Goal: Task Accomplishment & Management: Manage account settings

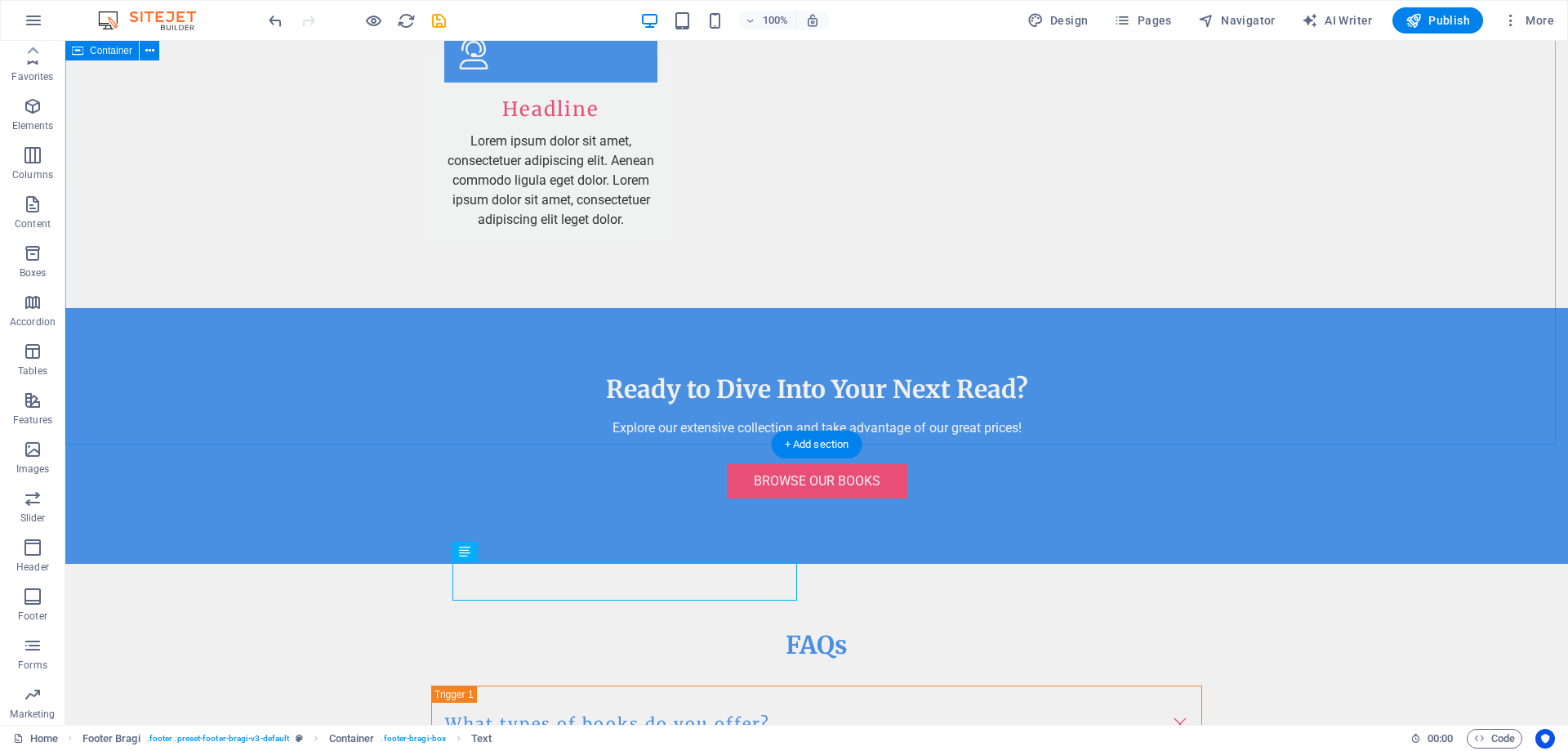
scroll to position [51, 0]
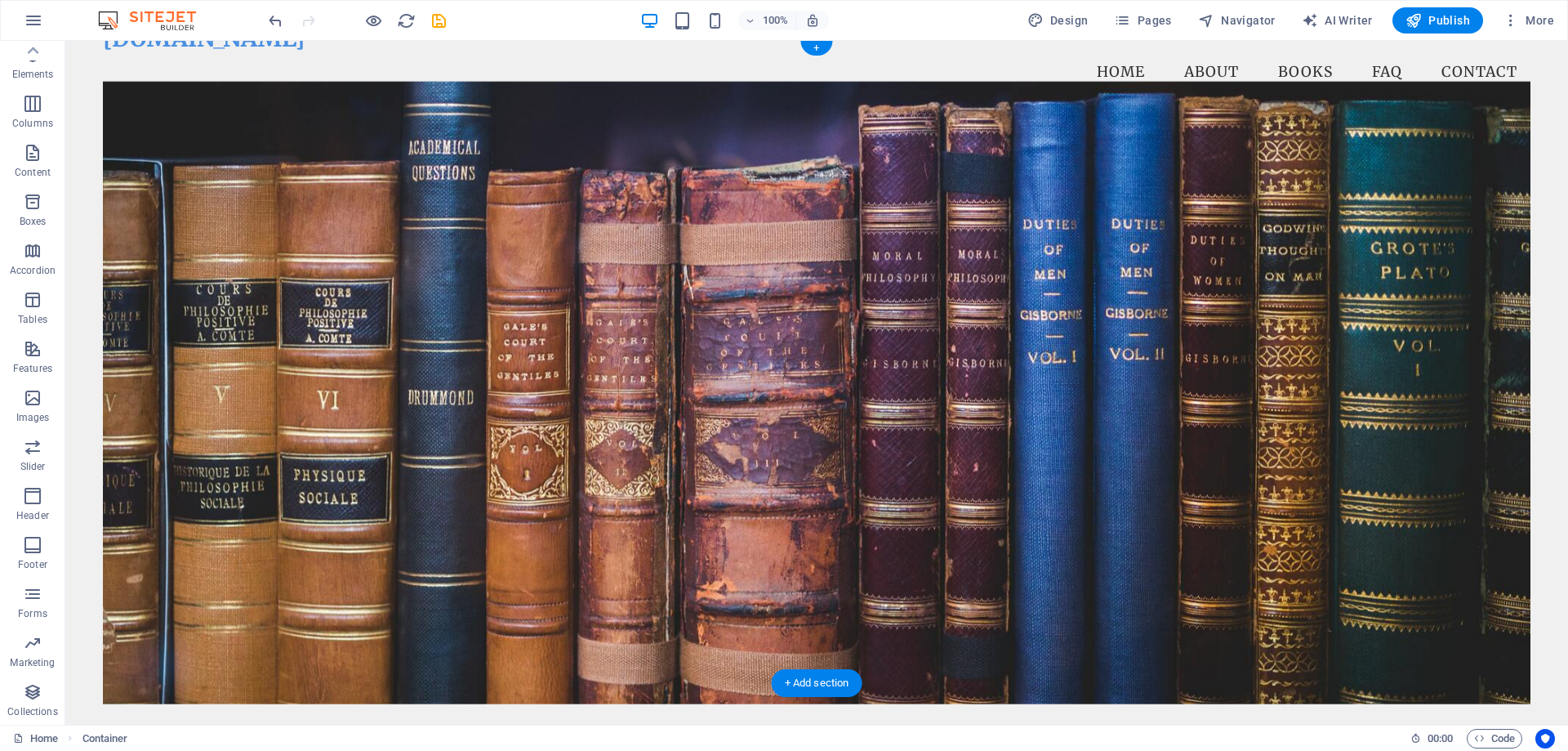
scroll to position [0, 0]
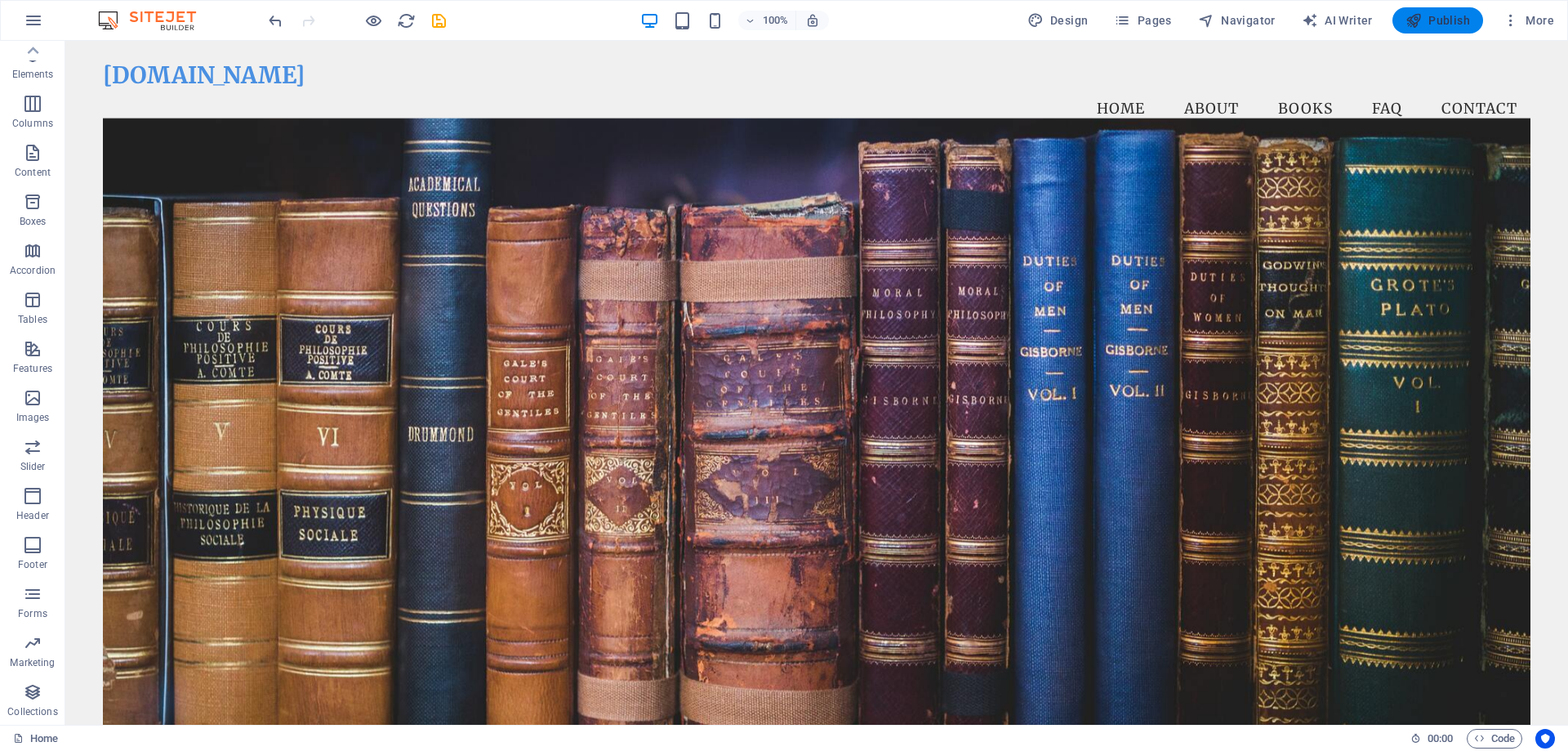
click at [1411, 12] on icon "button" at bounding box center [1413, 20] width 17 height 17
checkbox input "false"
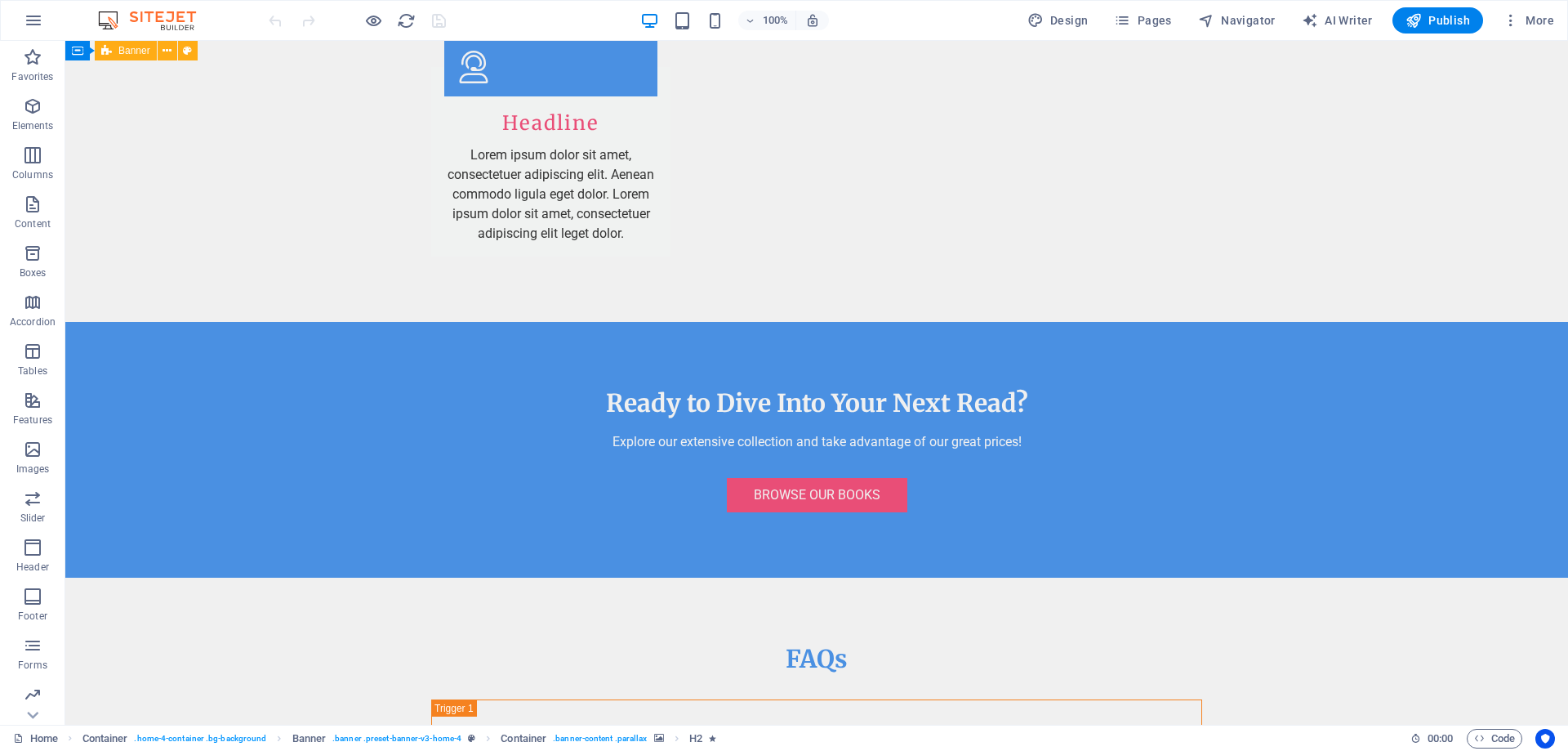
scroll to position [3381, 0]
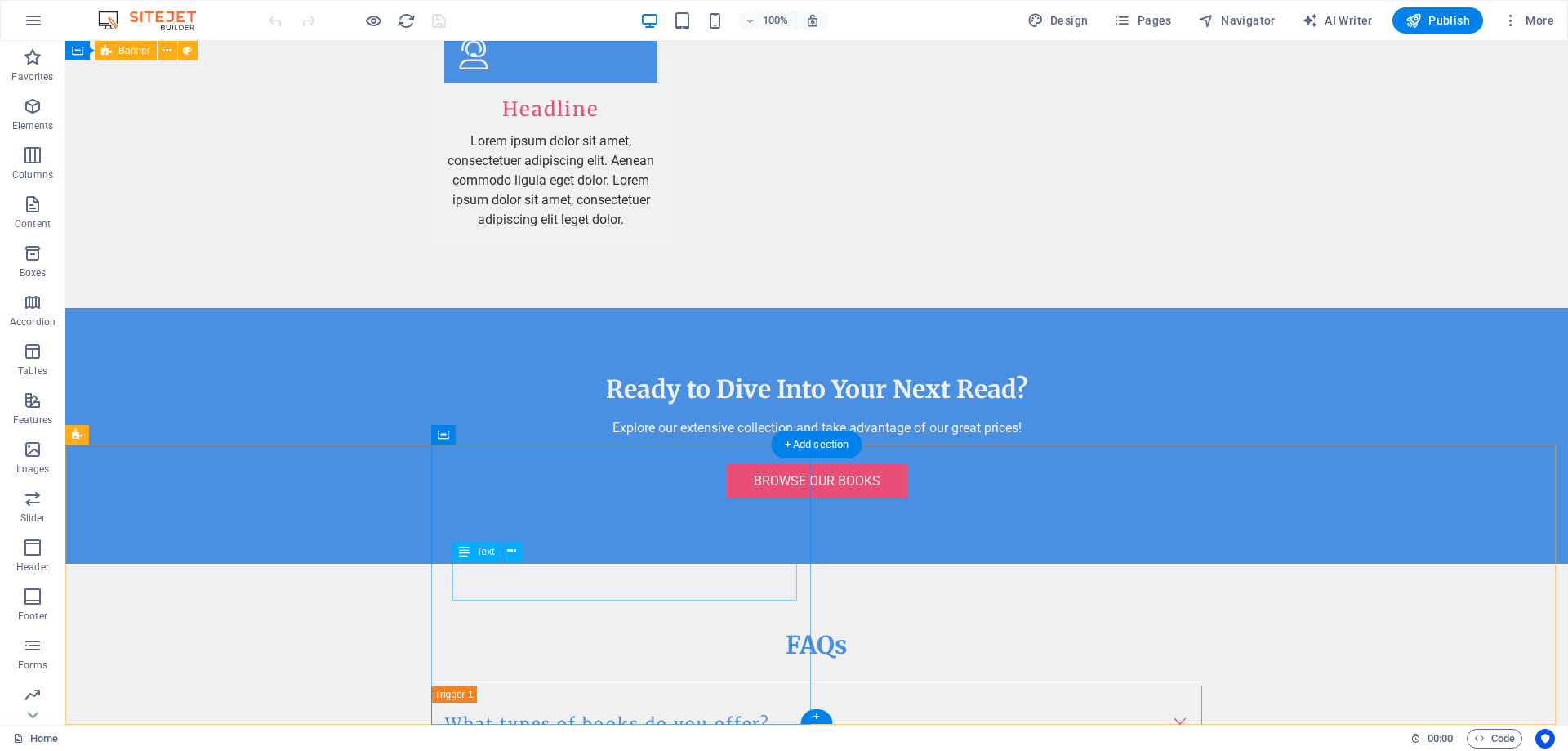
click at [506, 552] on button at bounding box center [512, 552] width 20 height 20
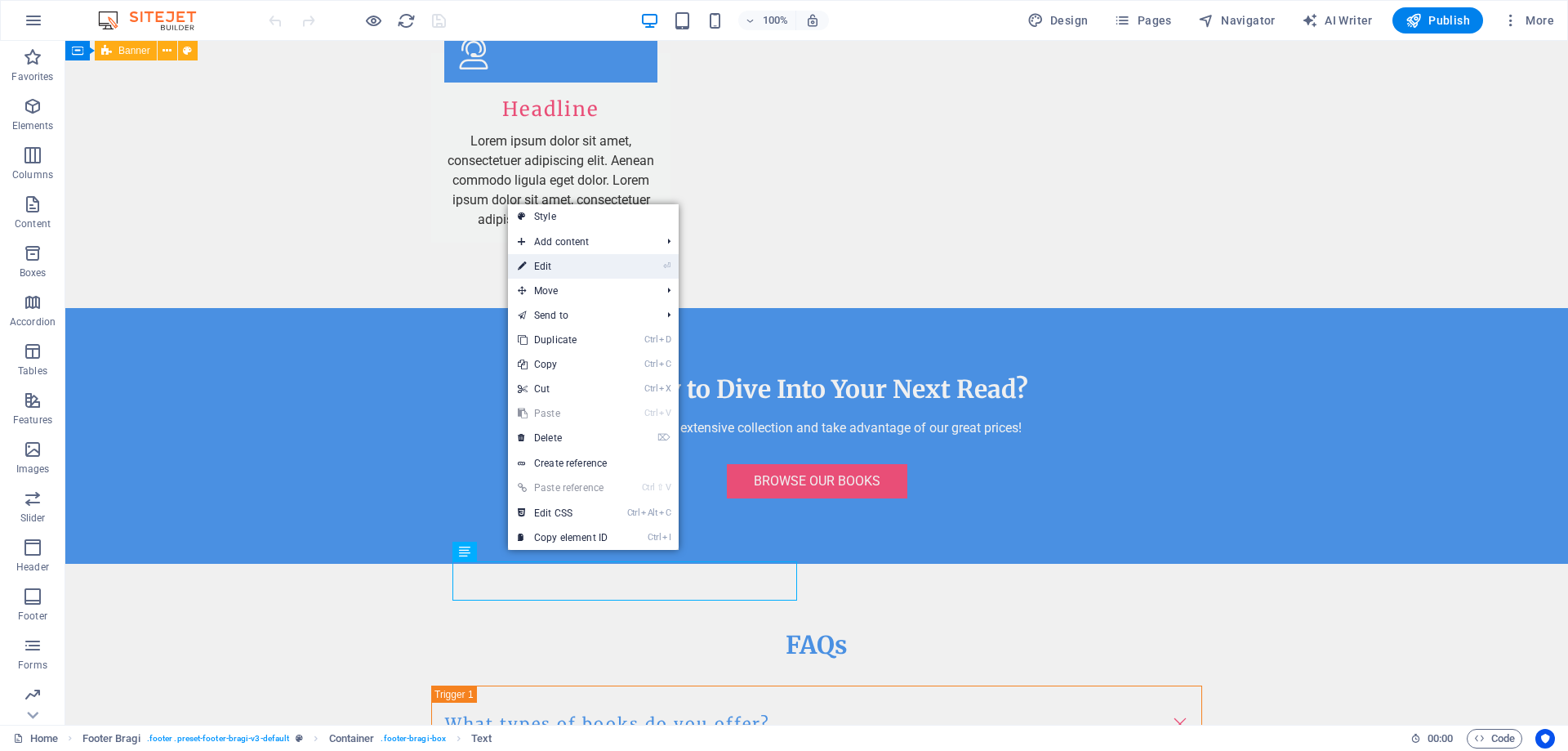
click at [592, 270] on link "⏎ Edit" at bounding box center [562, 265] width 110 height 25
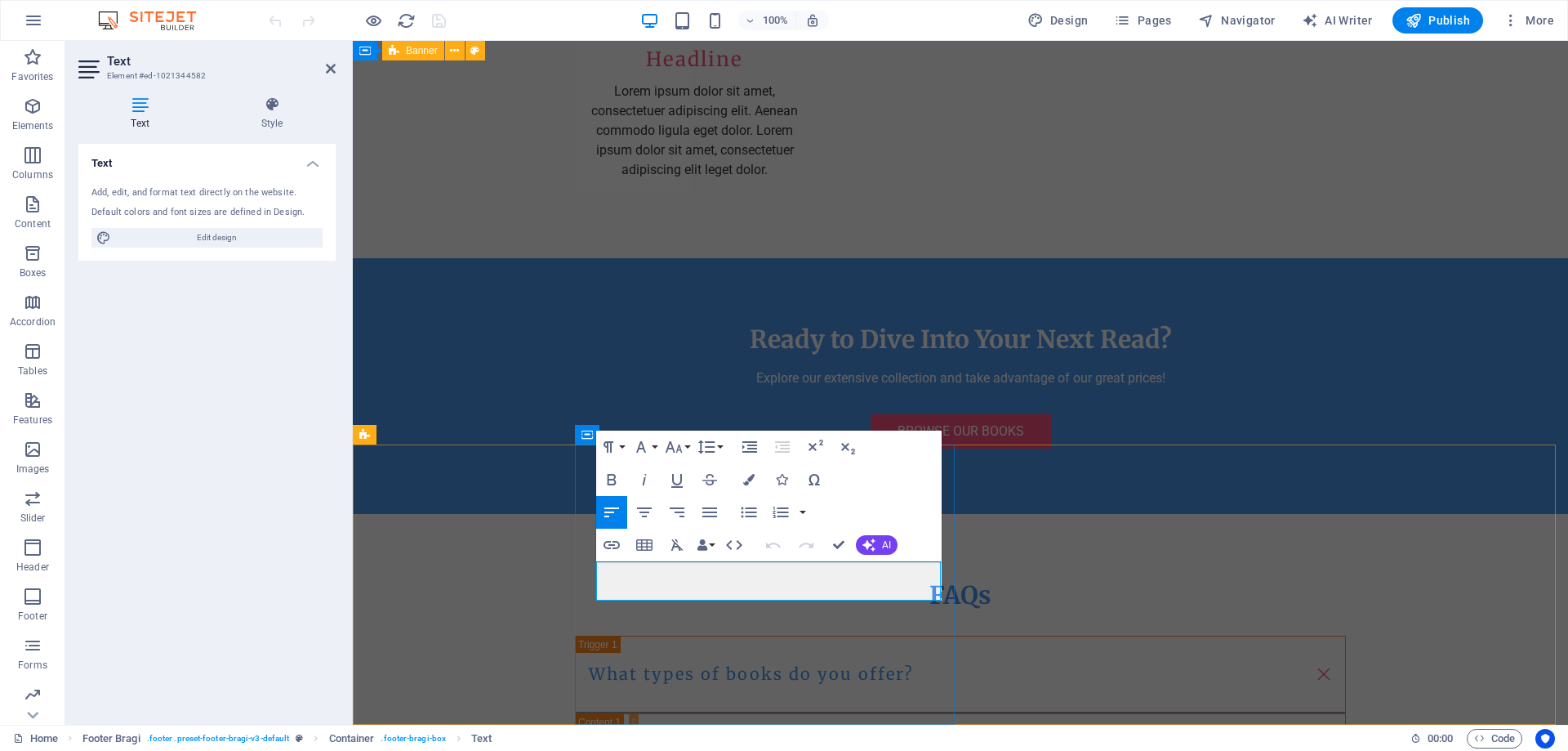
drag, startPoint x: 721, startPoint y: 589, endPoint x: 578, endPoint y: 569, distance: 144.4
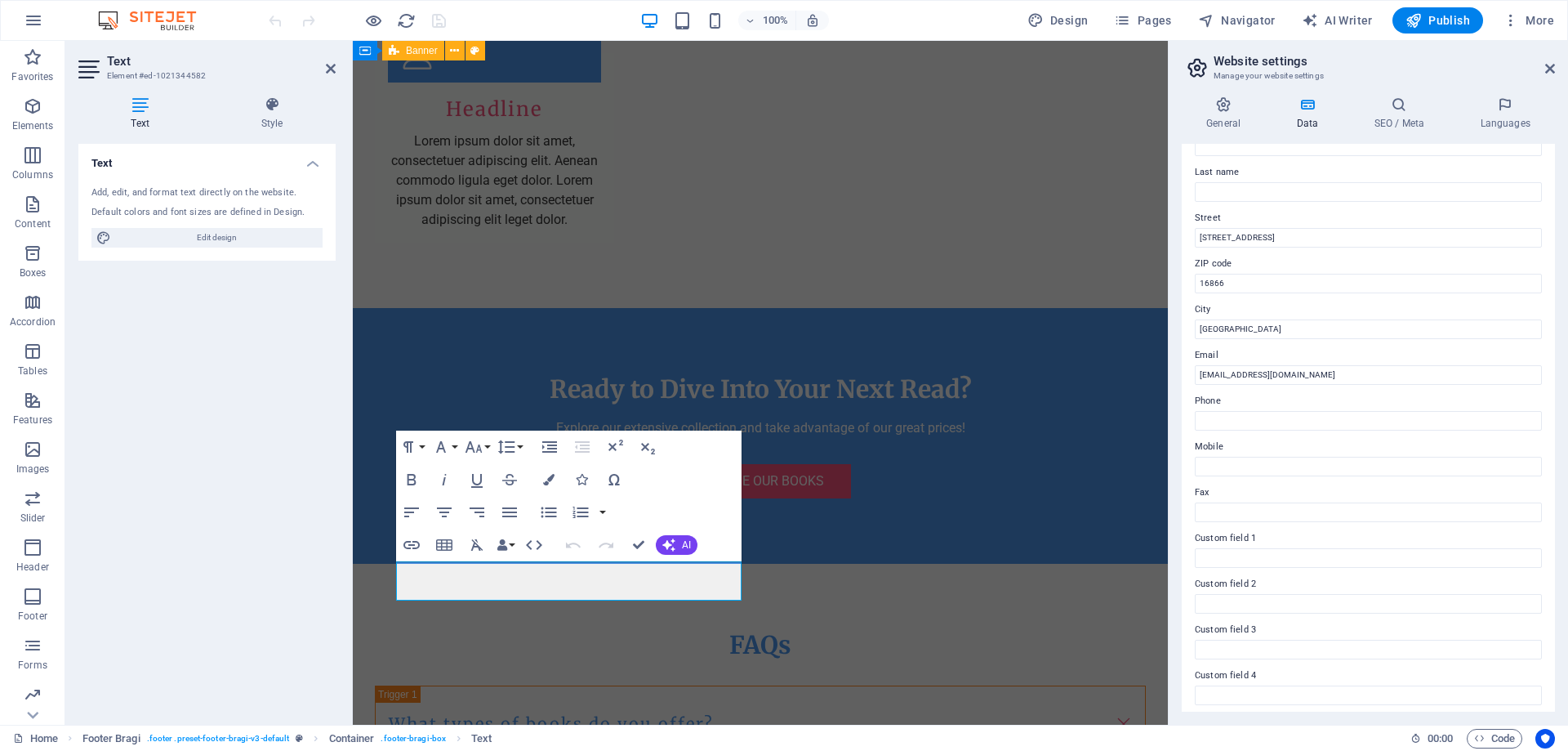
scroll to position [164, 0]
drag, startPoint x: 1233, startPoint y: 241, endPoint x: 1196, endPoint y: 238, distance: 37.1
click at [1196, 238] on input "16866" at bounding box center [1369, 240] width 347 height 20
type input "33634"
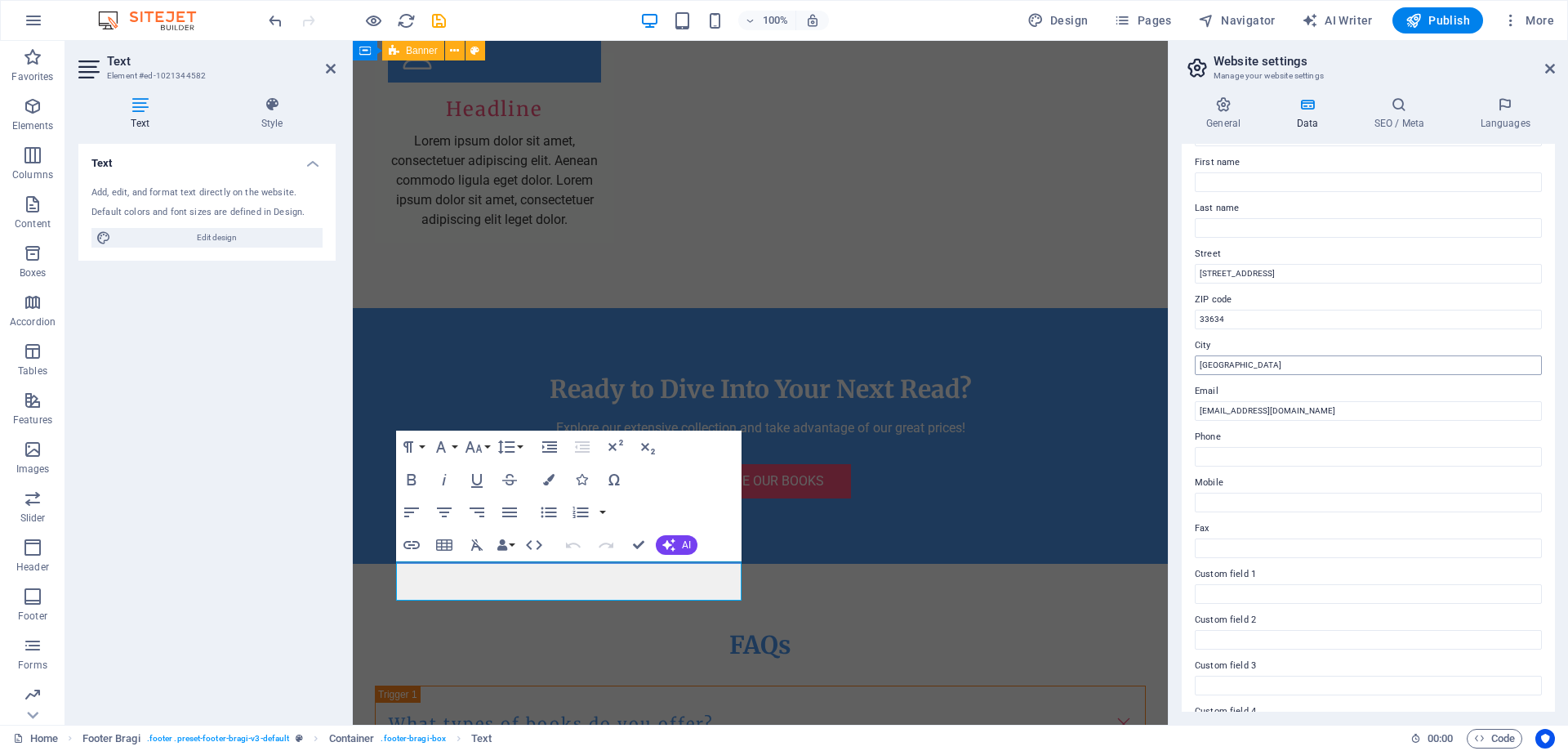
scroll to position [82, 0]
drag, startPoint x: 1251, startPoint y: 281, endPoint x: 1191, endPoint y: 277, distance: 60.1
click at [1191, 277] on div "Contact data for this website. This can be used everywhere on the website and w…" at bounding box center [1368, 427] width 373 height 567
paste input "6022 W Idlewild Ave"
type input "6022 W Idlewild Ave"
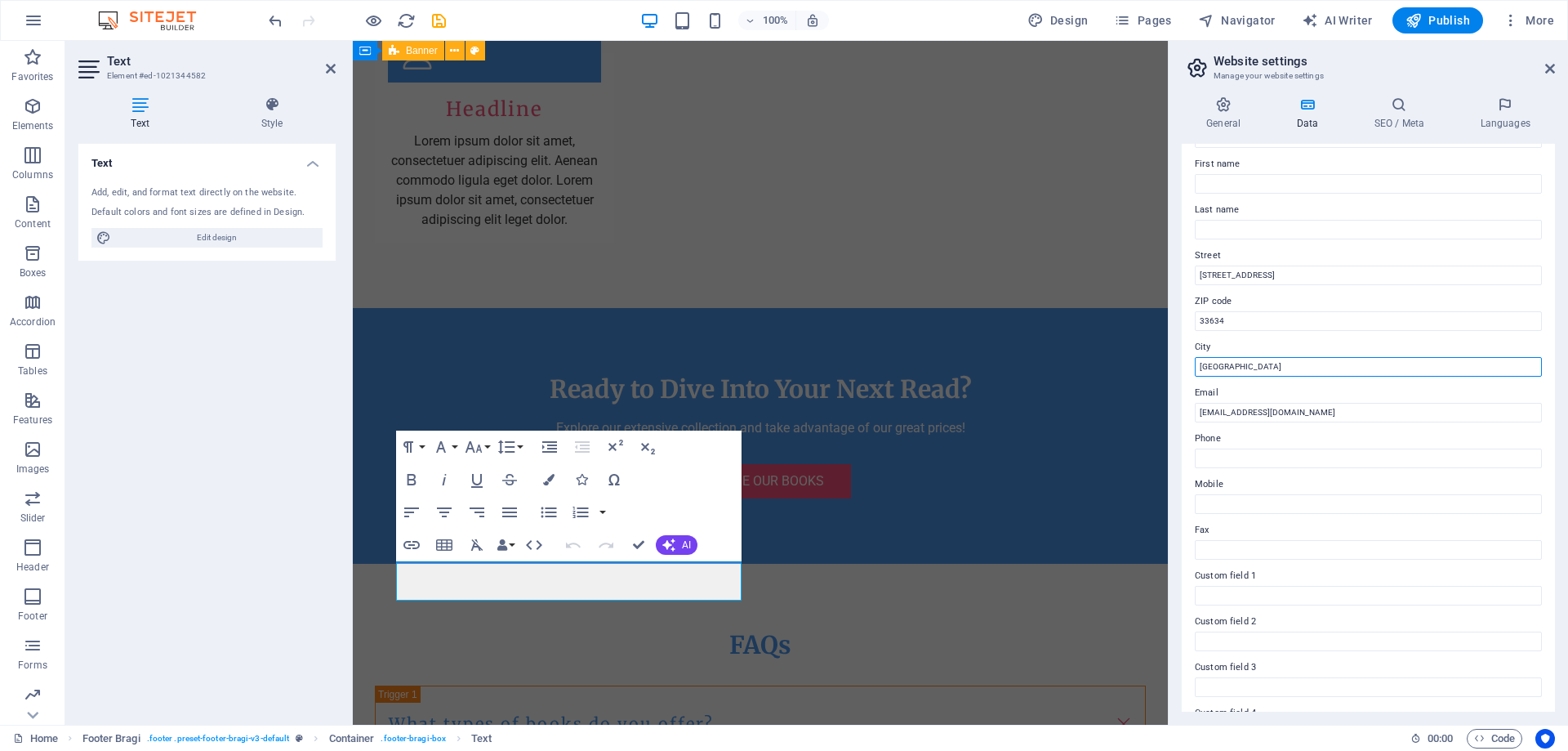
drag, startPoint x: 1252, startPoint y: 368, endPoint x: 1193, endPoint y: 361, distance: 59.4
click at [1193, 361] on div "Contact data for this website. This can be used everywhere on the website and w…" at bounding box center [1368, 427] width 373 height 567
paste input "Tampa"
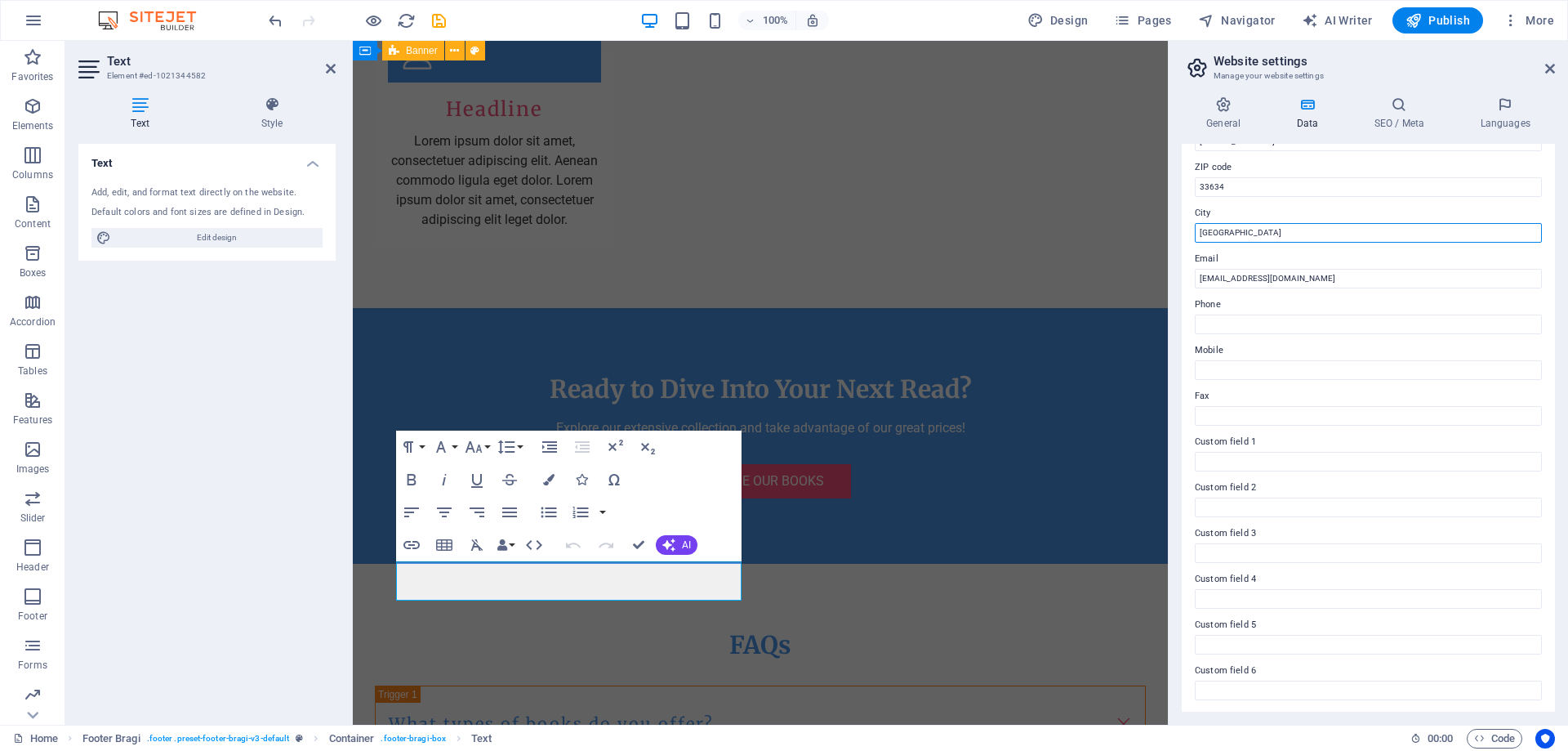
scroll to position [217, 0]
type input "Tampa"
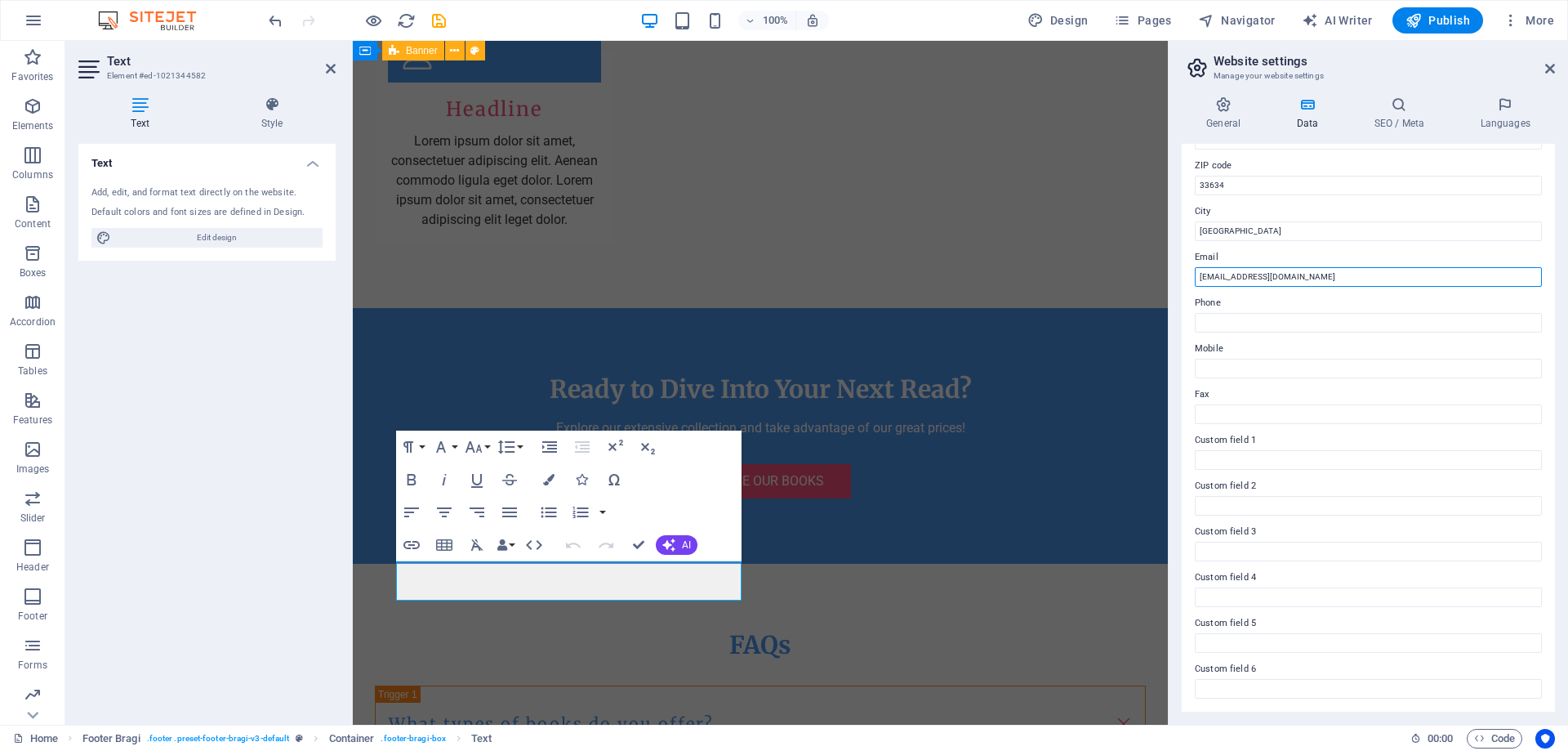
drag, startPoint x: 1212, startPoint y: 280, endPoint x: 1197, endPoint y: 278, distance: 15.1
click at [1197, 278] on input "[EMAIL_ADDRESS][DOMAIN_NAME]" at bounding box center [1369, 277] width 347 height 20
type input "support@booksshop.store"
click at [1215, 301] on label "Phone" at bounding box center [1369, 303] width 347 height 20
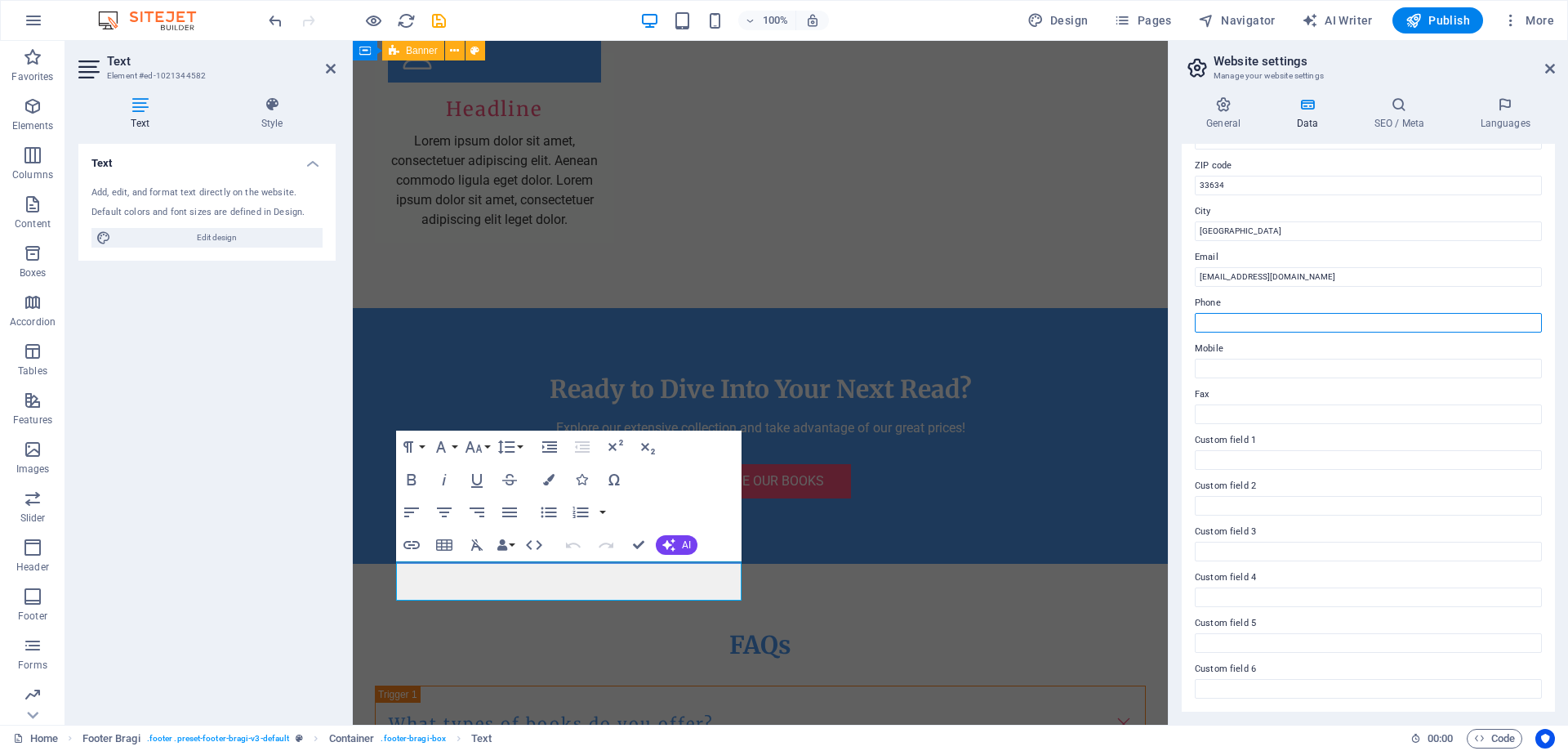
click at [1215, 313] on input "Phone" at bounding box center [1369, 323] width 347 height 20
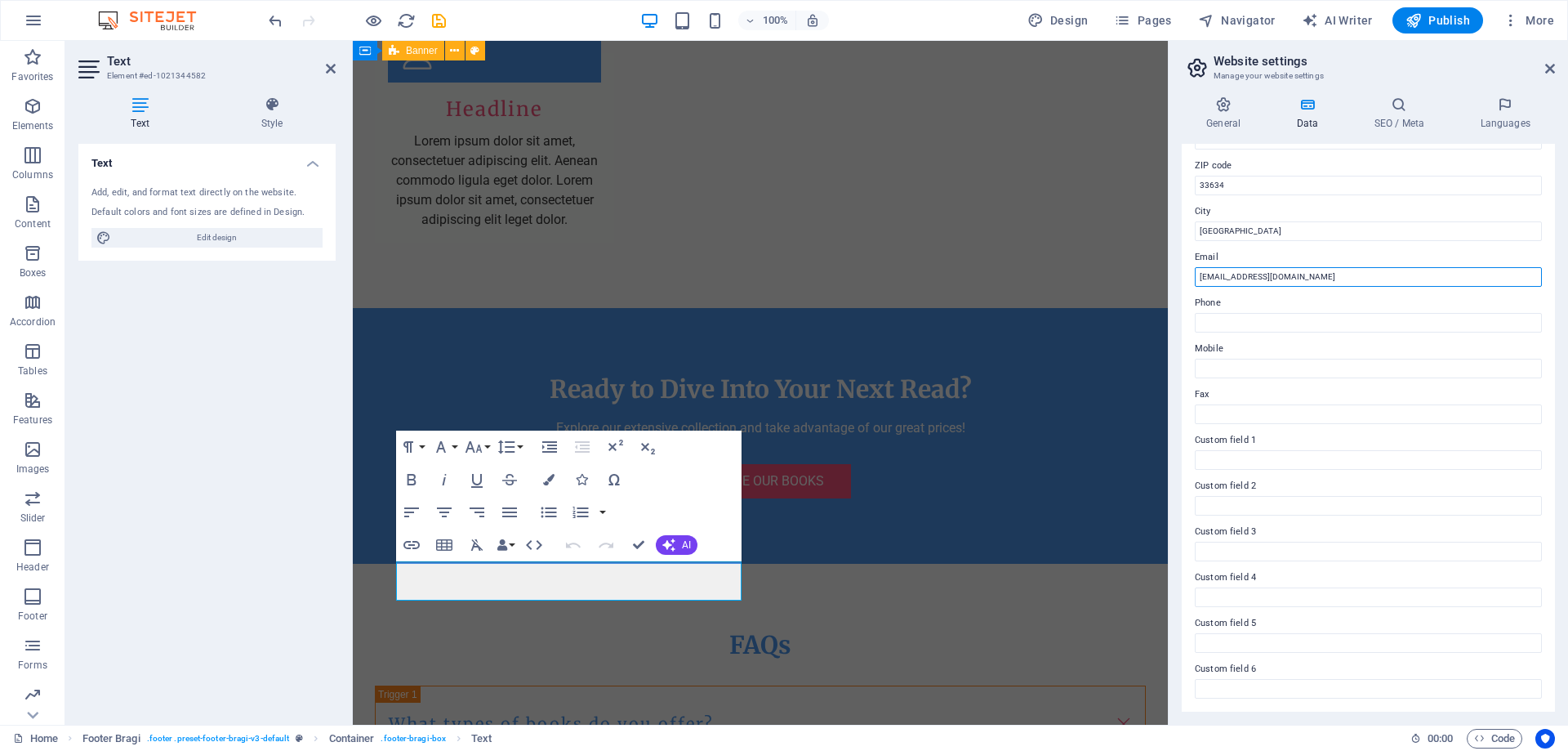
drag, startPoint x: 1227, startPoint y: 272, endPoint x: 1186, endPoint y: 277, distance: 41.3
click at [1186, 277] on div "Contact data for this website. This can be used everywhere on the website and w…" at bounding box center [1368, 427] width 373 height 567
click at [1238, 307] on label "Phone" at bounding box center [1369, 303] width 347 height 20
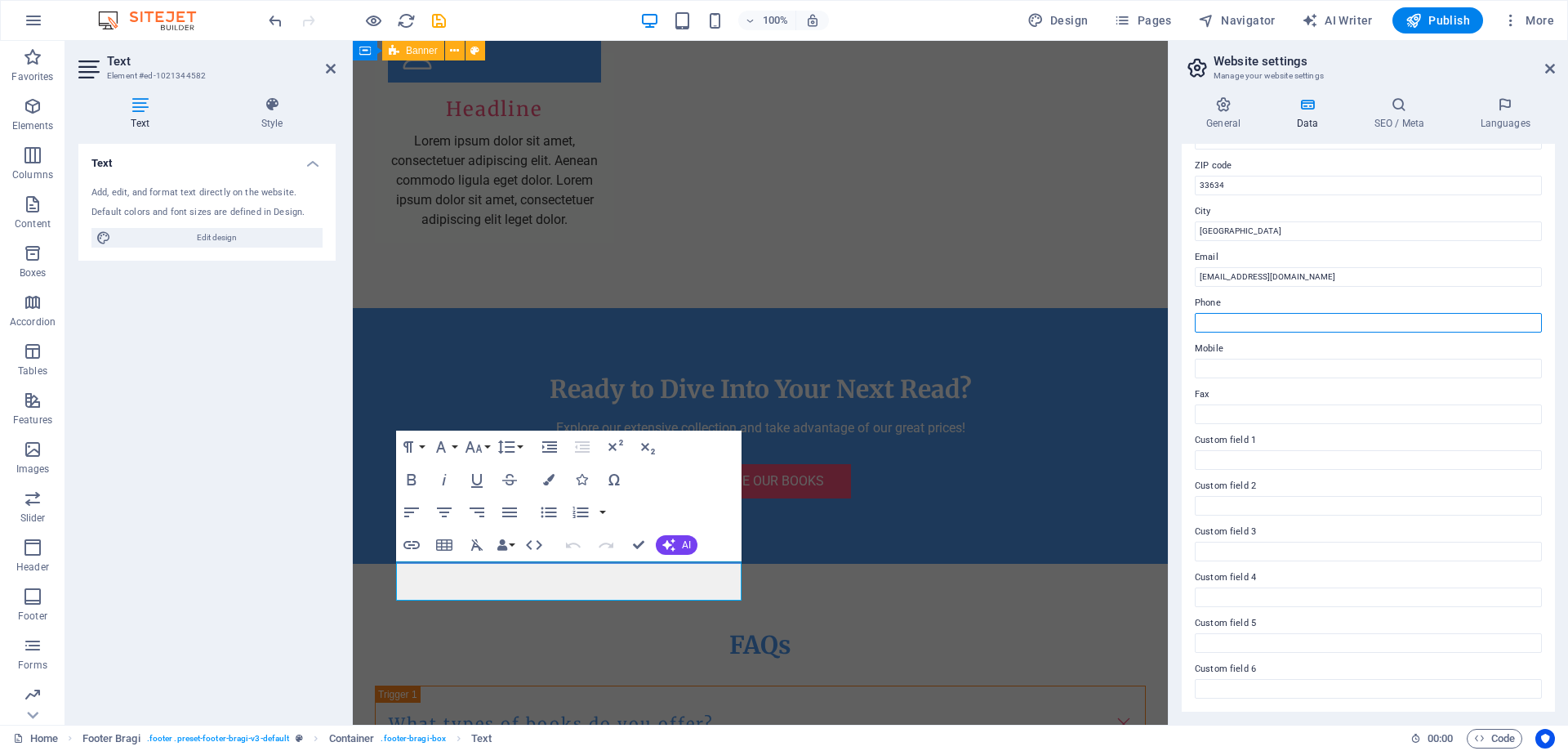
click at [1238, 313] on input "Phone" at bounding box center [1369, 323] width 347 height 20
click at [682, 547] on span "AI" at bounding box center [686, 545] width 9 height 10
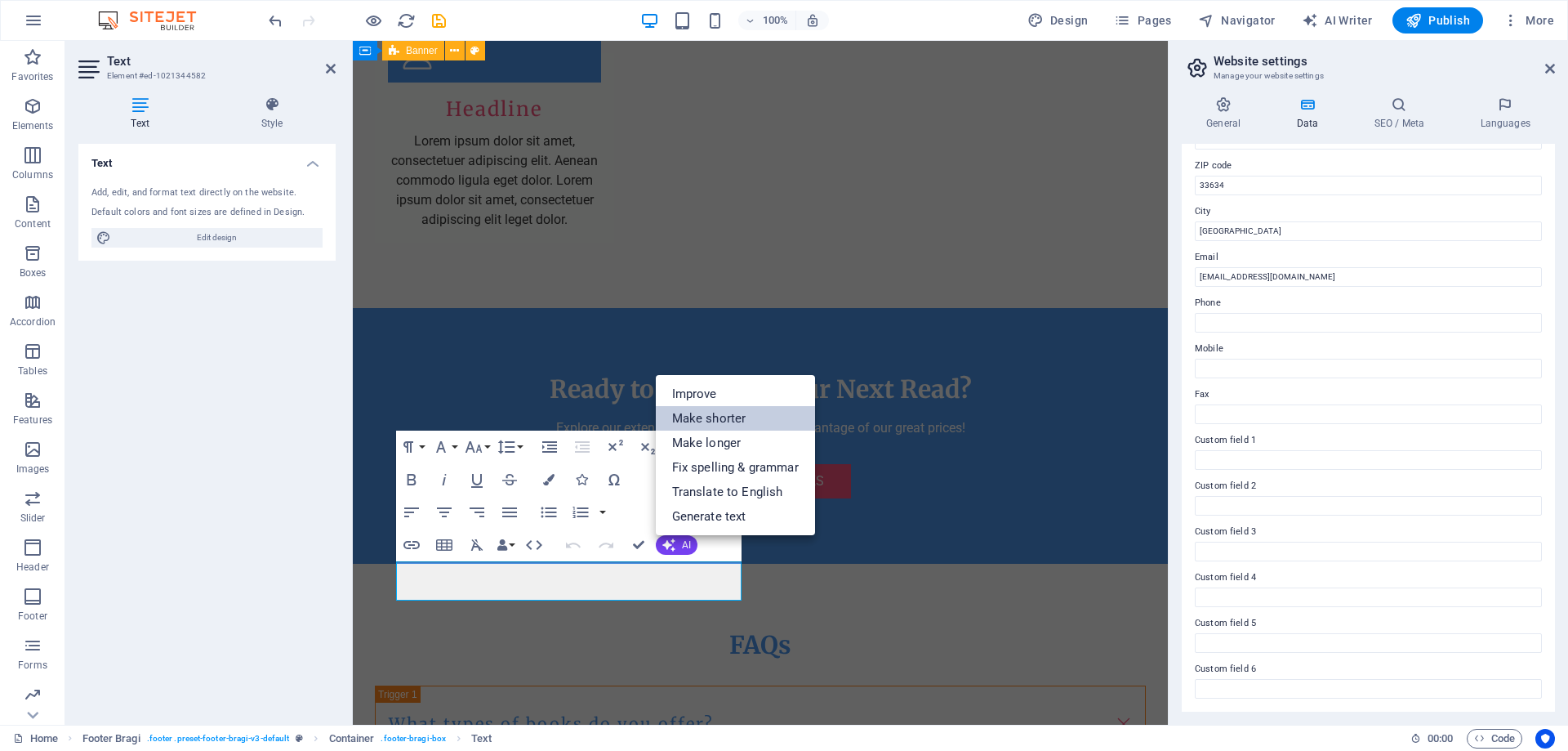
click at [711, 419] on link "Make shorter" at bounding box center [735, 417] width 159 height 25
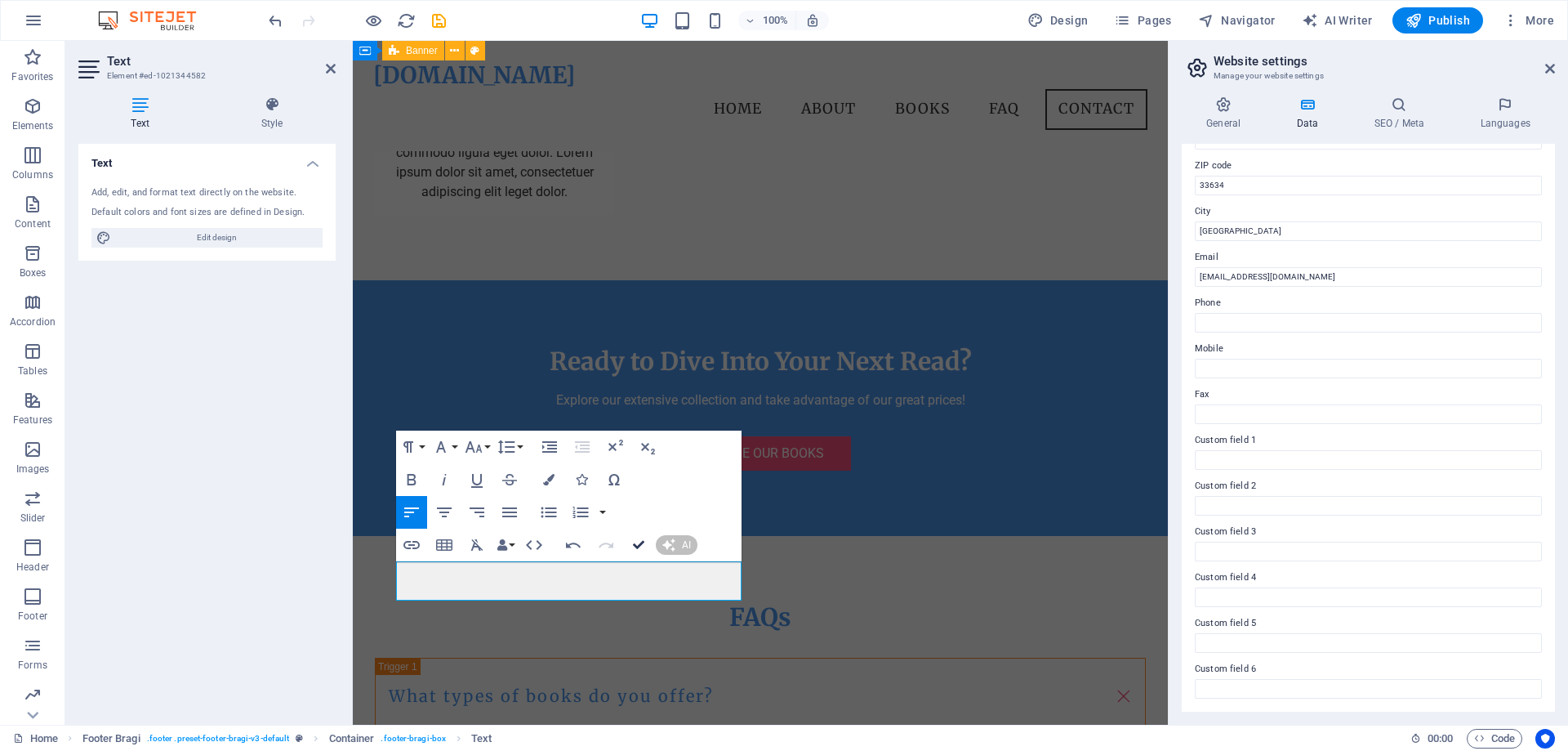
scroll to position [3361, 0]
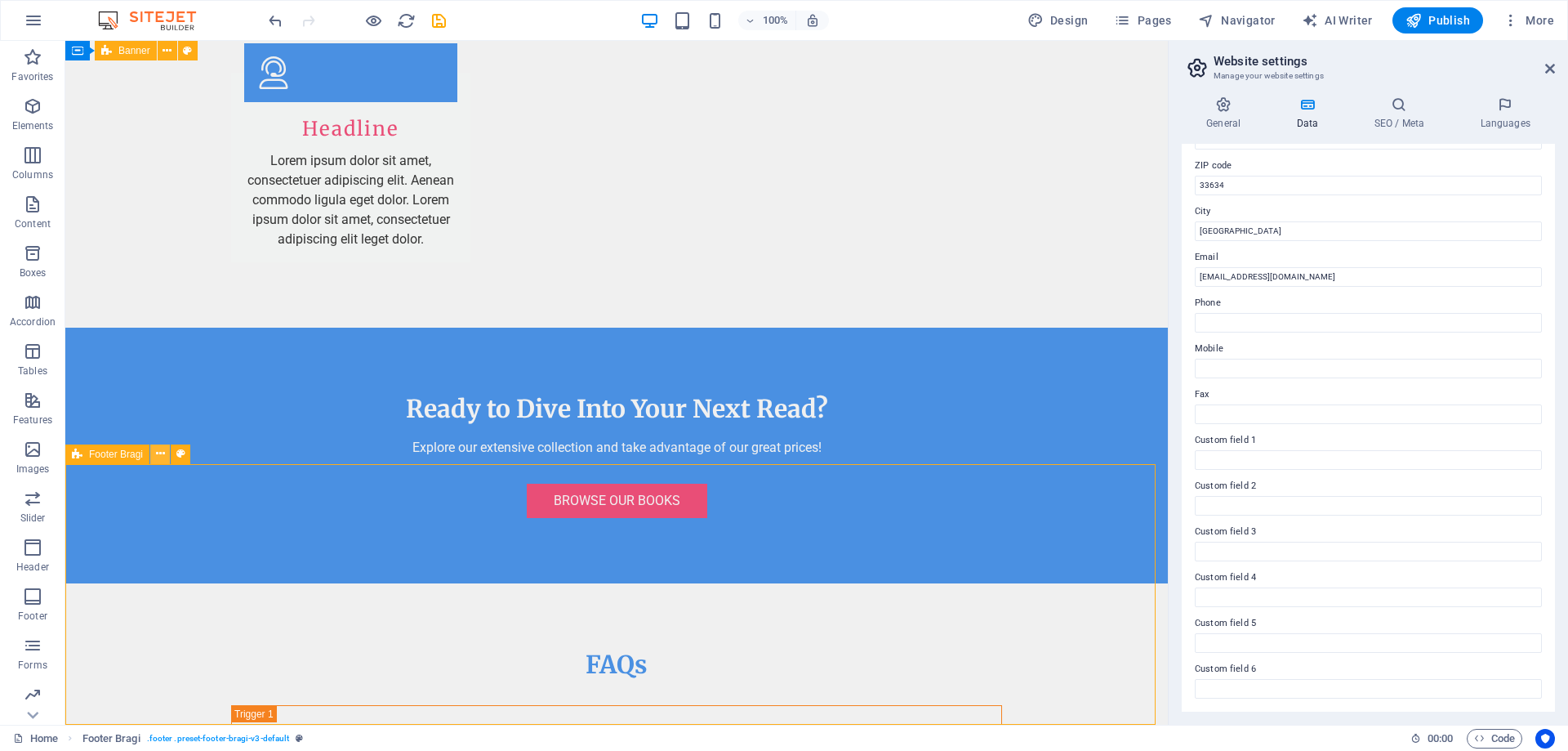
click at [156, 451] on icon at bounding box center [160, 453] width 9 height 17
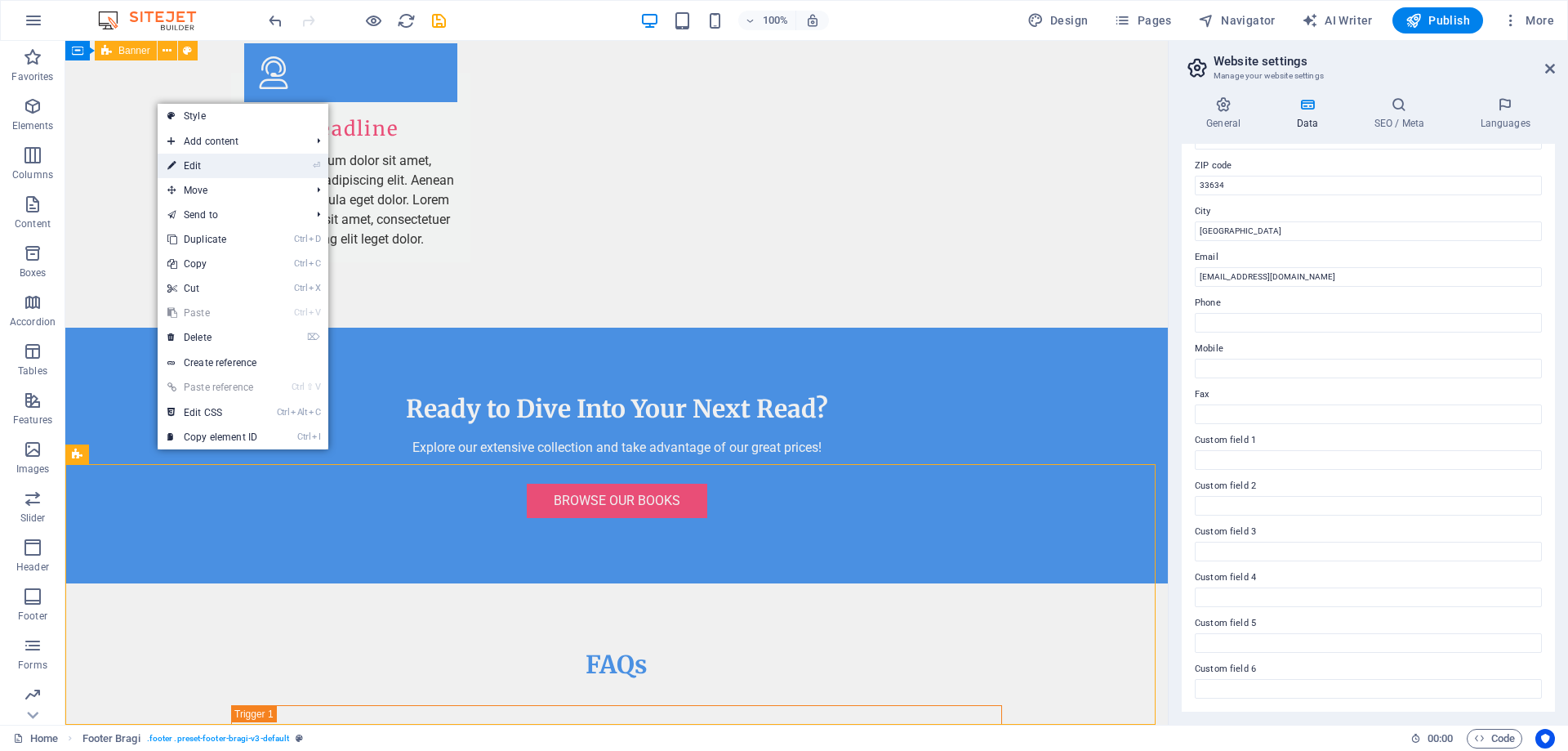
click at [224, 174] on link "⏎ Edit" at bounding box center [212, 166] width 110 height 25
select select "footer"
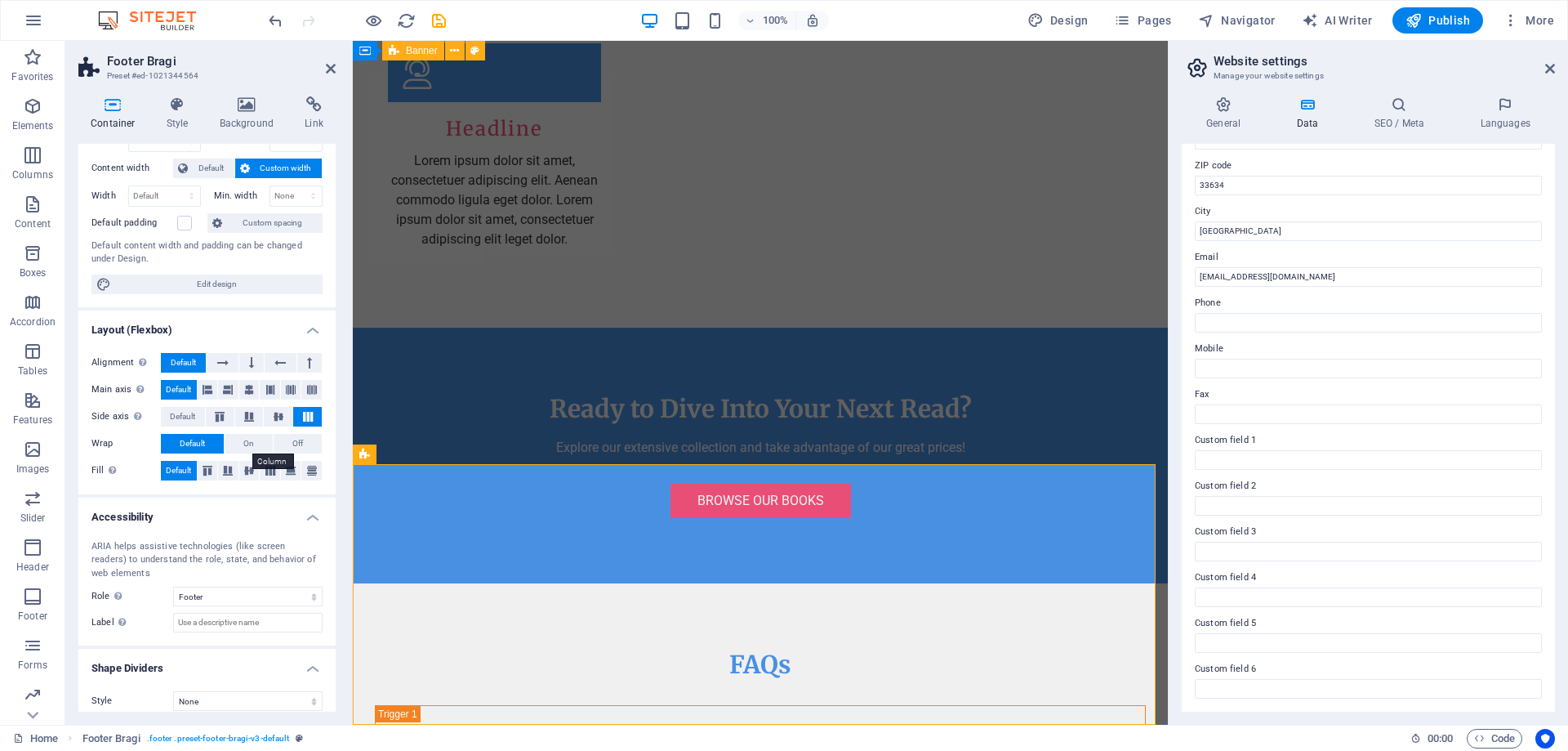
scroll to position [82, 0]
click at [233, 115] on h4 "Background" at bounding box center [250, 113] width 86 height 35
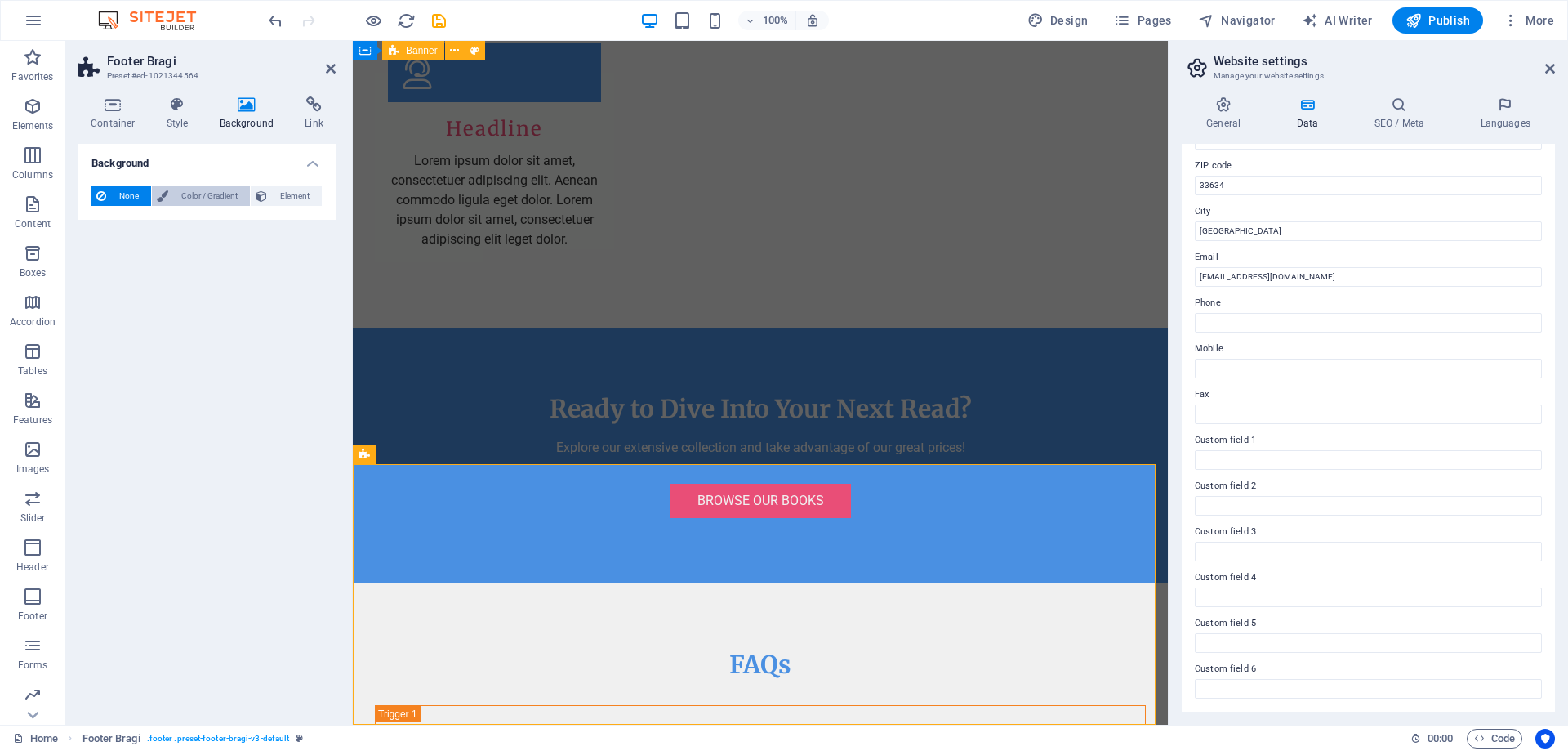
click at [211, 190] on span "Color / Gradient" at bounding box center [208, 196] width 72 height 20
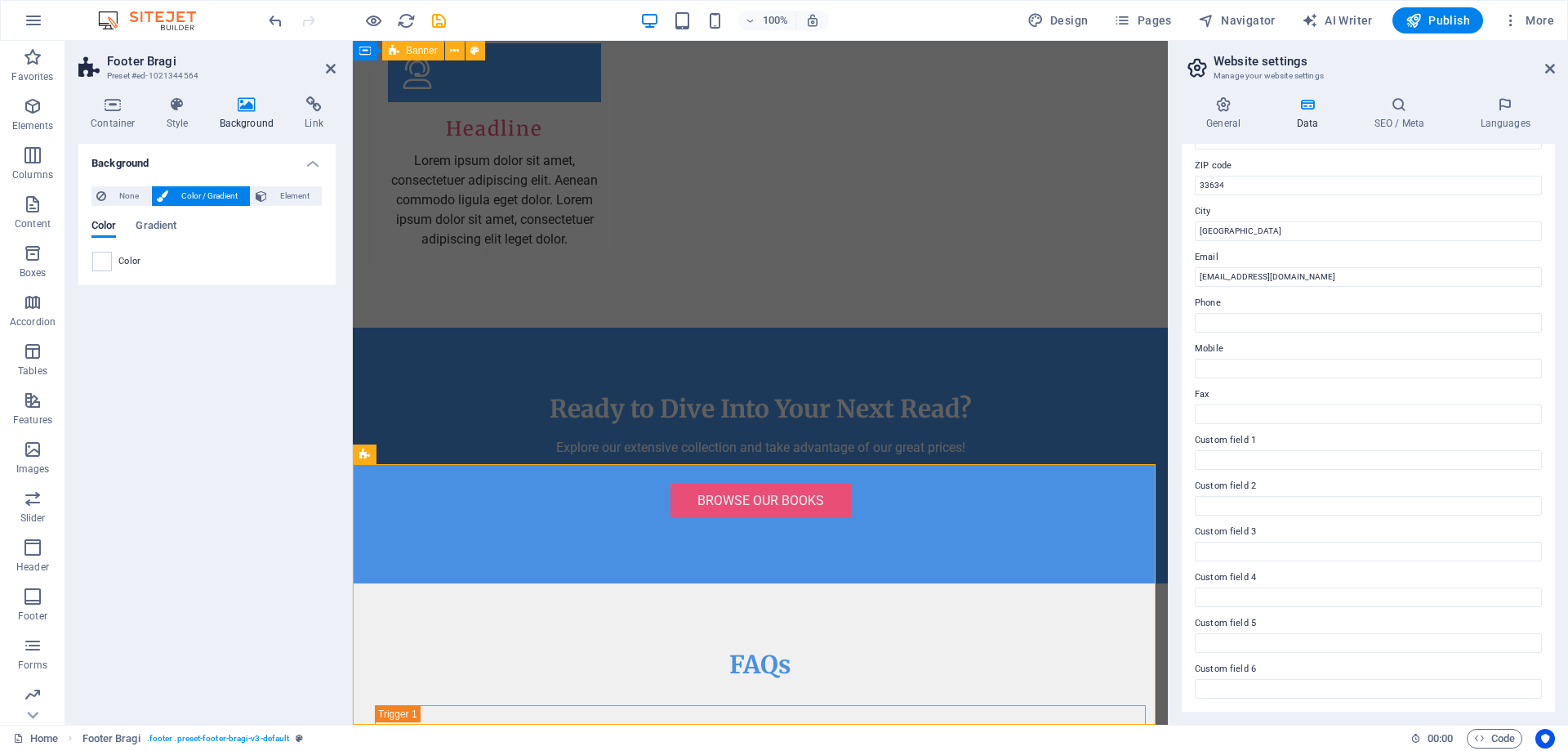
click at [102, 267] on span at bounding box center [102, 262] width 18 height 18
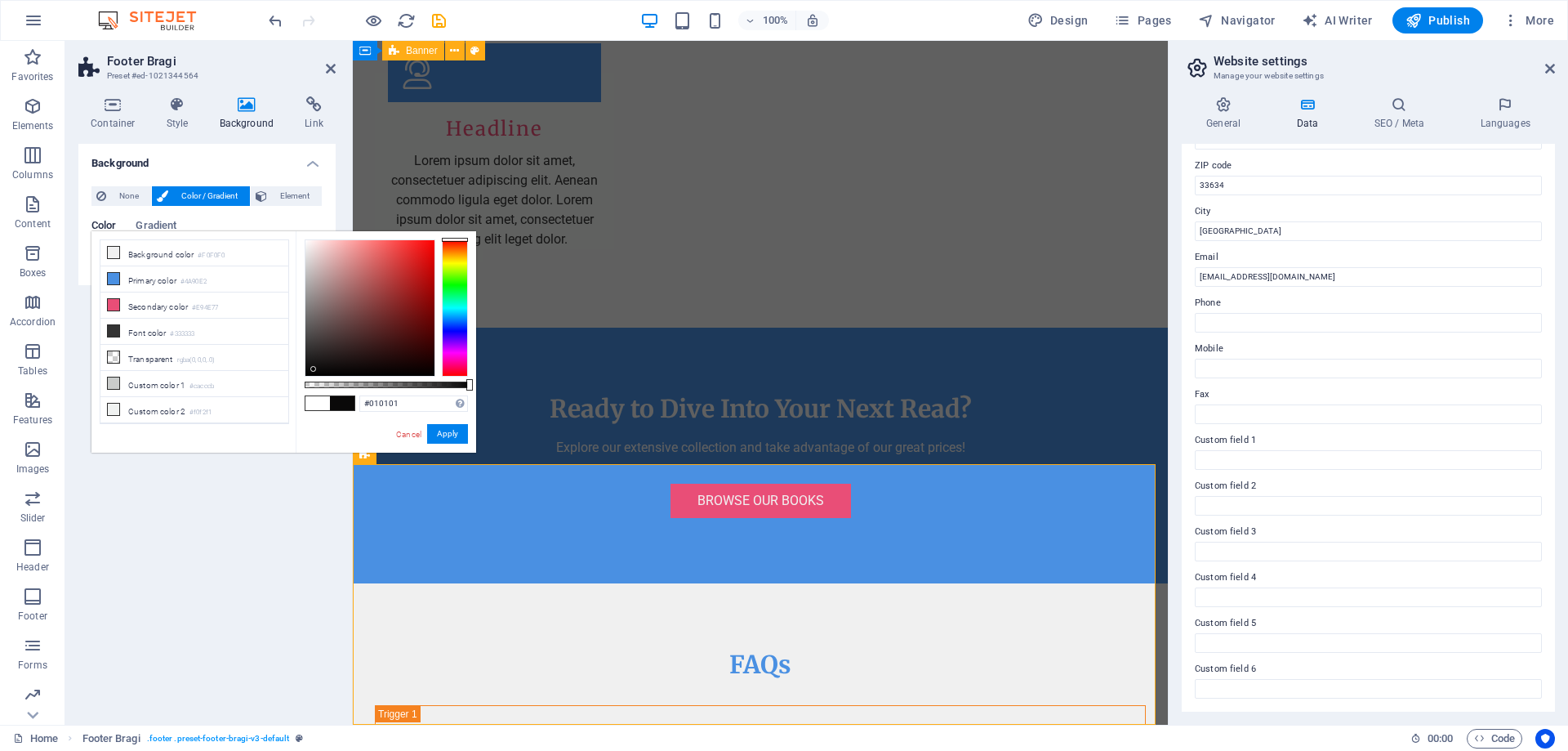
type input "#000000"
drag, startPoint x: 381, startPoint y: 352, endPoint x: 284, endPoint y: 382, distance: 101.5
click at [284, 382] on div "less Background color #F0F0F0 Primary color #4A90E2 Secondary color #E94E77 Fon…" at bounding box center [284, 341] width 385 height 221
click at [434, 437] on button "Apply" at bounding box center [447, 433] width 40 height 20
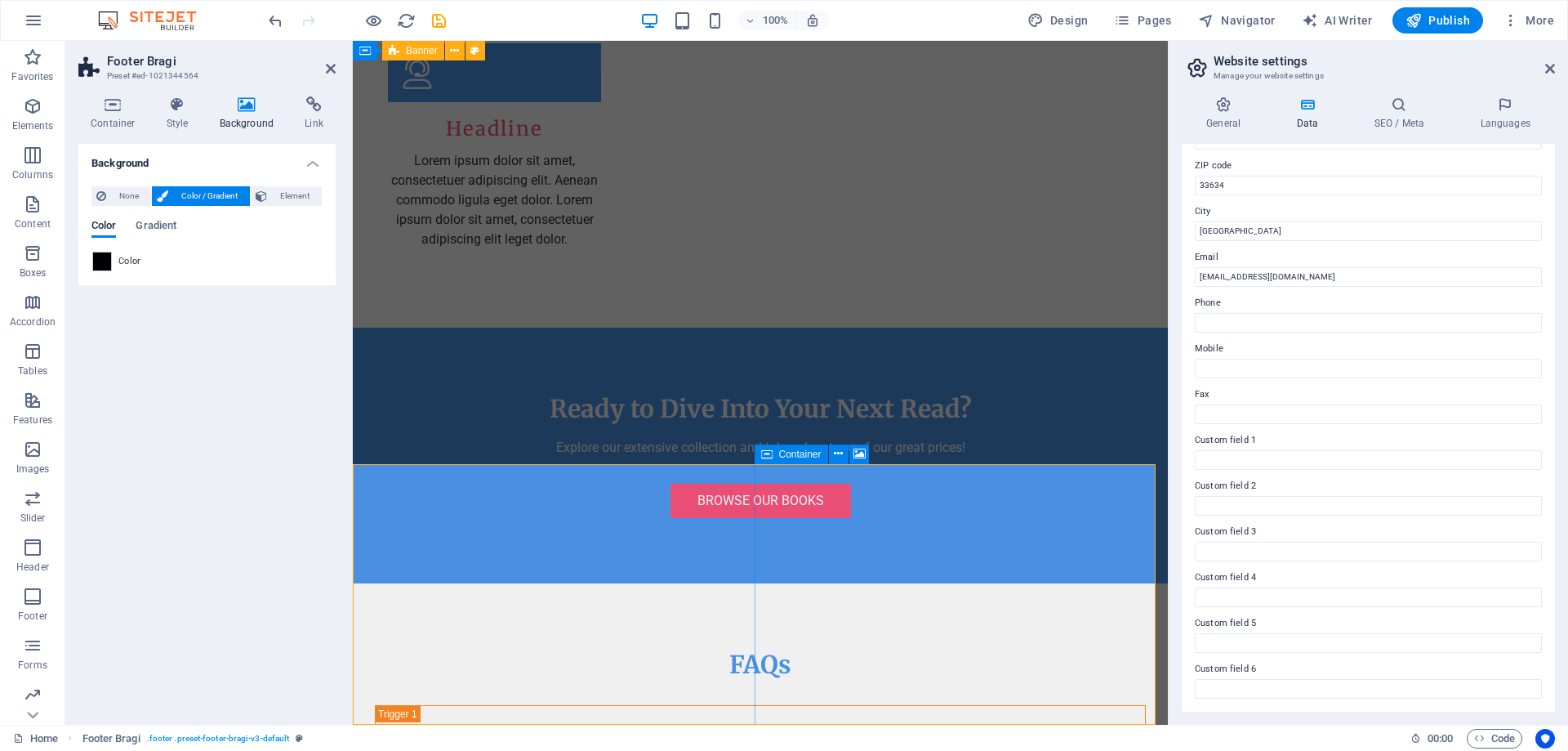
click at [841, 458] on icon at bounding box center [838, 453] width 9 height 17
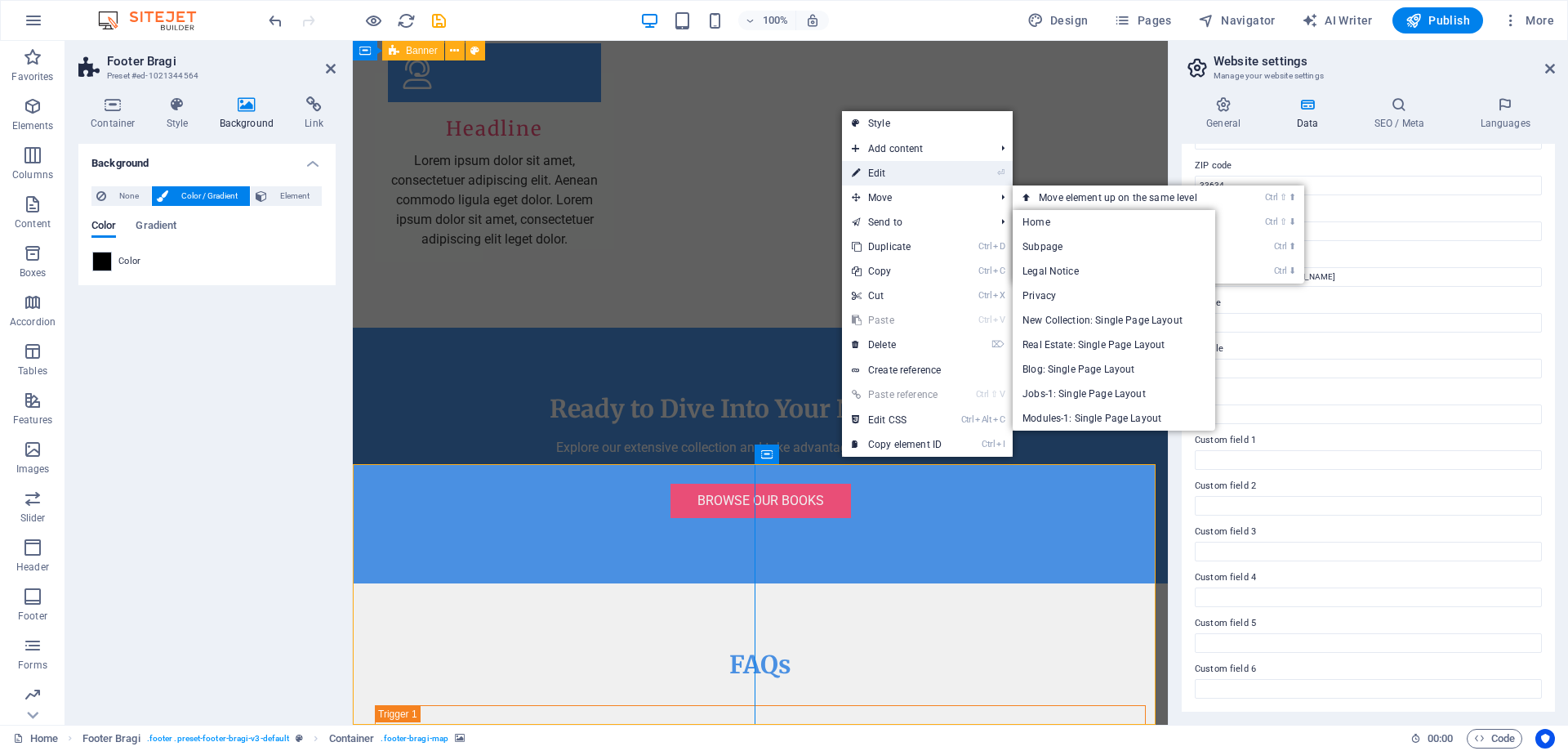
click at [868, 177] on link "⏎ Edit" at bounding box center [896, 173] width 110 height 25
select select "px"
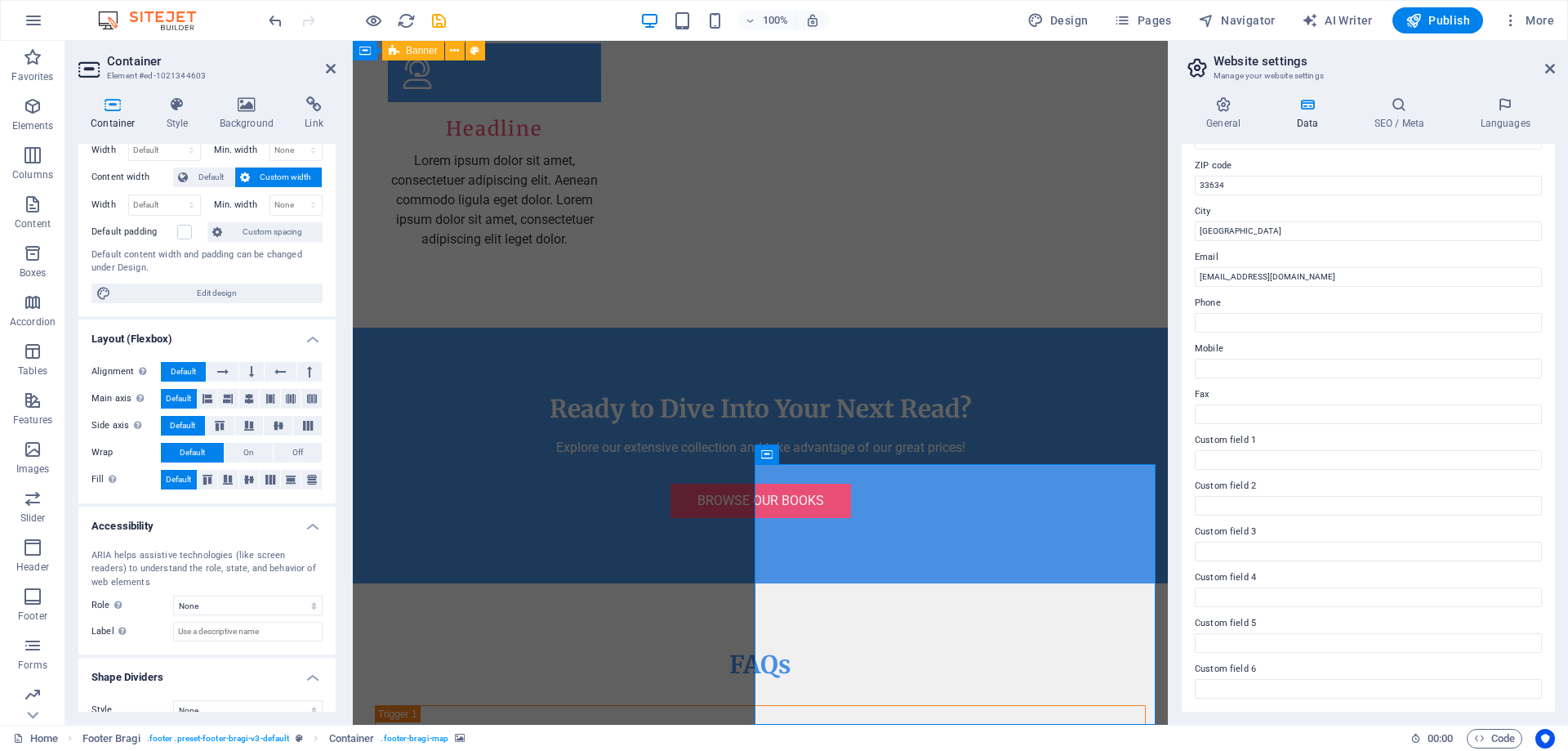
scroll to position [93, 0]
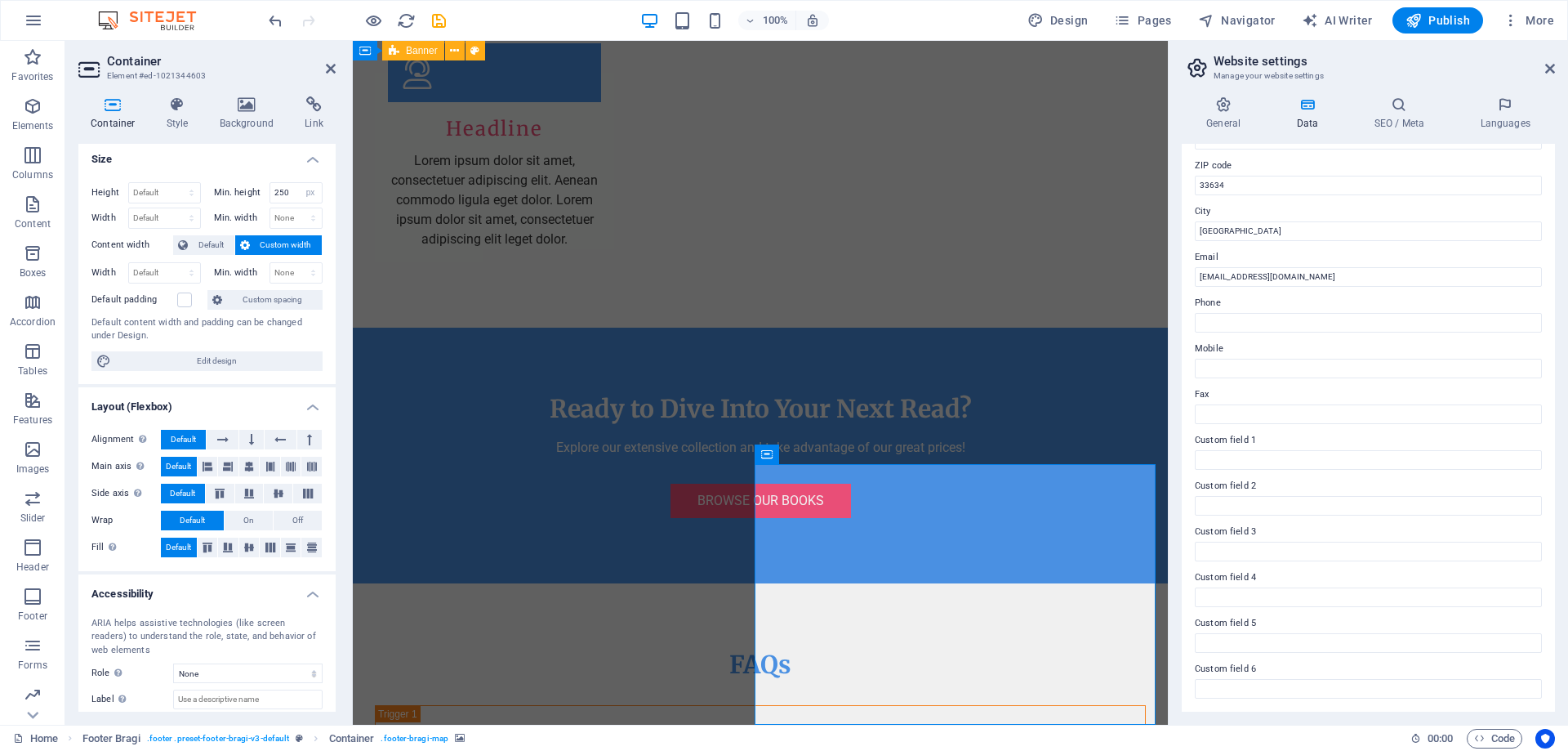
scroll to position [0, 0]
click at [171, 104] on icon at bounding box center [177, 105] width 46 height 17
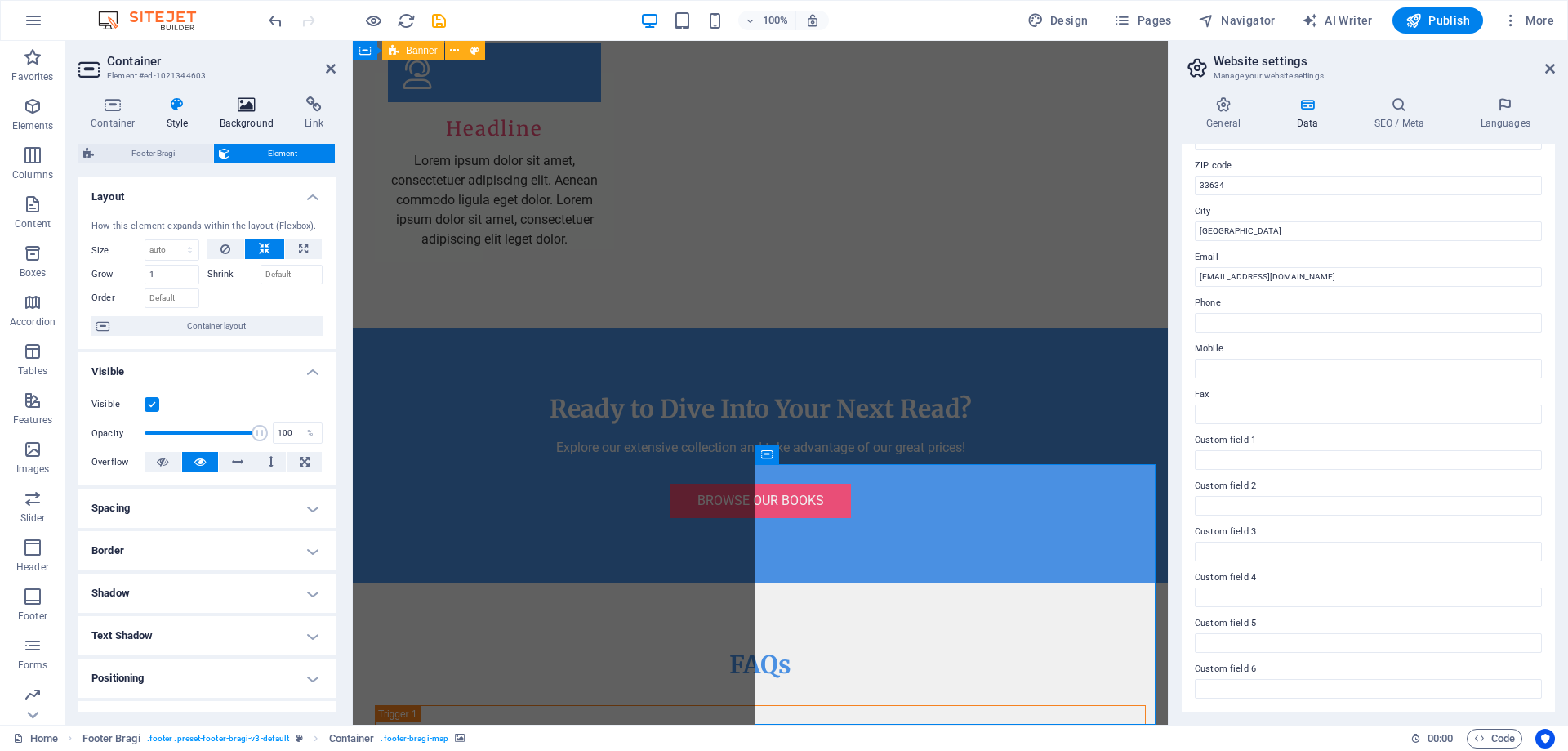
click at [249, 113] on h4 "Background" at bounding box center [250, 113] width 86 height 35
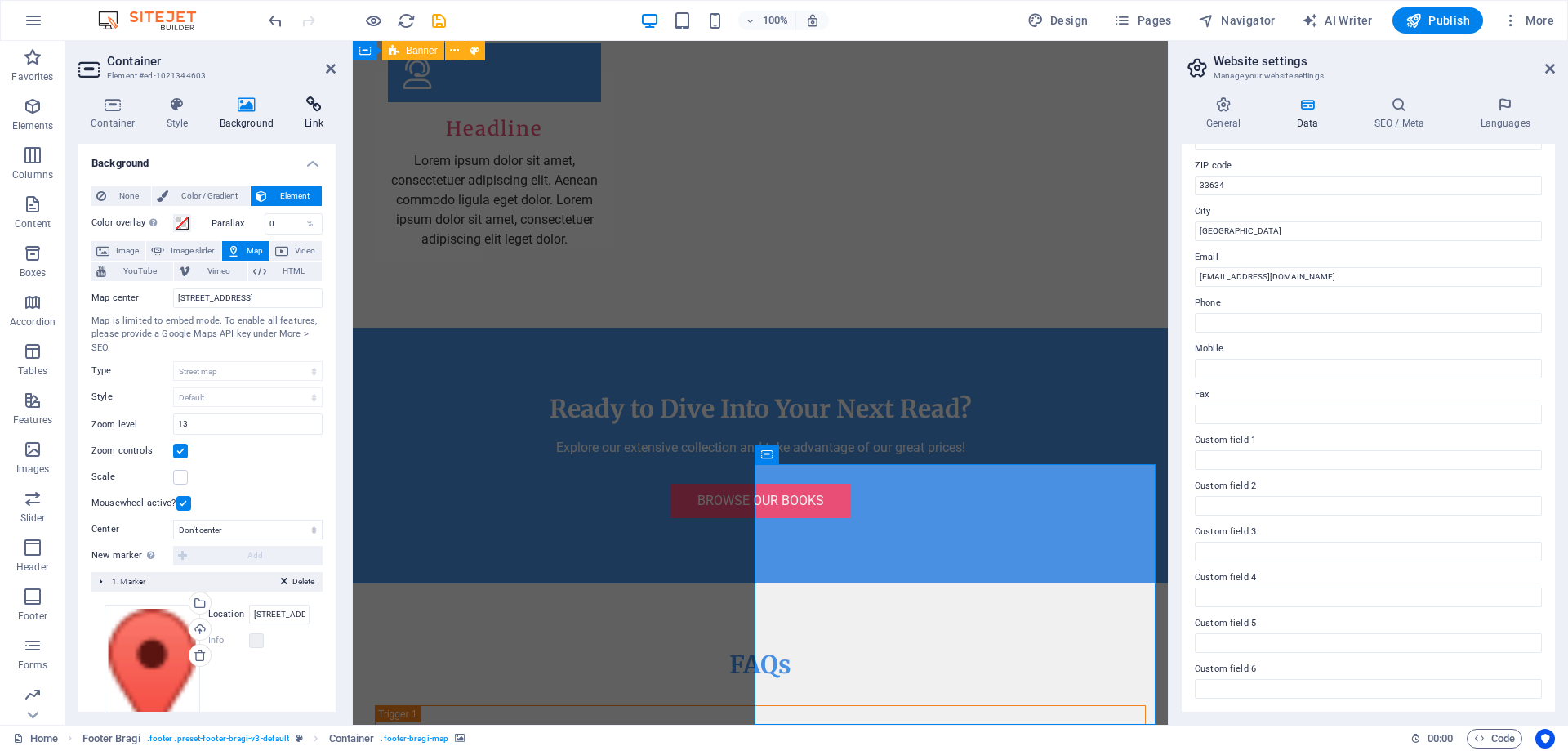
click at [312, 113] on h4 "Link" at bounding box center [314, 113] width 43 height 35
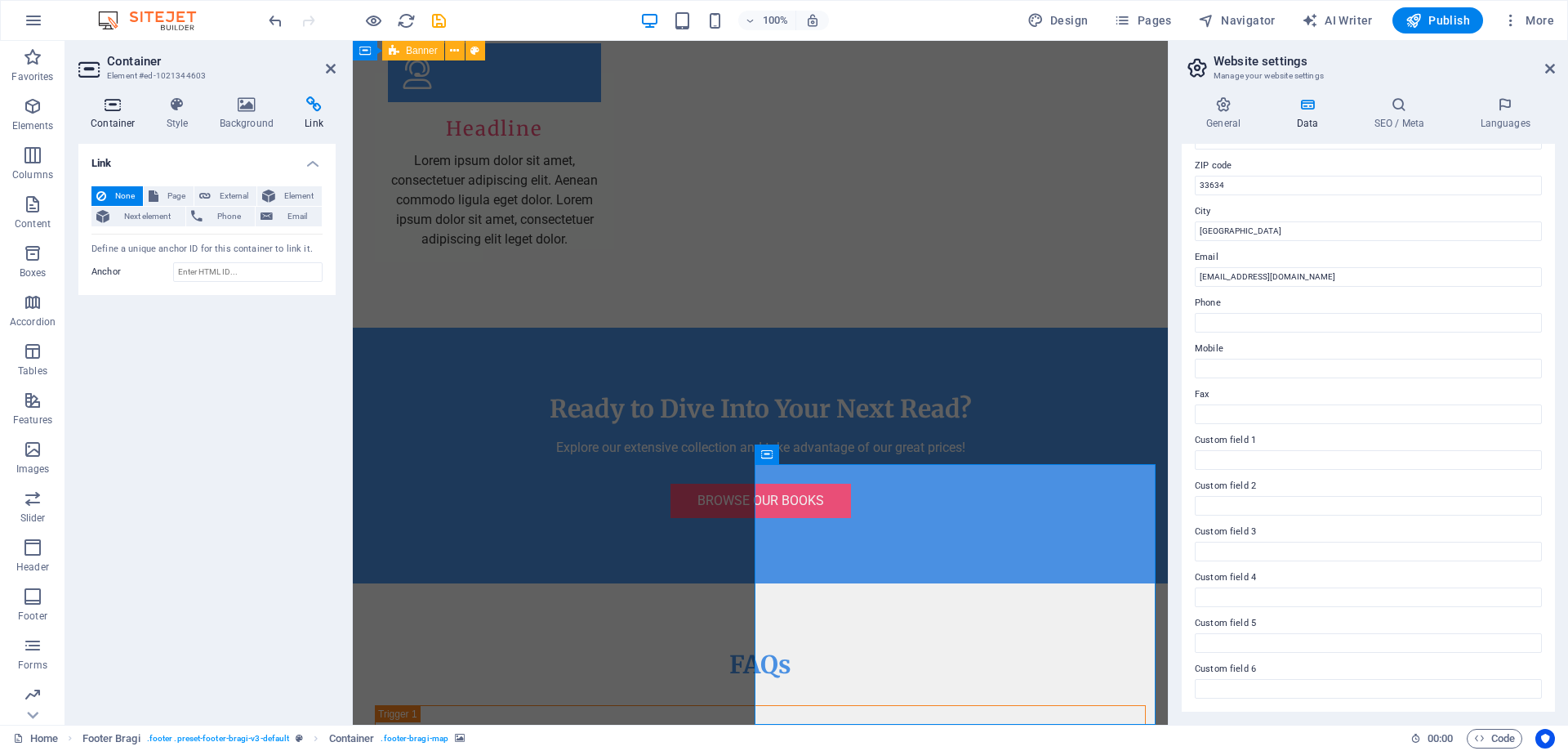
click at [125, 116] on h4 "Container" at bounding box center [115, 113] width 76 height 35
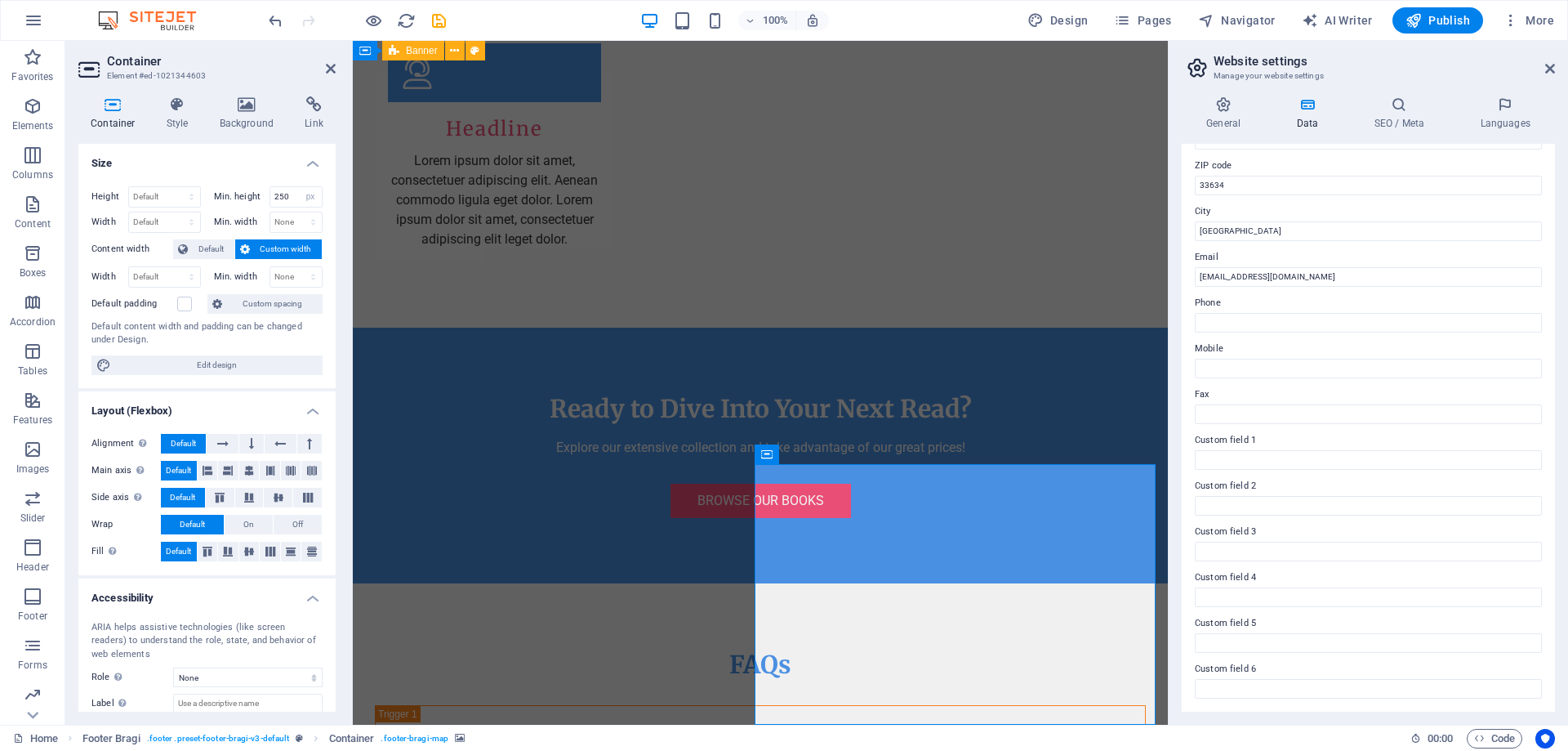
click at [336, 66] on aside "Container Element #ed-1021344603 Container Style Background Link Size Height De…" at bounding box center [208, 382] width 287 height 684
click at [332, 68] on icon at bounding box center [331, 68] width 10 height 13
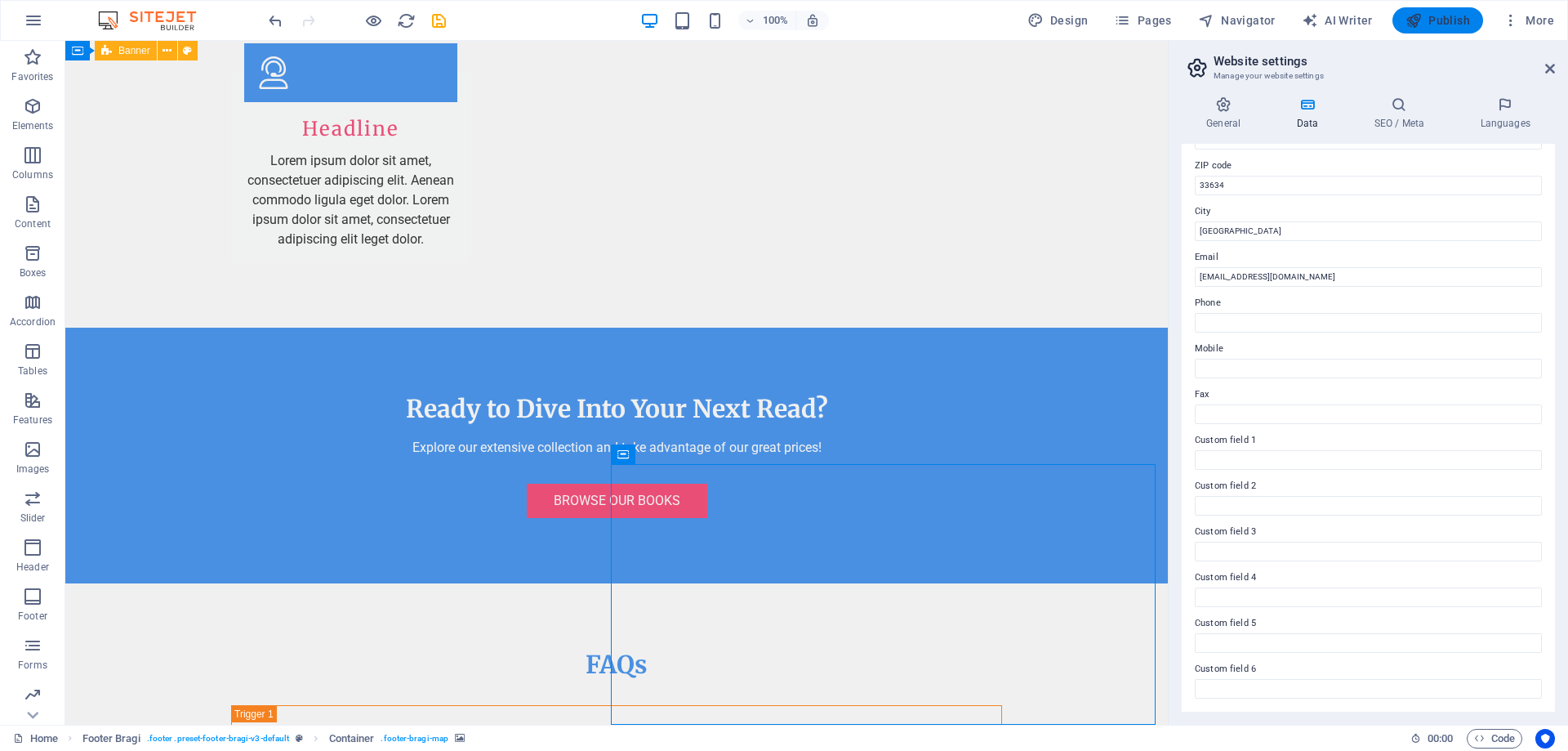
click at [1445, 23] on span "Publish" at bounding box center [1437, 20] width 64 height 17
checkbox input "false"
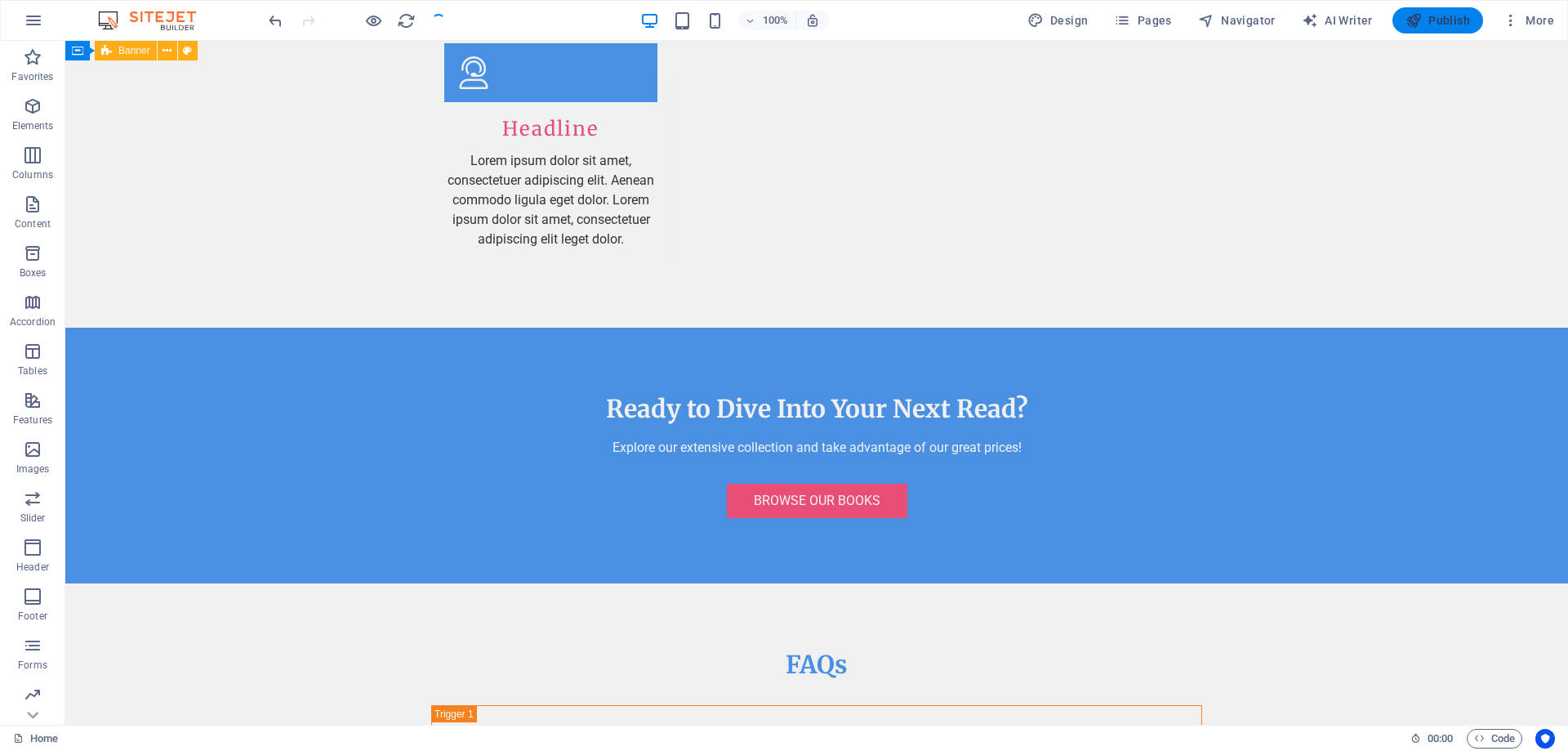
click at [1441, 20] on span "Publish" at bounding box center [1437, 20] width 64 height 17
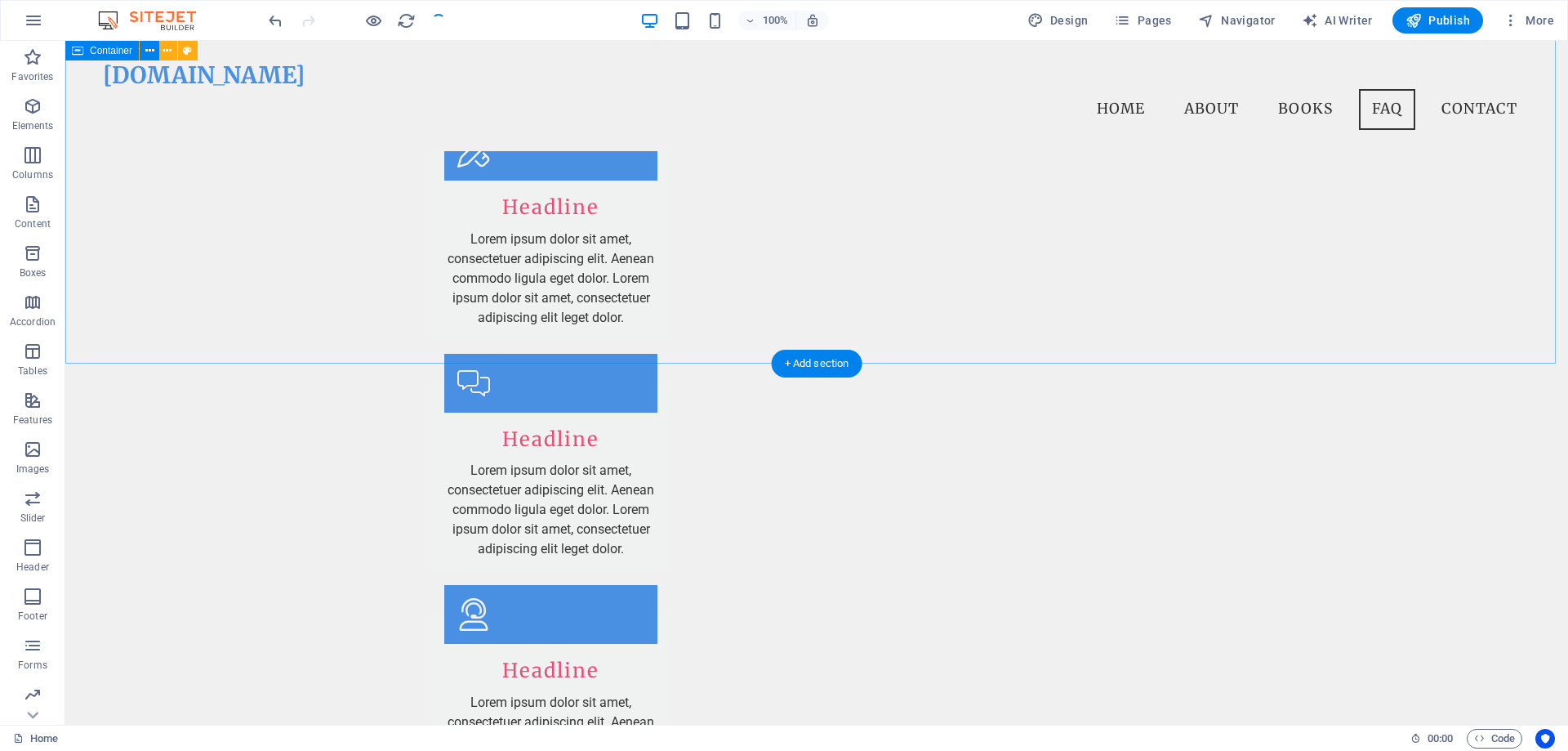
scroll to position [2789, 0]
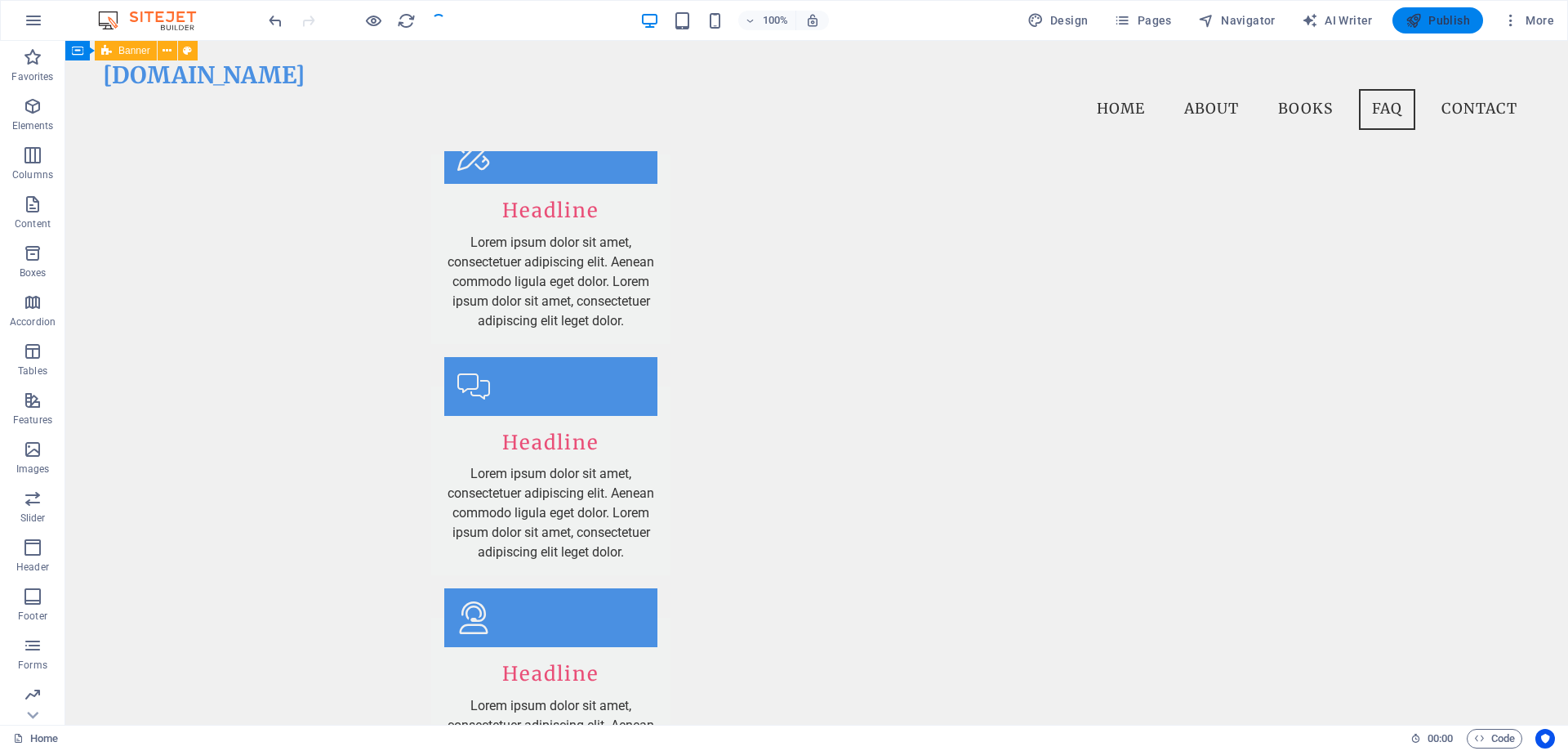
click at [1436, 24] on span "Publish" at bounding box center [1437, 20] width 64 height 17
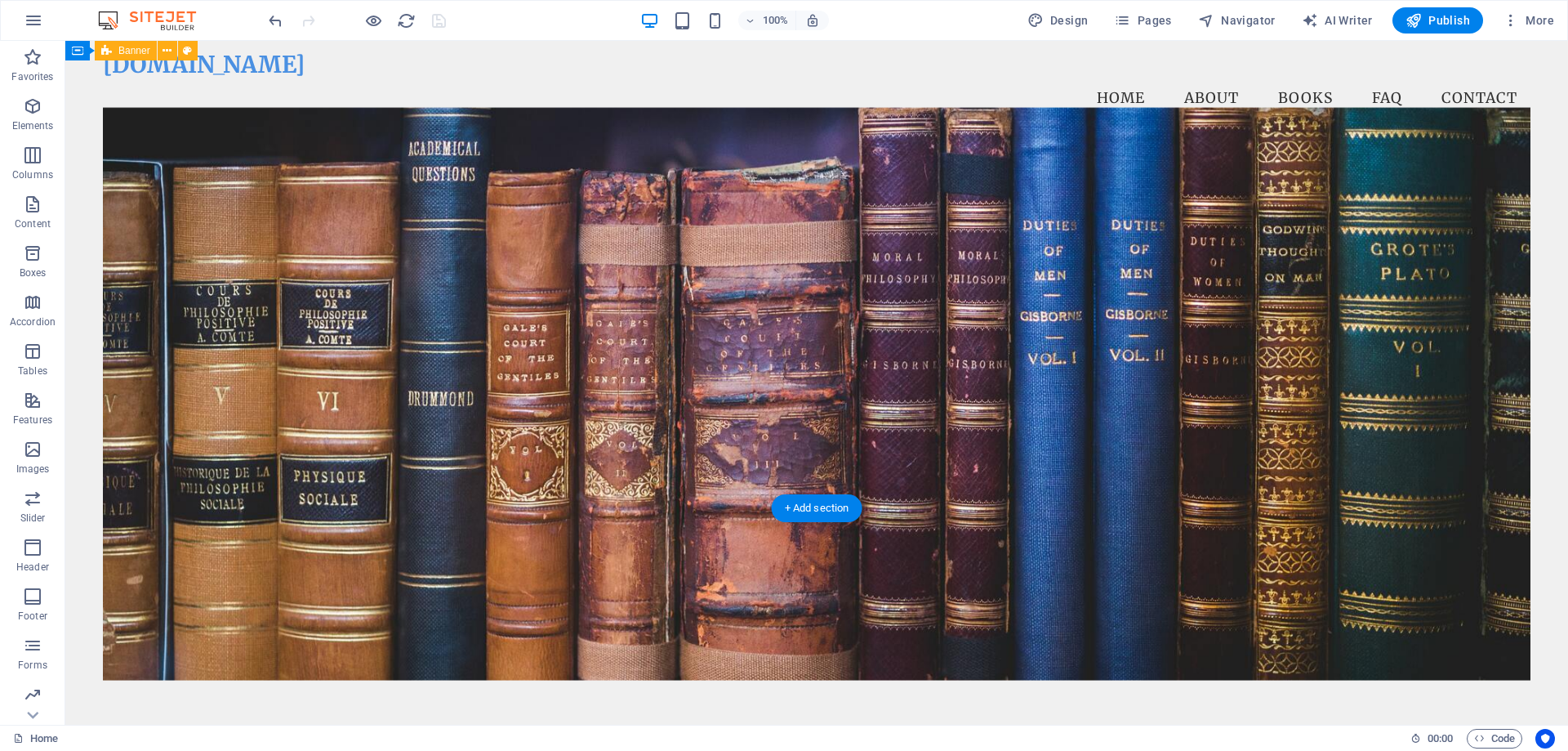
scroll to position [0, 0]
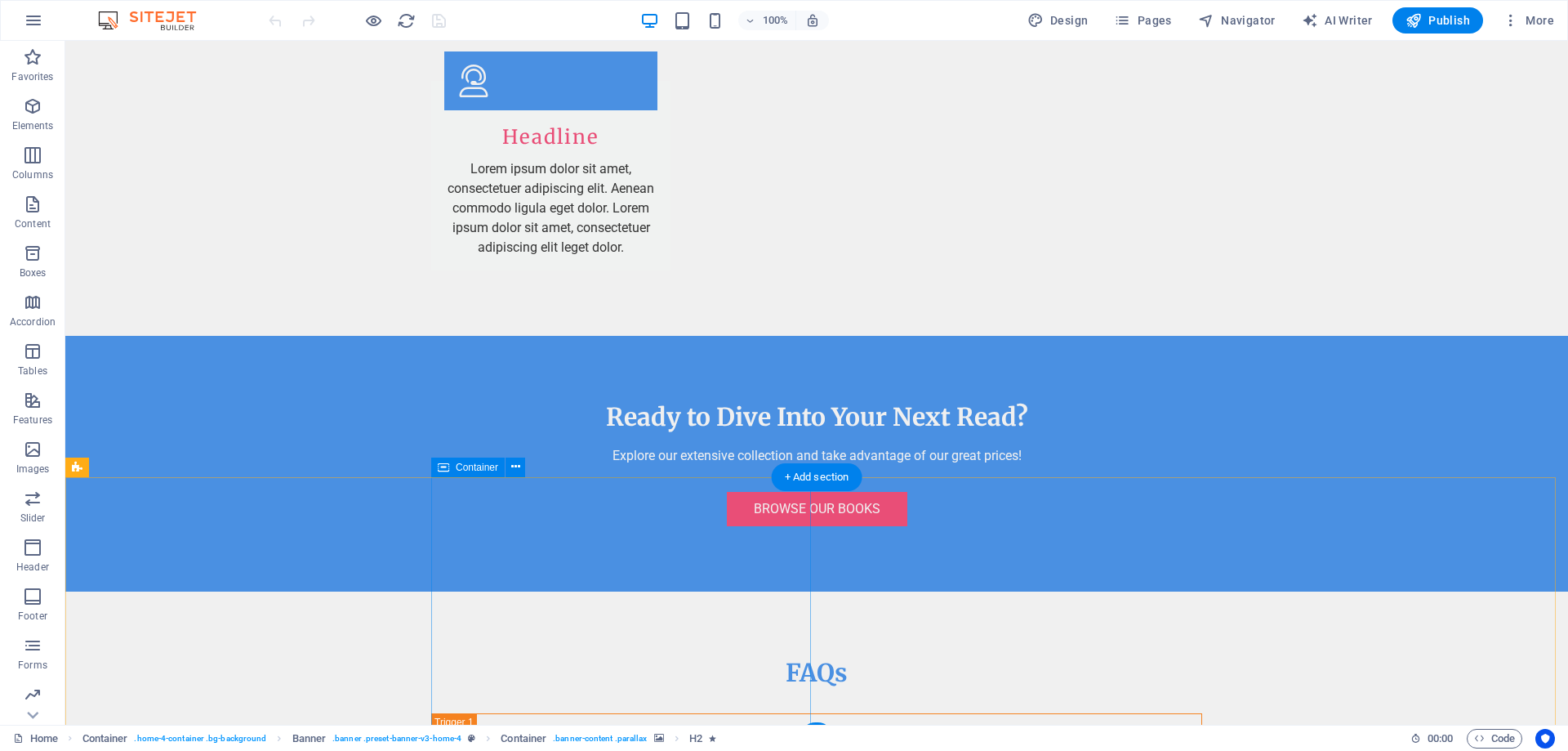
scroll to position [3361, 0]
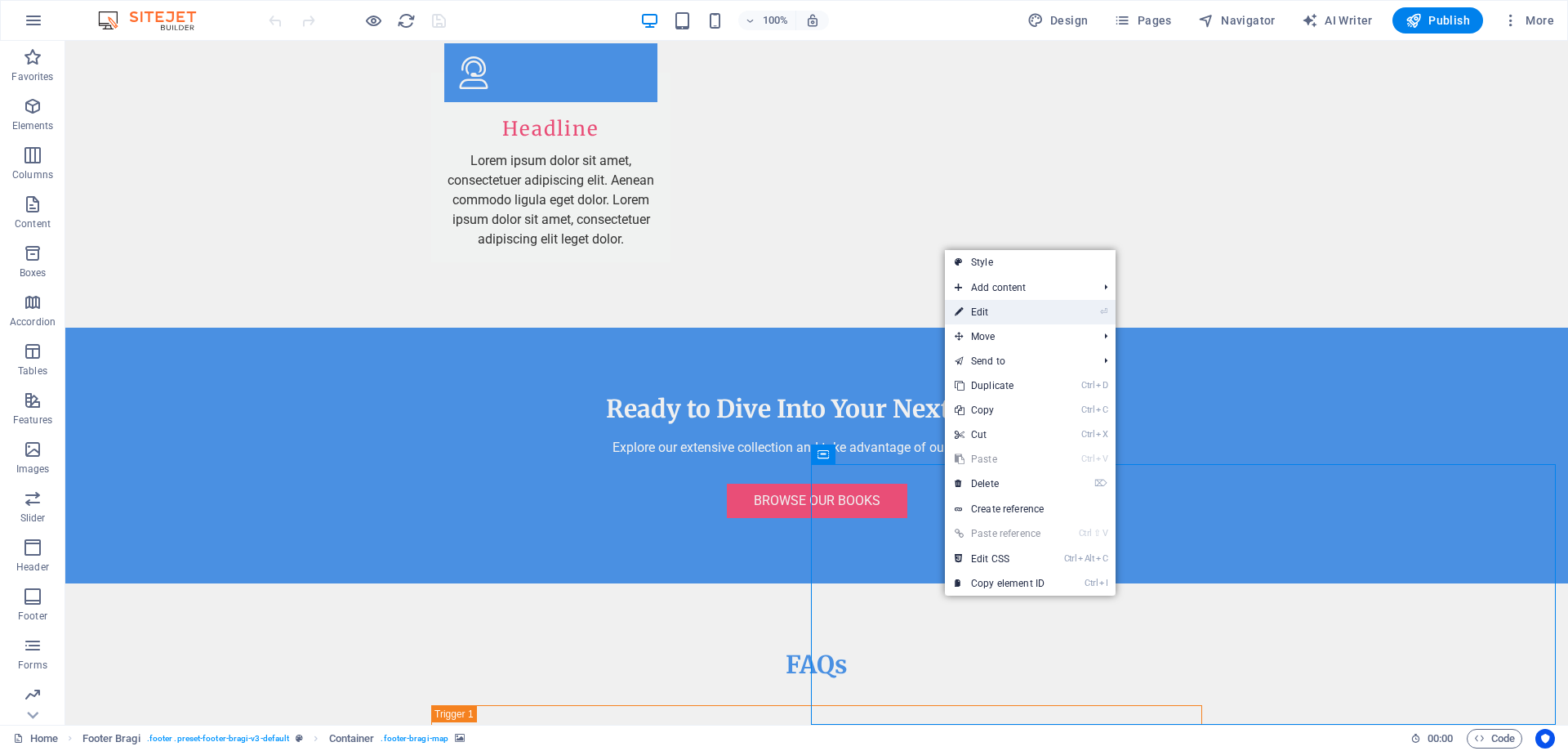
click at [1015, 313] on link "⏎ Edit" at bounding box center [999, 312] width 110 height 25
select select "px"
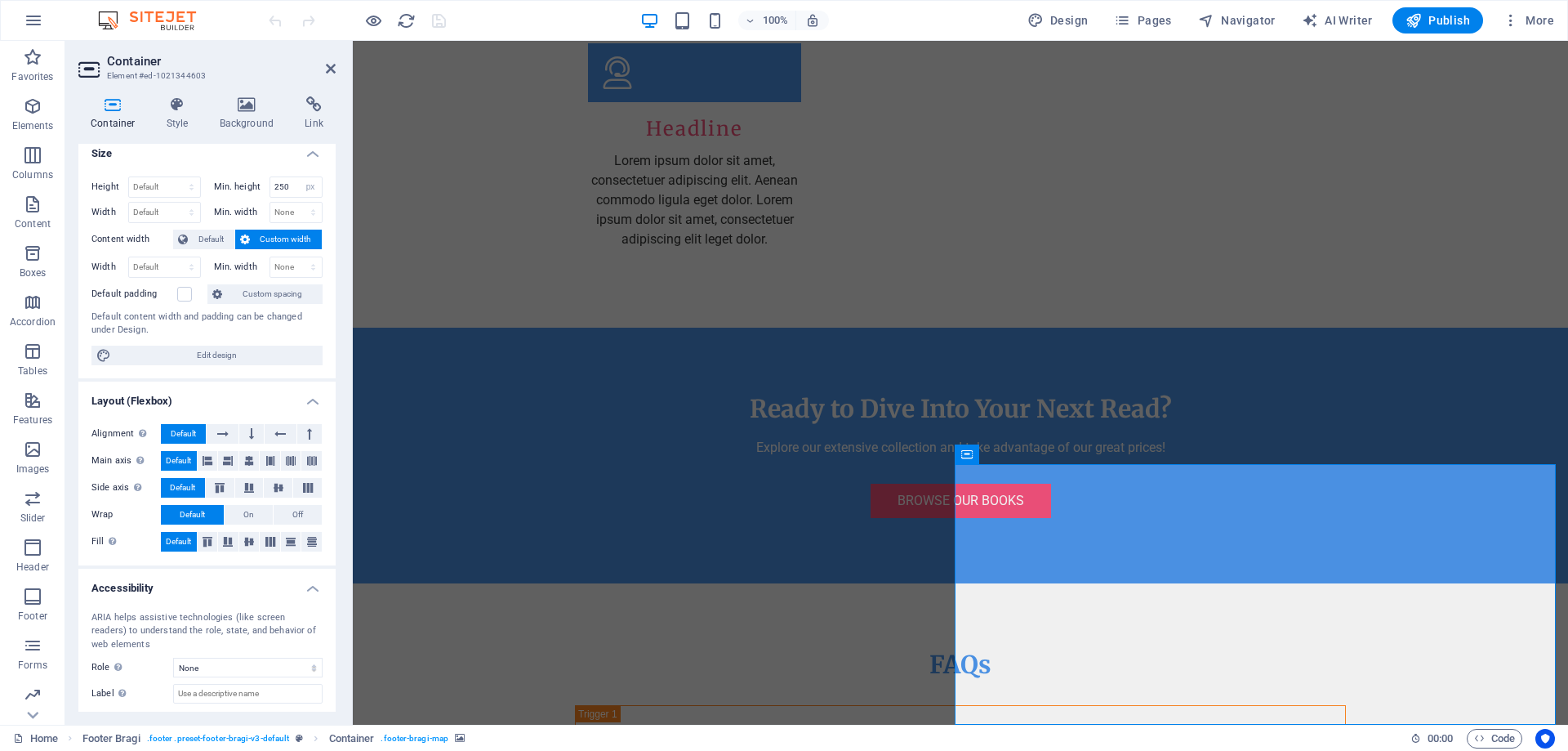
scroll to position [0, 0]
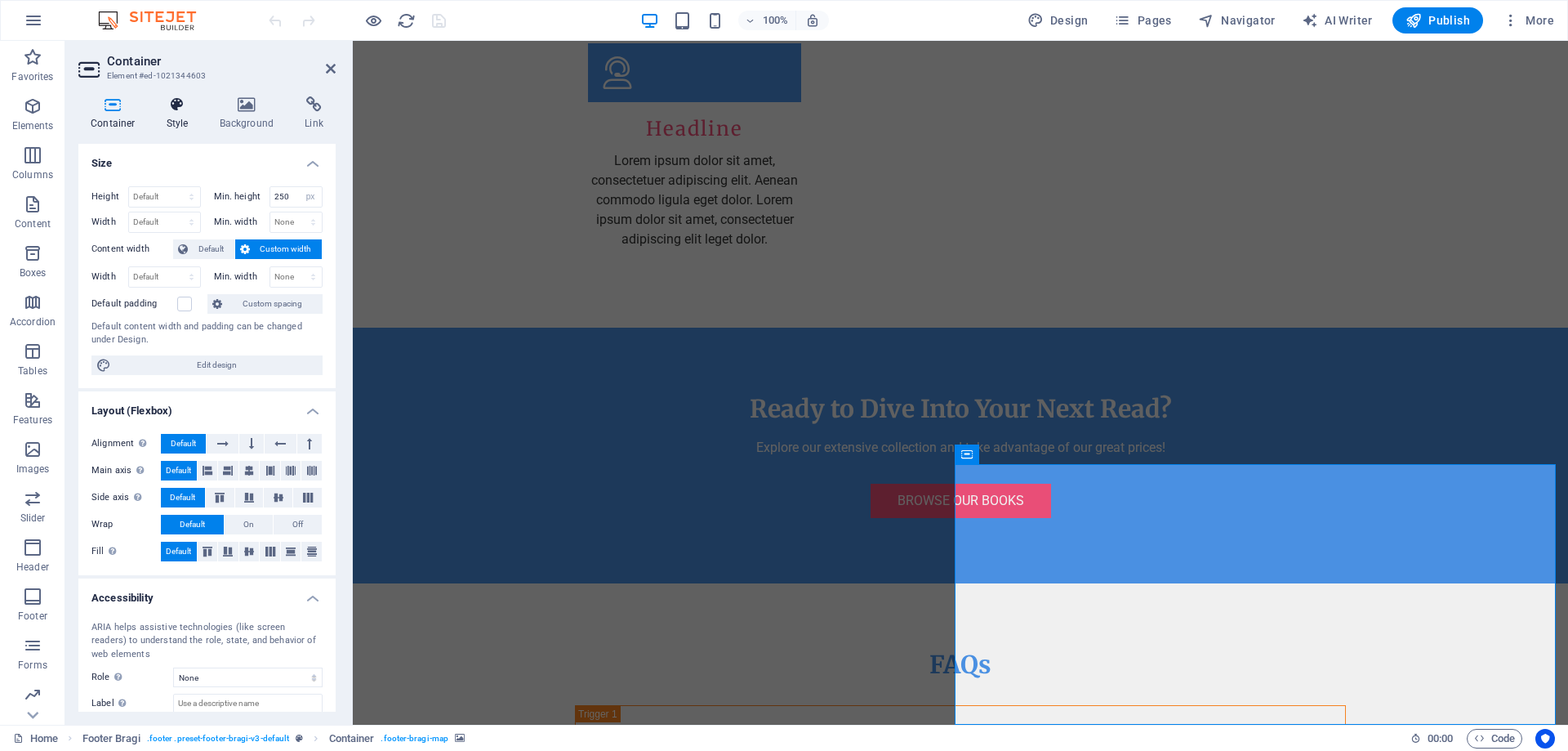
click at [185, 118] on h4 "Style" at bounding box center [181, 113] width 53 height 35
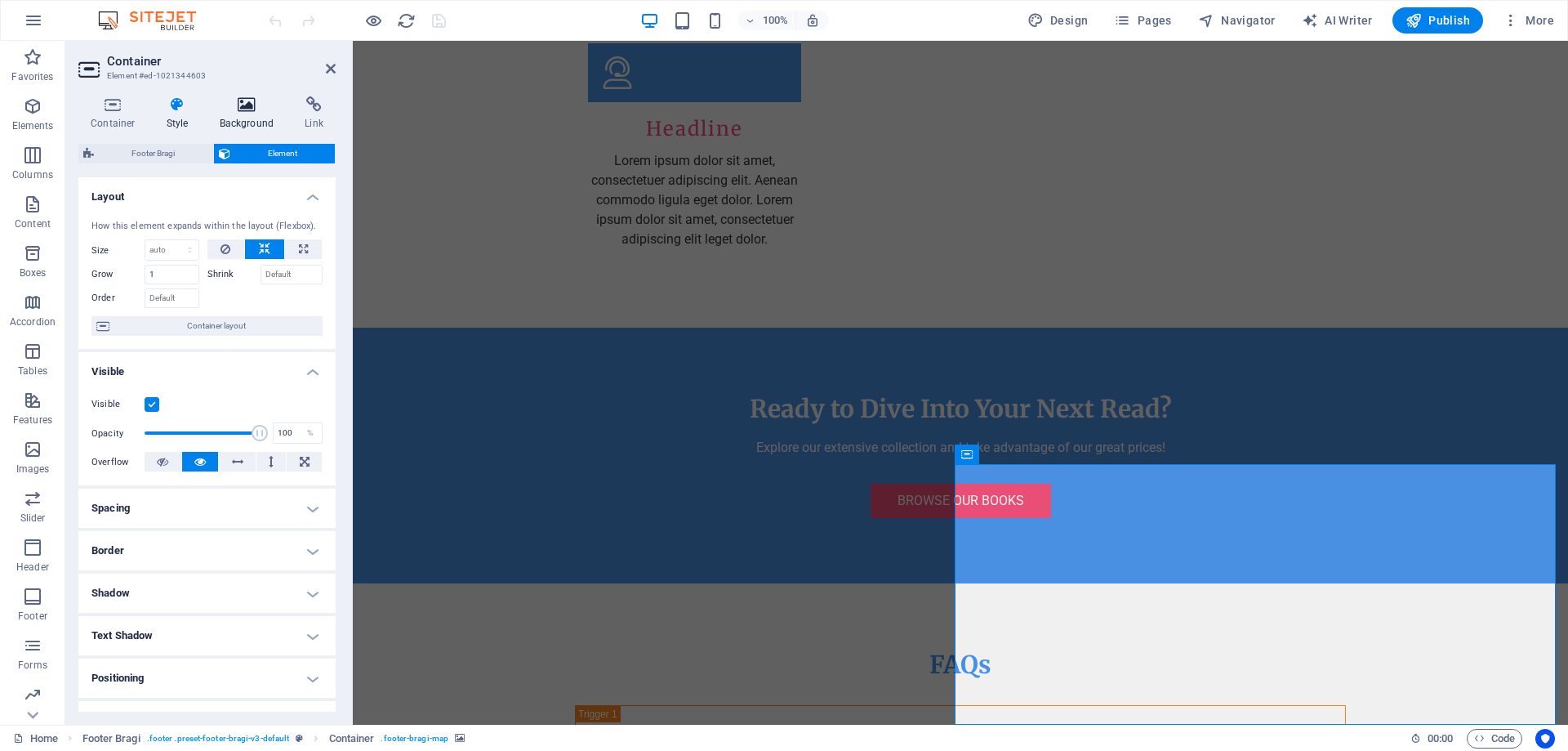
click at [229, 118] on h4 "Background" at bounding box center [250, 113] width 86 height 35
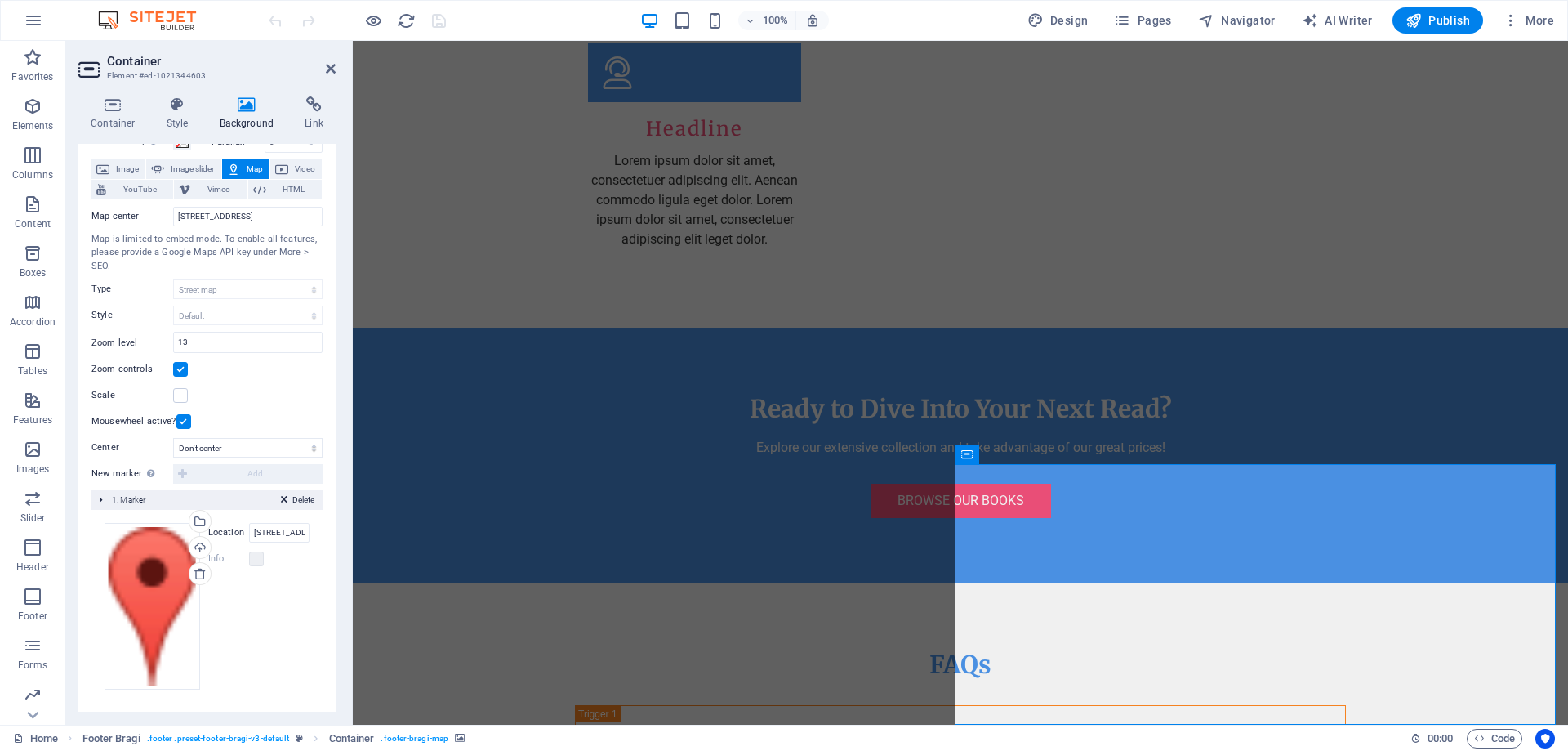
scroll to position [83, 0]
click at [275, 538] on input "123 Book St., 12345 Booktown" at bounding box center [278, 532] width 60 height 20
click at [276, 540] on input "Location" at bounding box center [278, 532] width 60 height 20
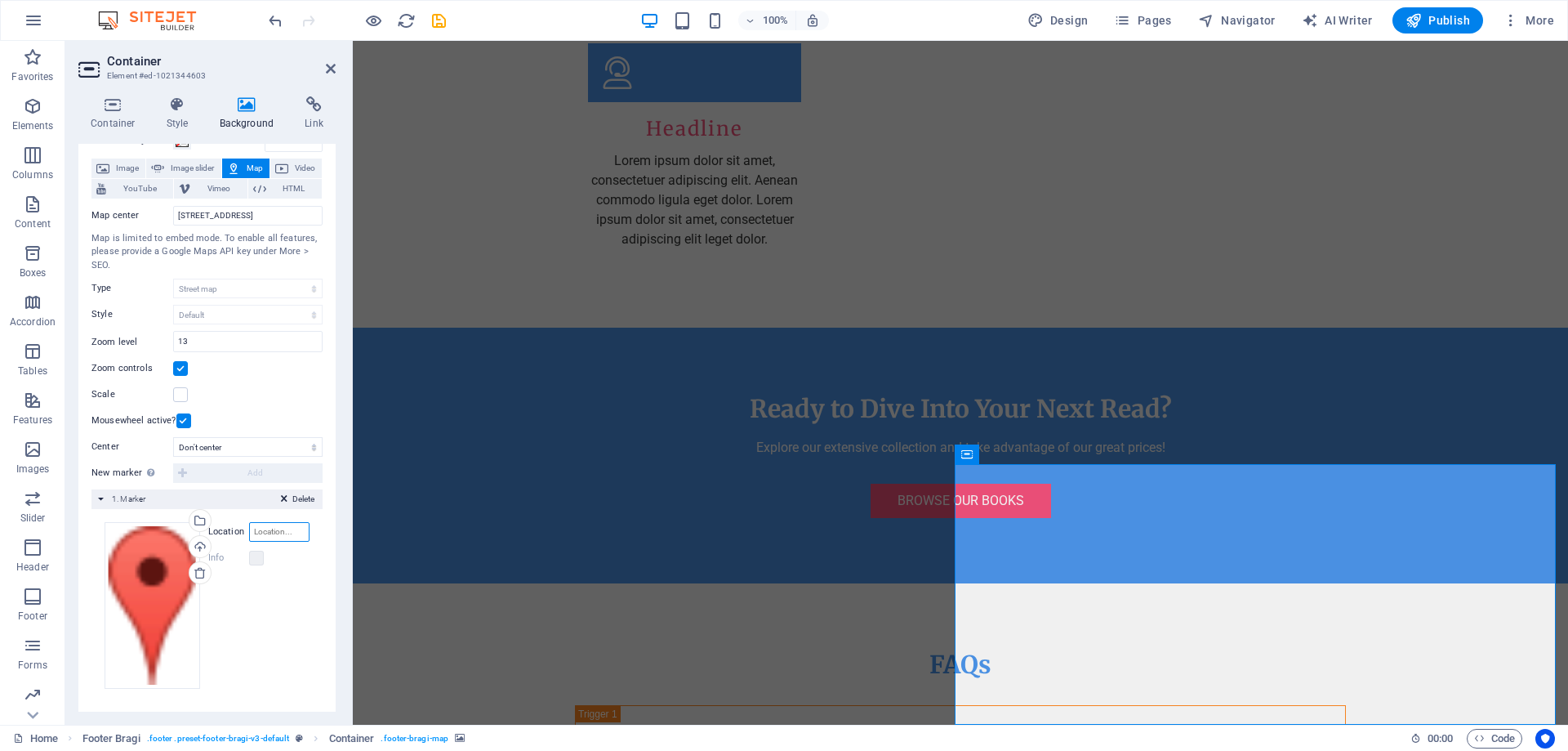
paste input "6022 W Idlewild Ave, Tampa, FL 33634"
type input "6022 W Idlewild Ave, Tampa, FL 33634"
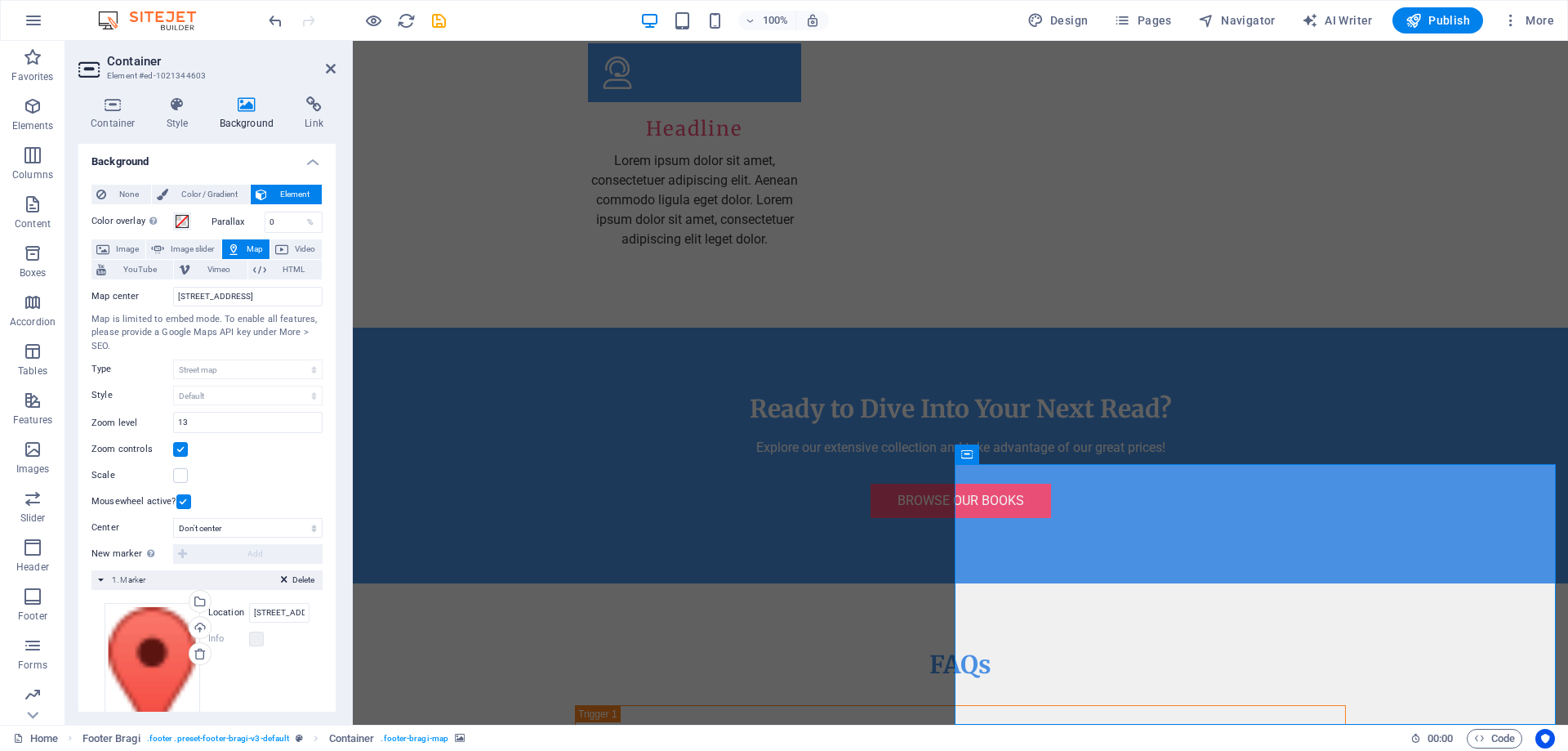
scroll to position [1, 0]
click at [220, 292] on input "123 Book St., 12345 Booktown" at bounding box center [247, 297] width 149 height 20
paste input "6022 W Idlewild Ave, Tampa, FL 33634"
type input "6022 W Idlewild Ave, Tampa, FL 33634"
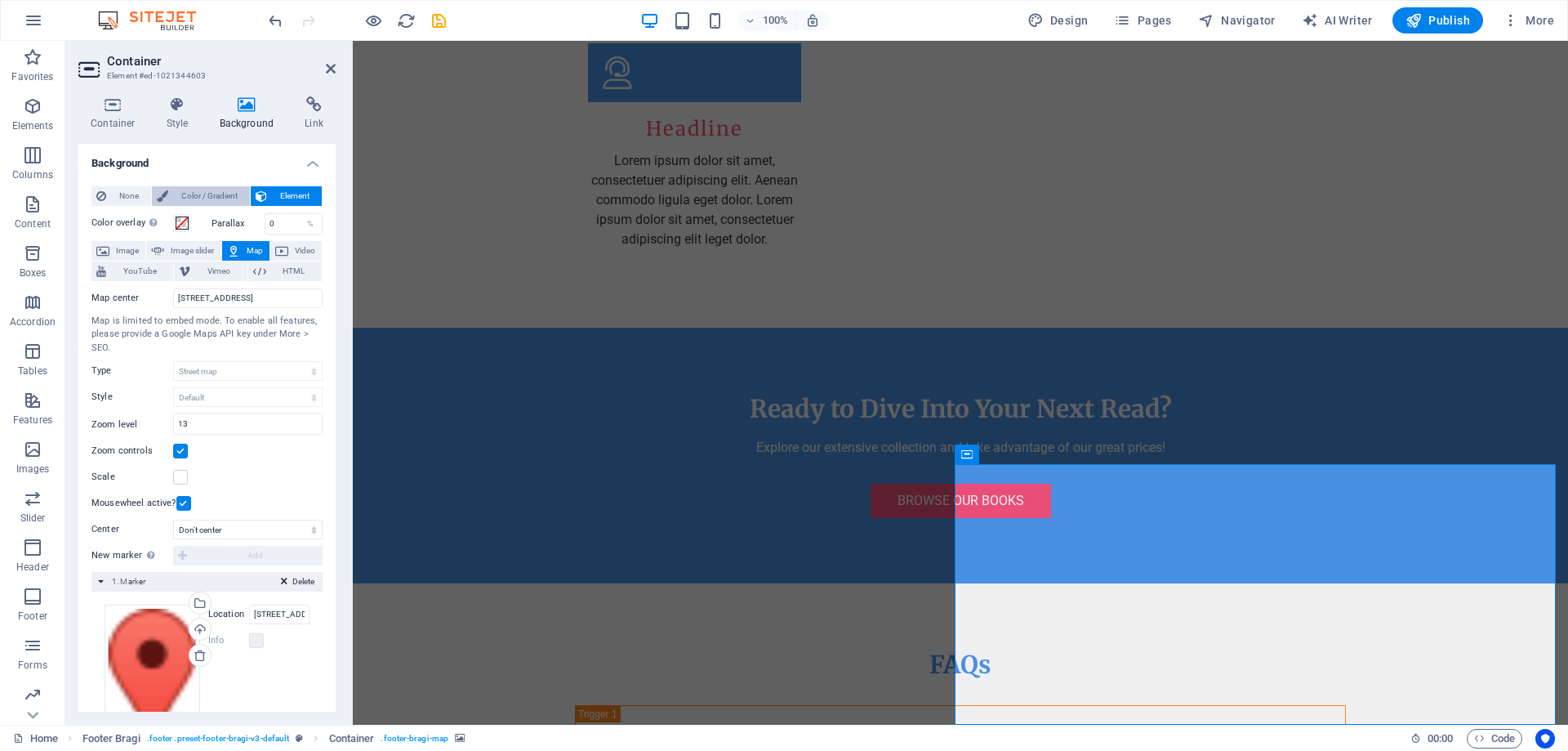
click at [212, 196] on span "Color / Gradient" at bounding box center [208, 196] width 72 height 20
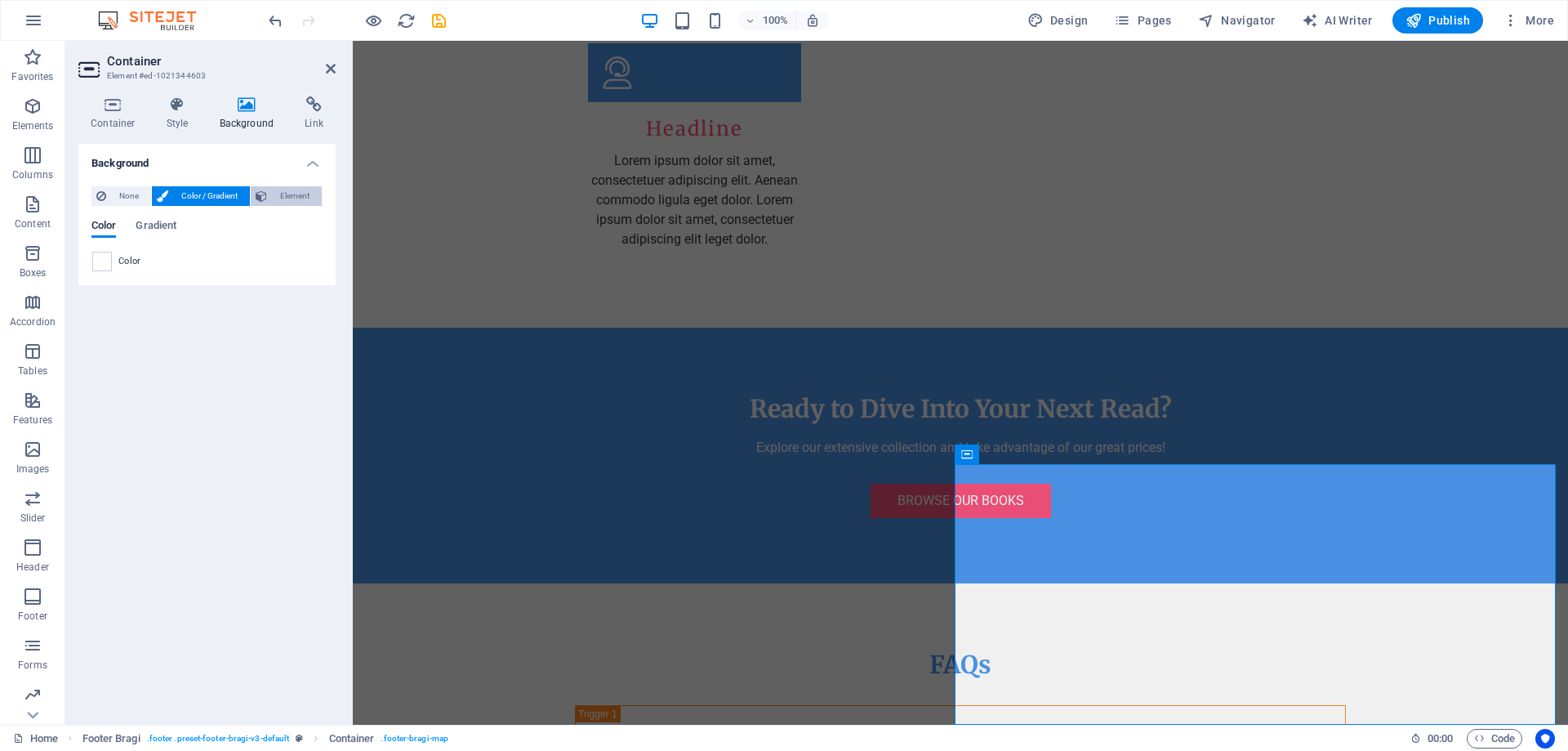
click at [264, 196] on icon at bounding box center [261, 196] width 12 height 20
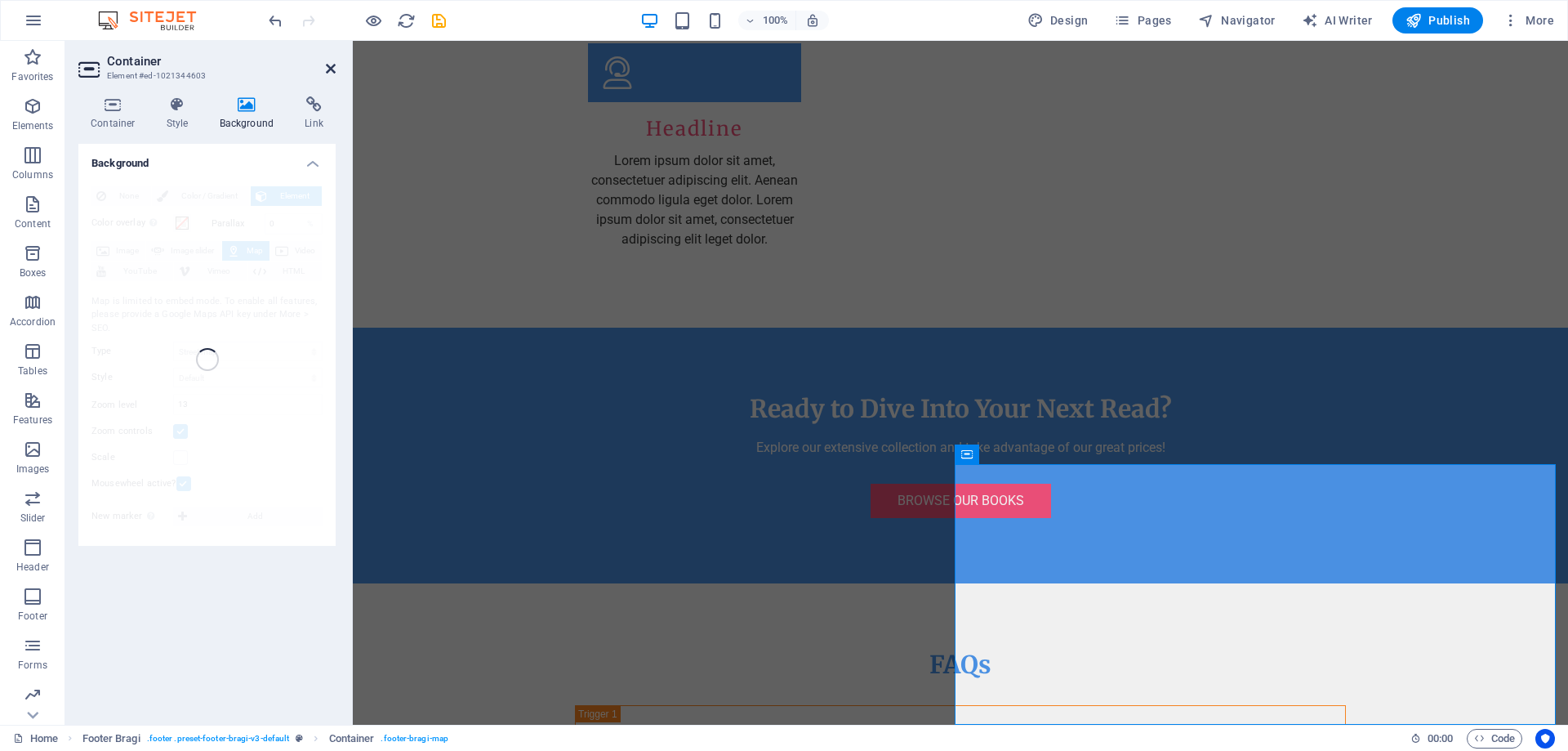
click at [334, 66] on icon at bounding box center [331, 68] width 10 height 13
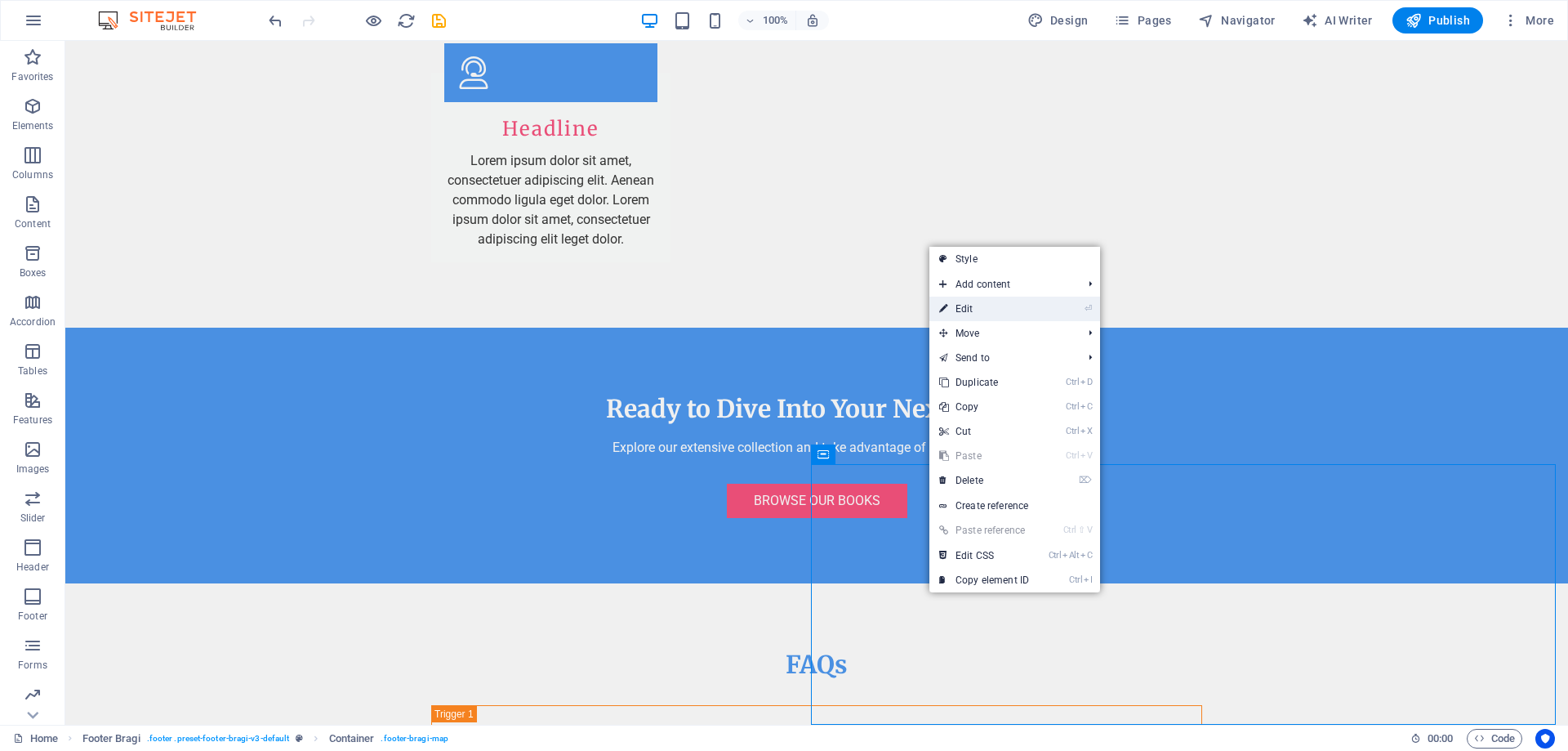
click at [1045, 308] on li "⏎ Edit" at bounding box center [1014, 308] width 171 height 25
click at [983, 312] on link "⏎ Edit" at bounding box center [984, 308] width 110 height 25
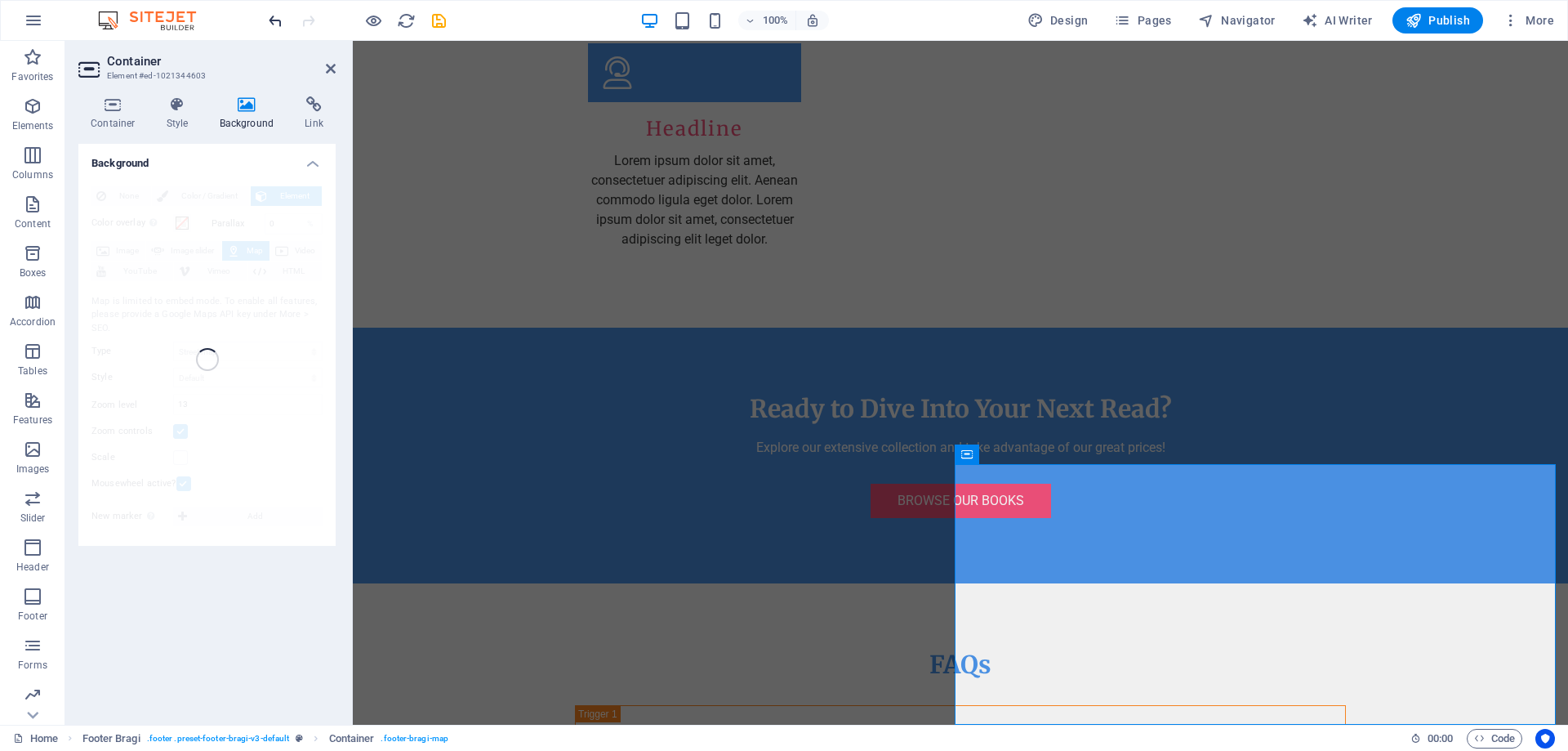
click at [277, 16] on icon "undo" at bounding box center [275, 21] width 19 height 19
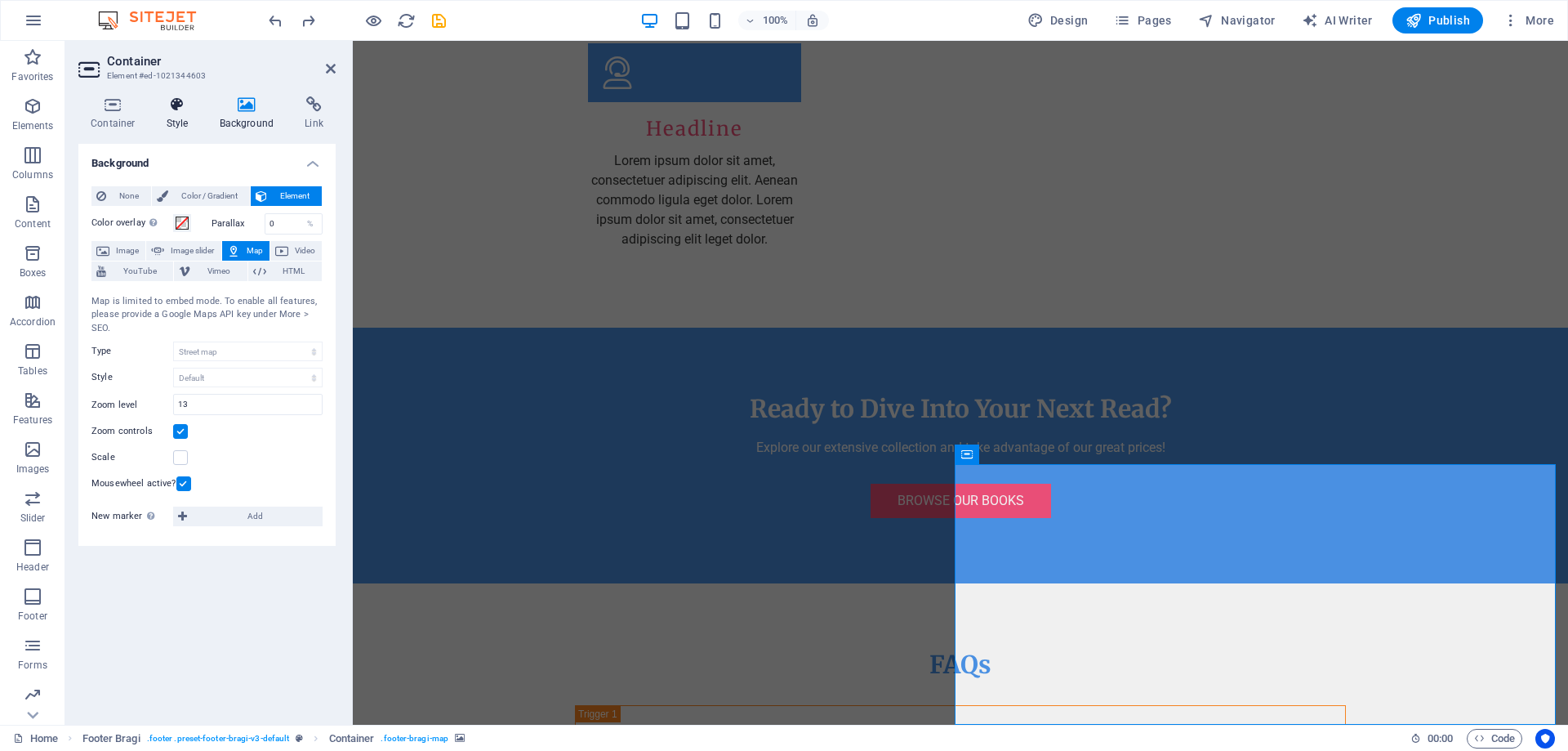
click at [174, 113] on h4 "Style" at bounding box center [181, 113] width 53 height 35
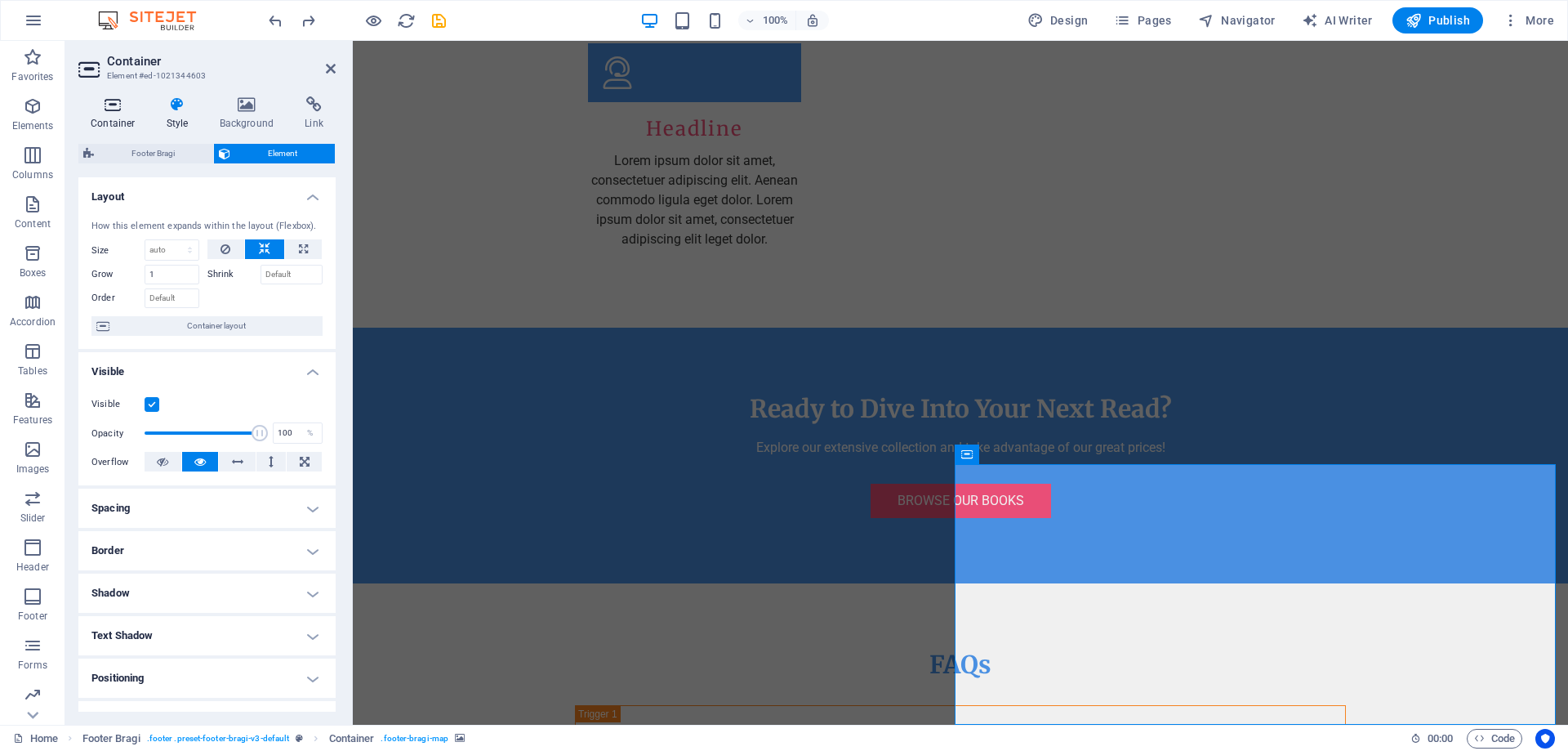
click at [116, 116] on h4 "Container" at bounding box center [115, 113] width 76 height 35
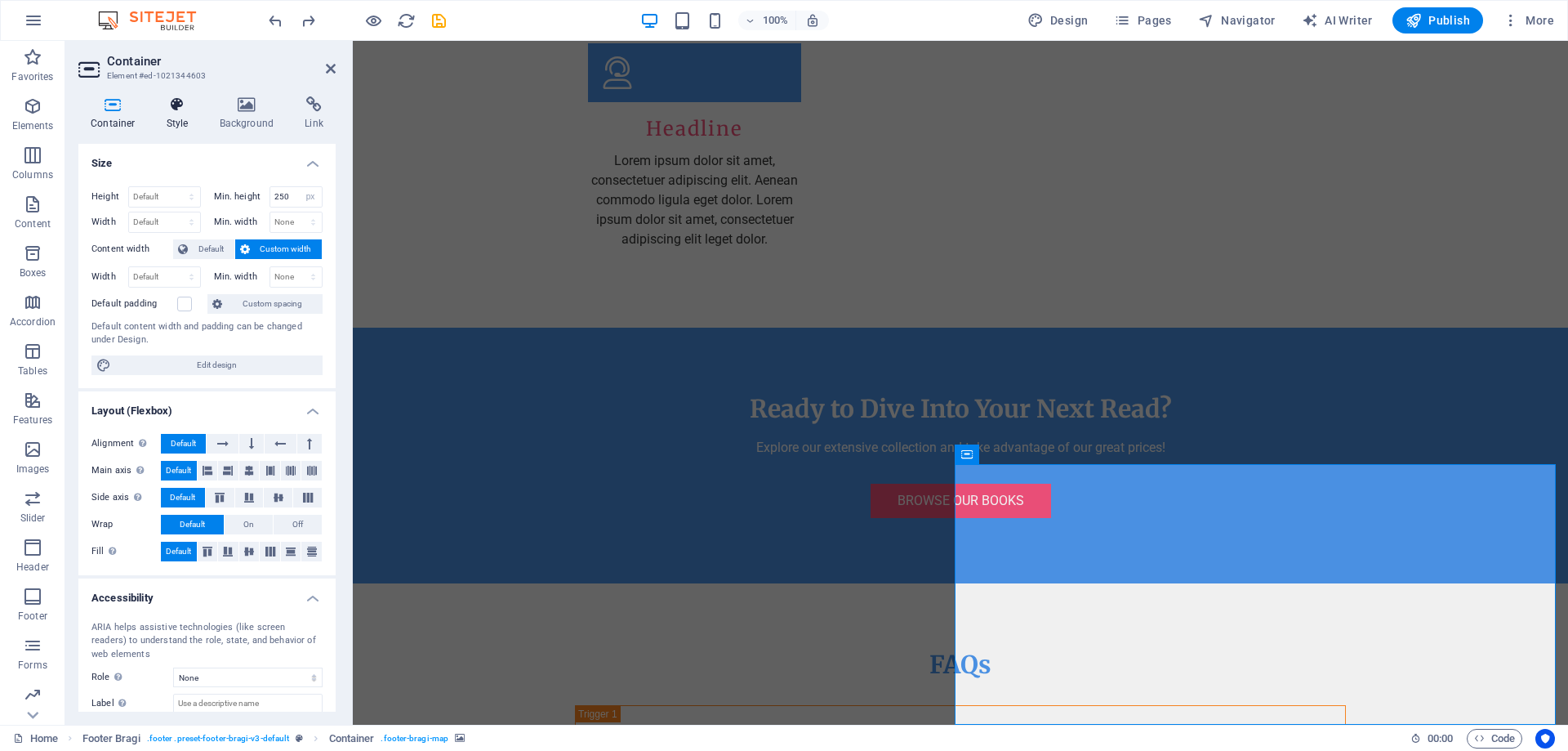
click at [179, 116] on h4 "Style" at bounding box center [181, 113] width 53 height 35
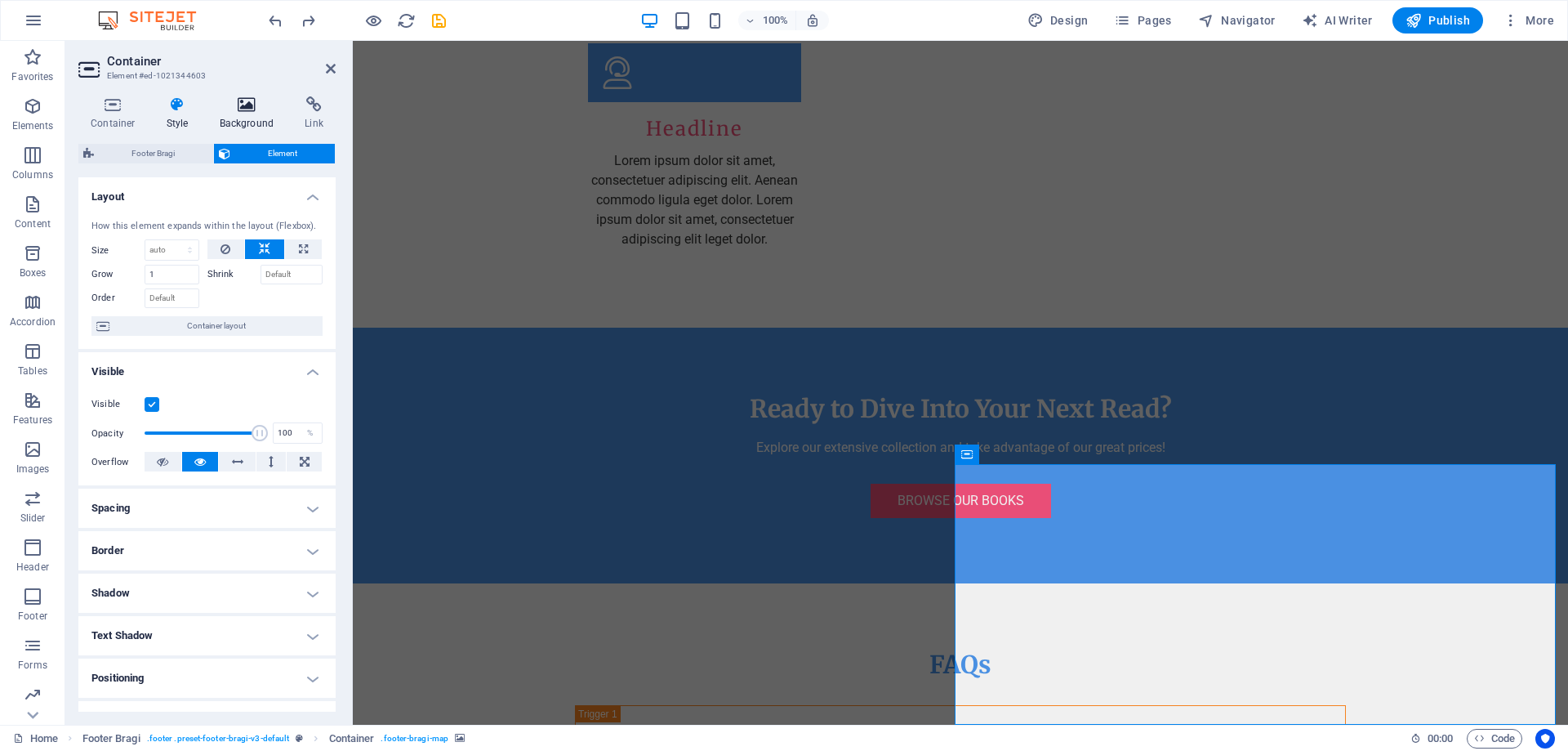
click at [254, 112] on icon at bounding box center [247, 105] width 79 height 17
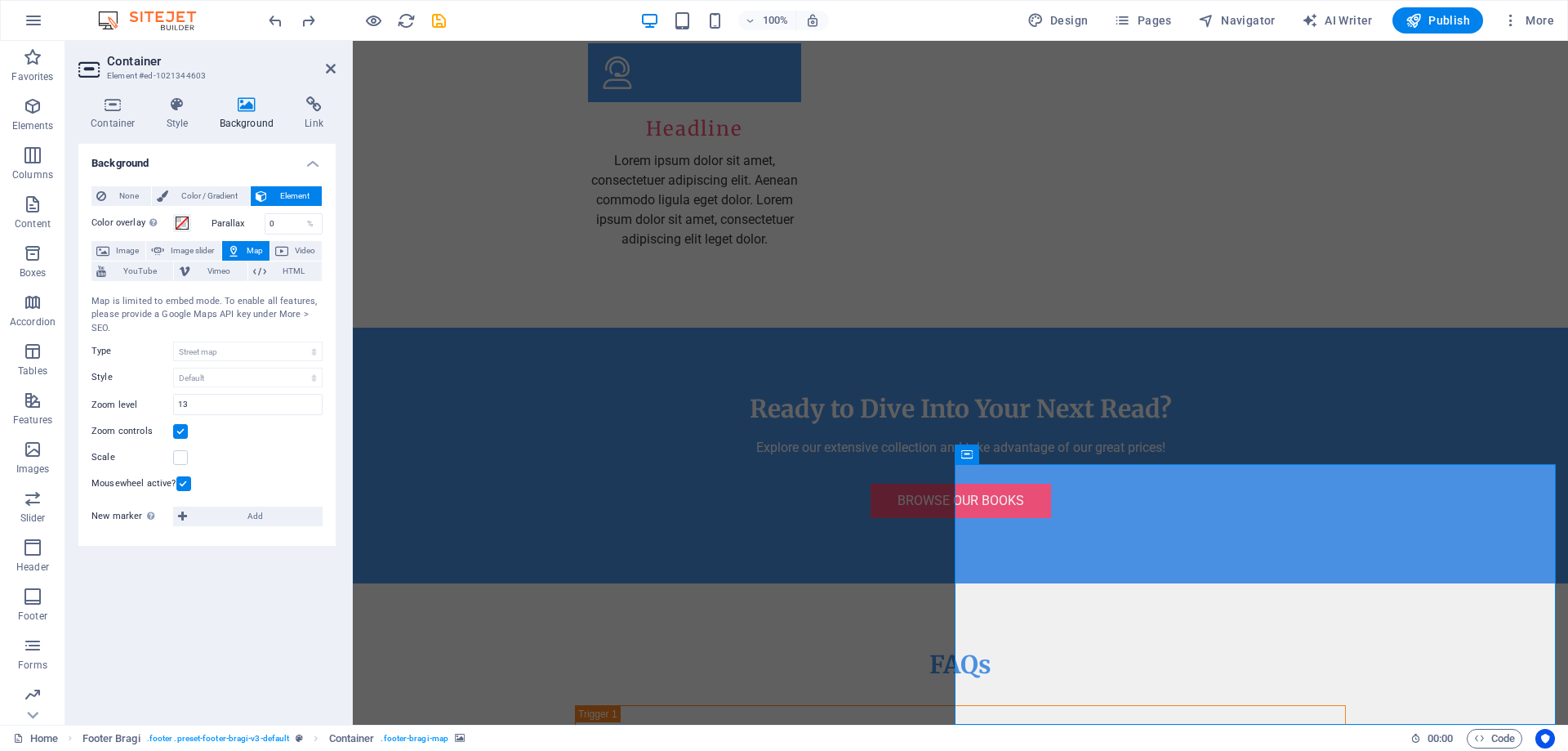
click at [247, 241] on span "Map" at bounding box center [255, 251] width 20 height 20
click at [181, 251] on span "Image slider" at bounding box center [191, 251] width 46 height 20
select select "ms"
select select "s"
select select "progressive"
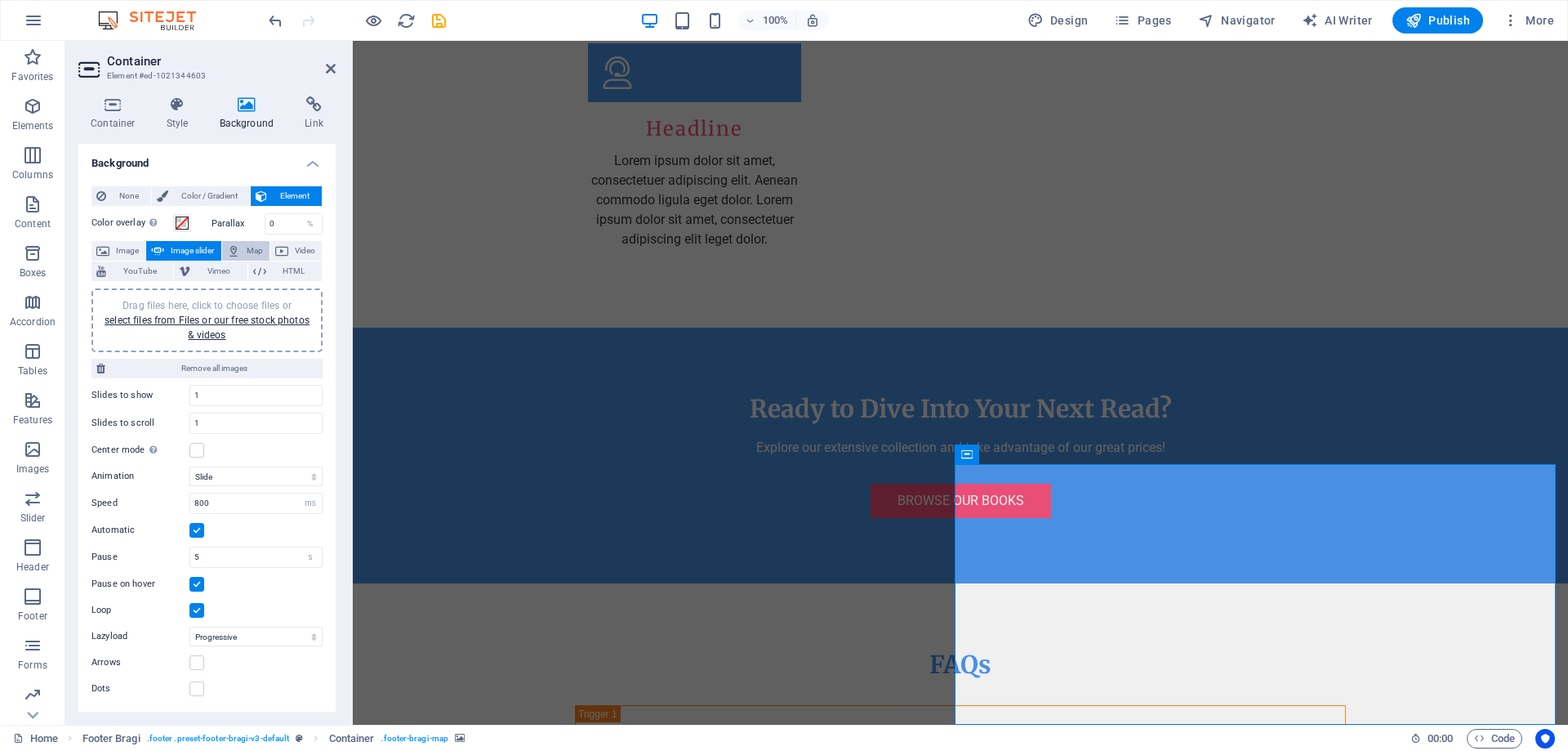
click at [233, 247] on icon at bounding box center [233, 251] width 13 height 20
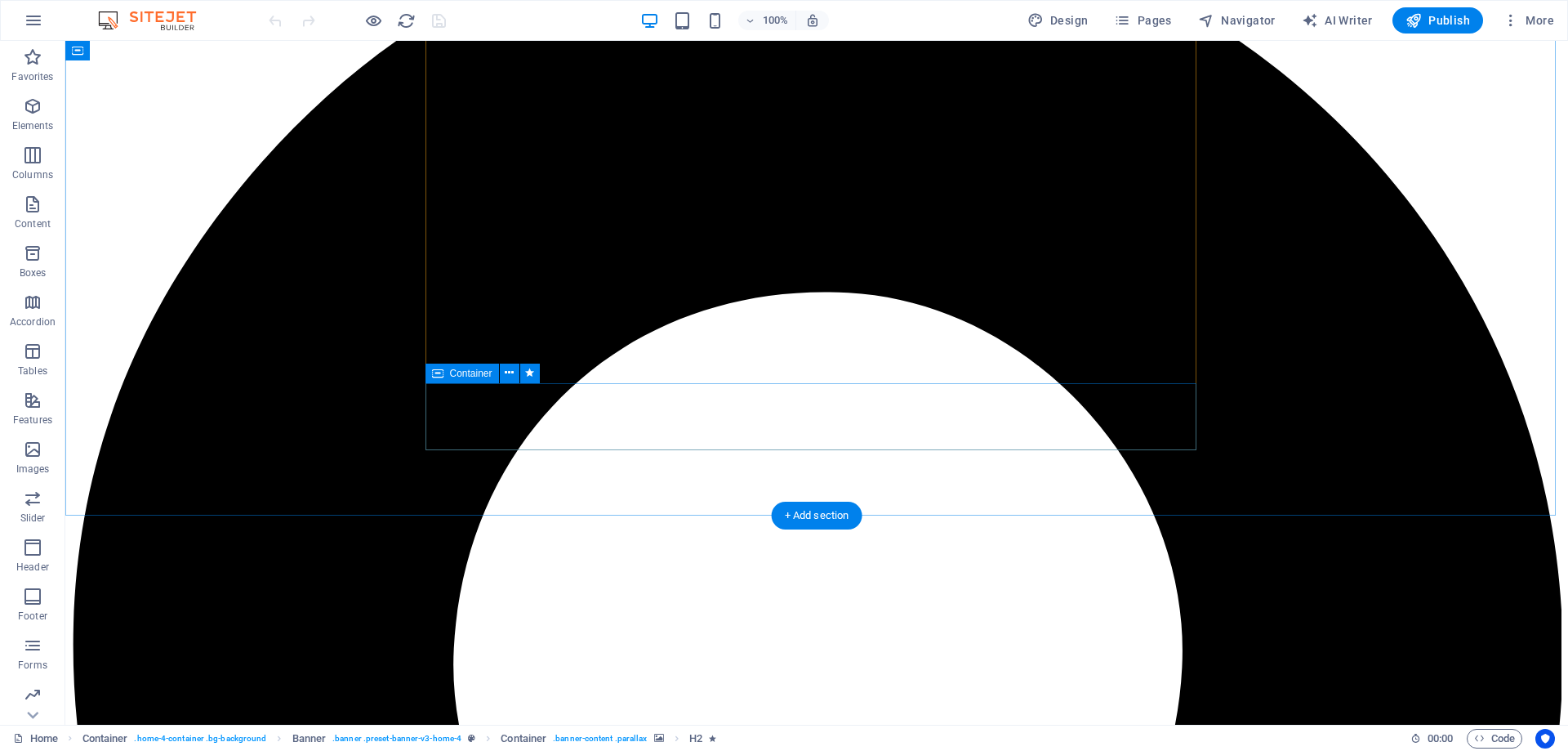
scroll to position [3361, 0]
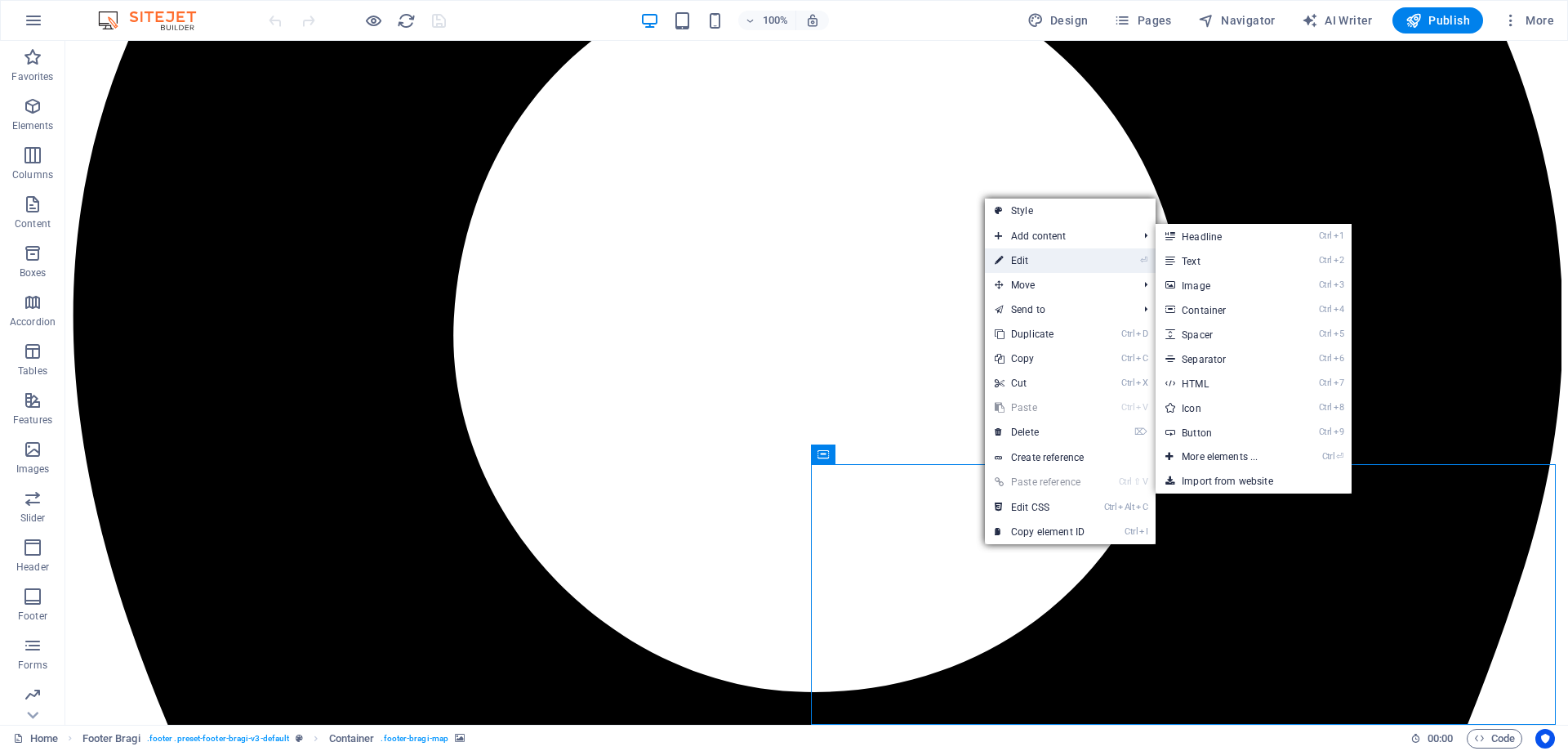
click at [1055, 256] on link "⏎ Edit" at bounding box center [1039, 261] width 110 height 25
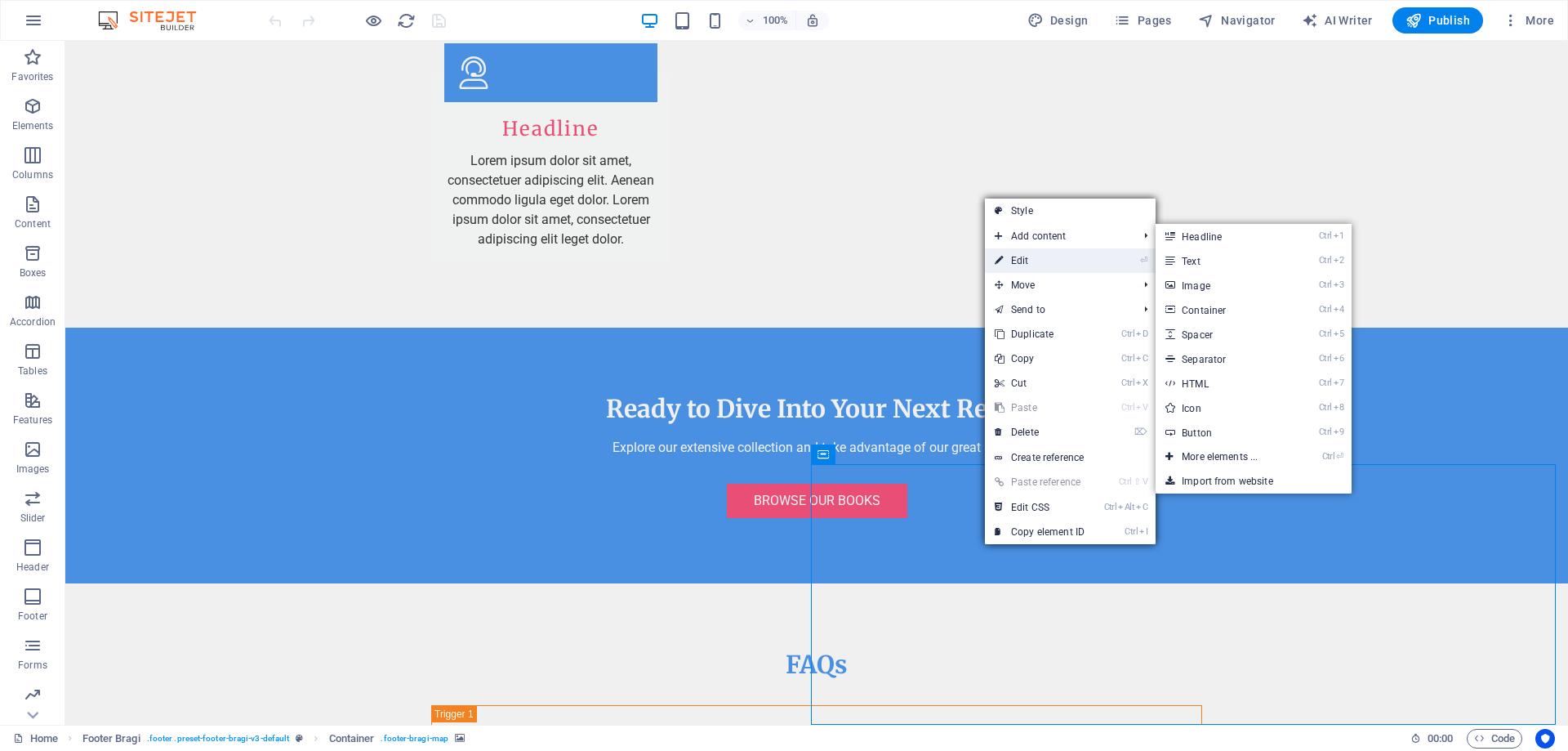
select select "px"
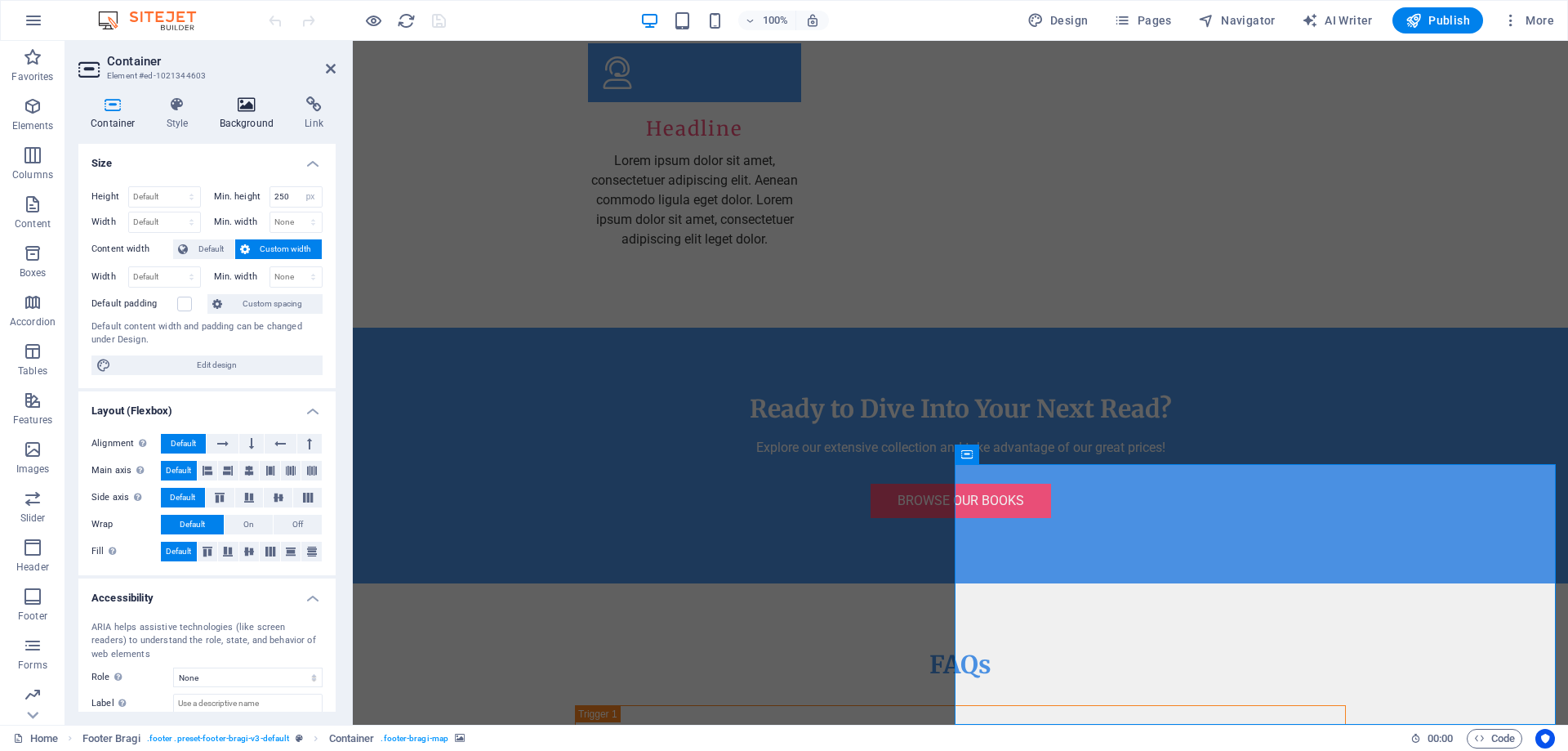
click at [230, 114] on h4 "Background" at bounding box center [250, 113] width 86 height 35
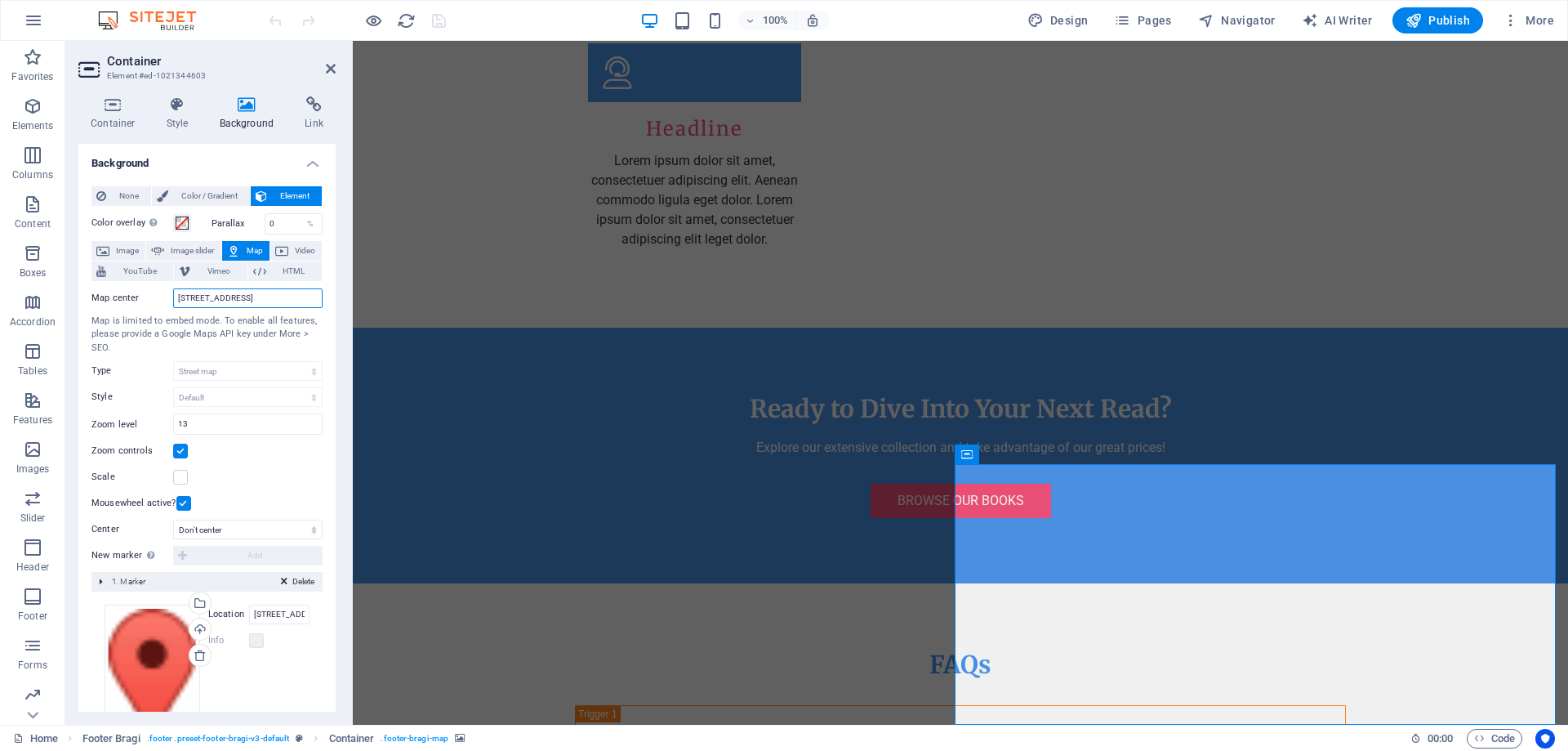
click at [233, 305] on input "123 Book St., 12345 Booktown" at bounding box center [247, 298] width 149 height 20
paste input "6022 W Idlewild Ave, Tampa, FL 33634"
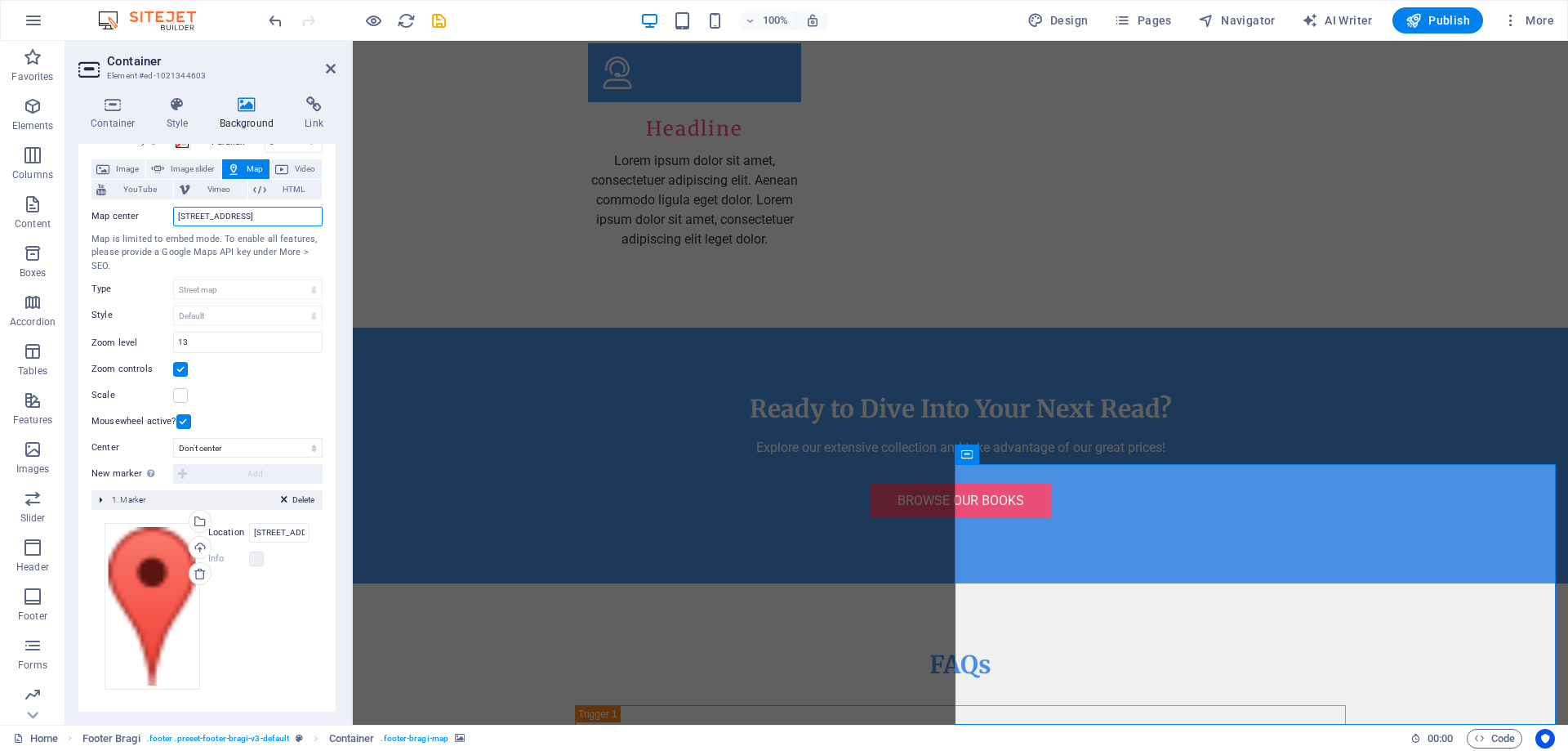
scroll to position [83, 0]
type input "6022 W Idlewild Ave, Tampa, FL 33634"
click at [267, 529] on input "123 Book St., 12345 Booktown" at bounding box center [278, 532] width 60 height 20
paste input "6022 W Idlewild Ave, Tampa, FL 33634"
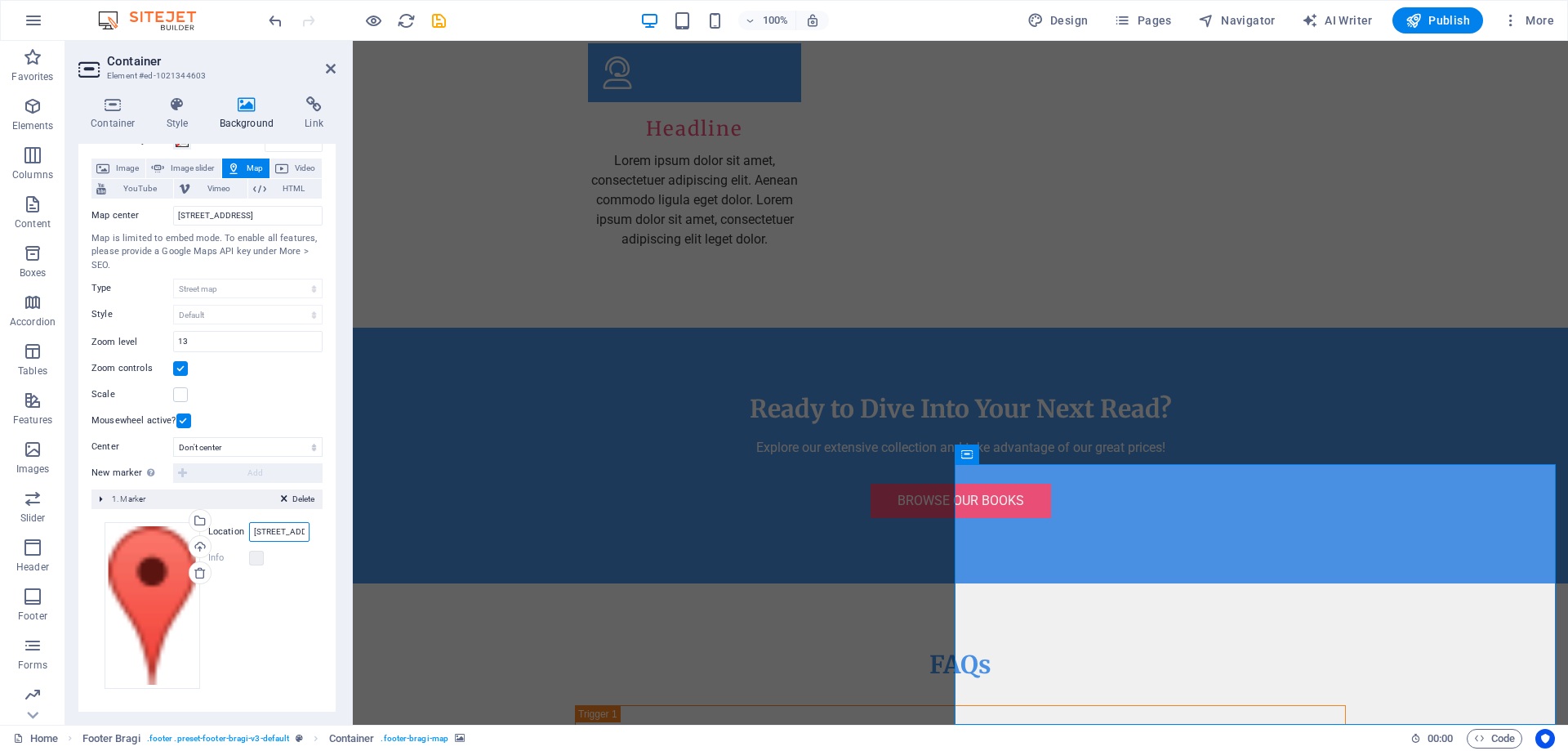
scroll to position [0, 90]
type input "6022 W Idlewild Ave, Tampa, FL 33634"
click at [1422, 17] on icon "button" at bounding box center [1413, 20] width 17 height 17
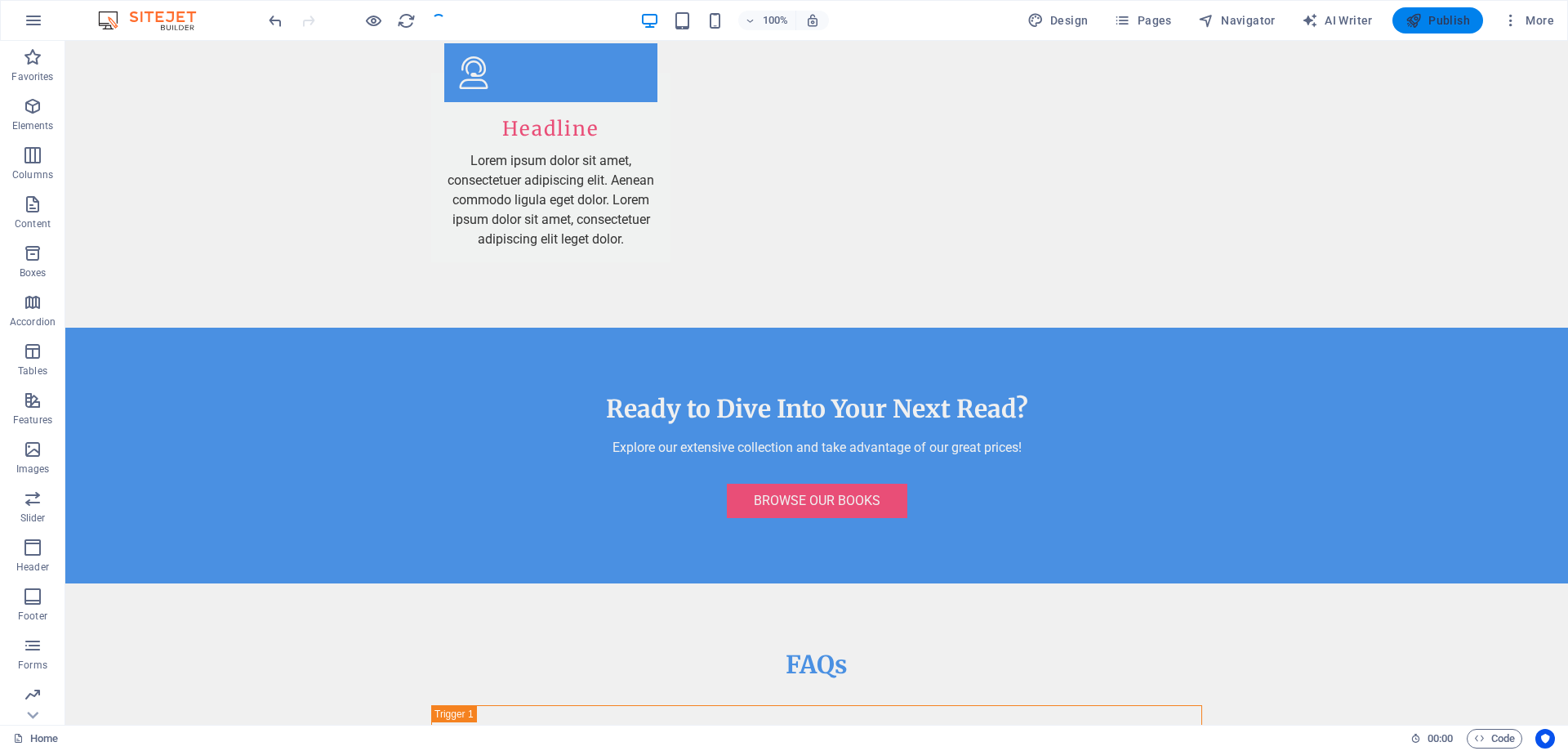
click at [1422, 17] on icon "button" at bounding box center [1413, 20] width 17 height 17
checkbox input "false"
